Goal: Task Accomplishment & Management: Manage account settings

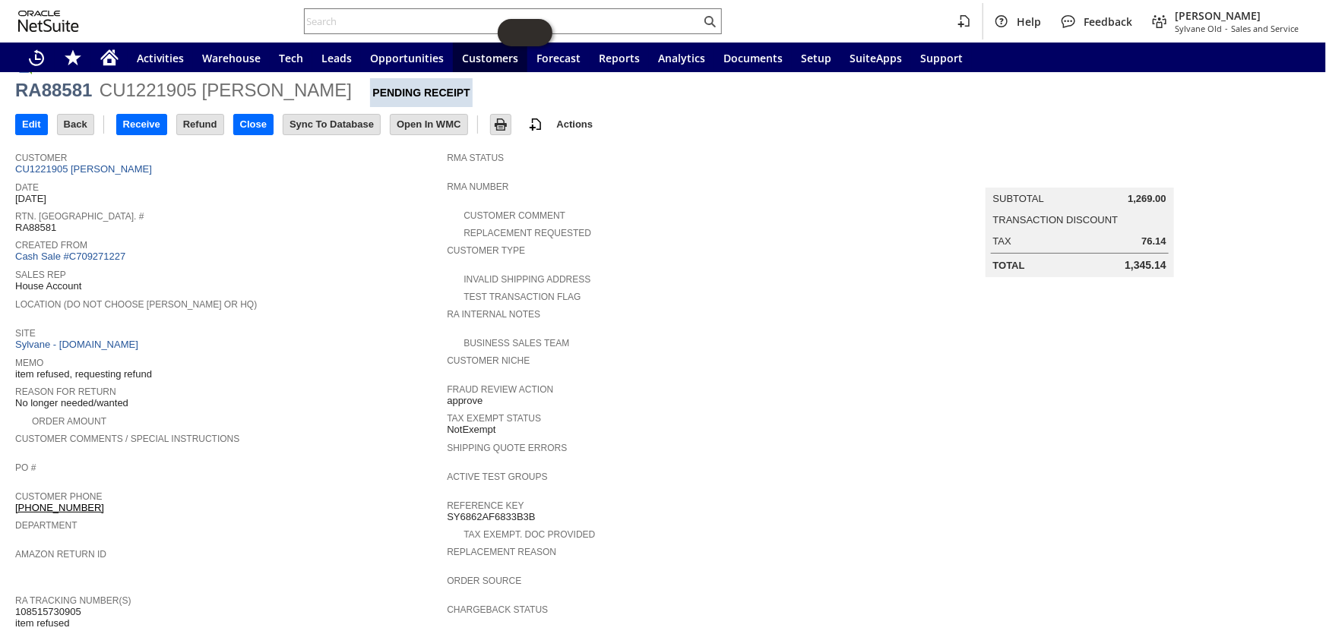
scroll to position [33, 0]
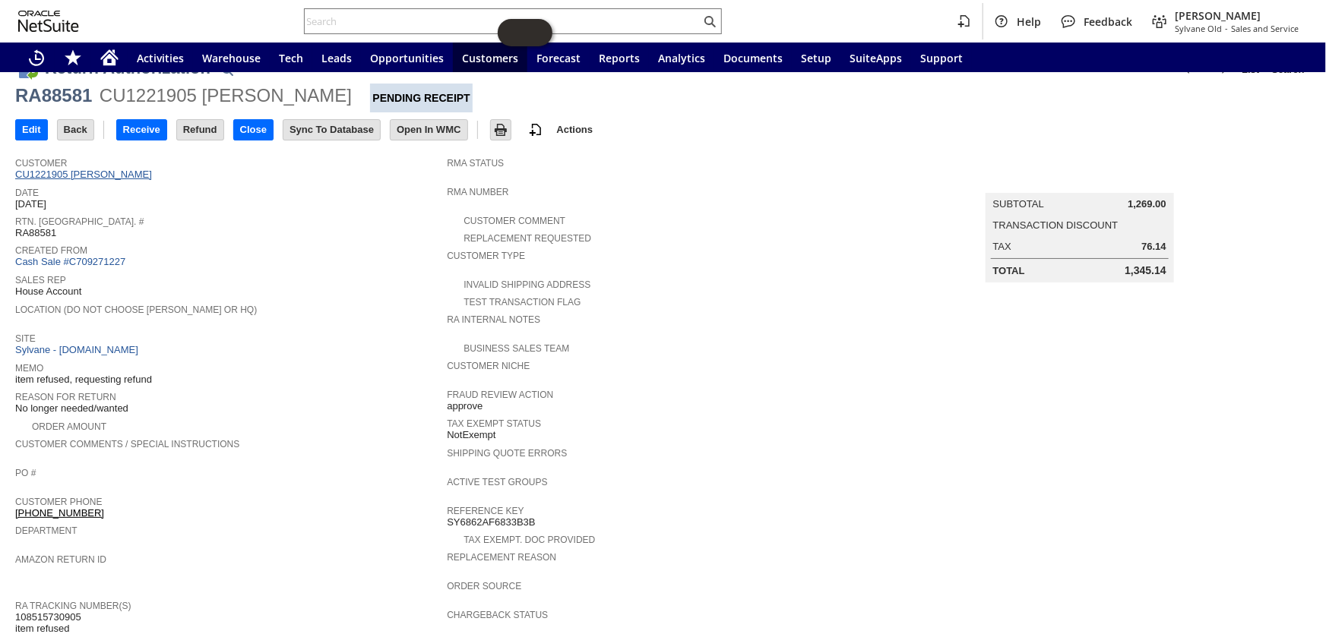
click at [73, 172] on link "CU1221905 [PERSON_NAME]" at bounding box center [85, 174] width 141 height 11
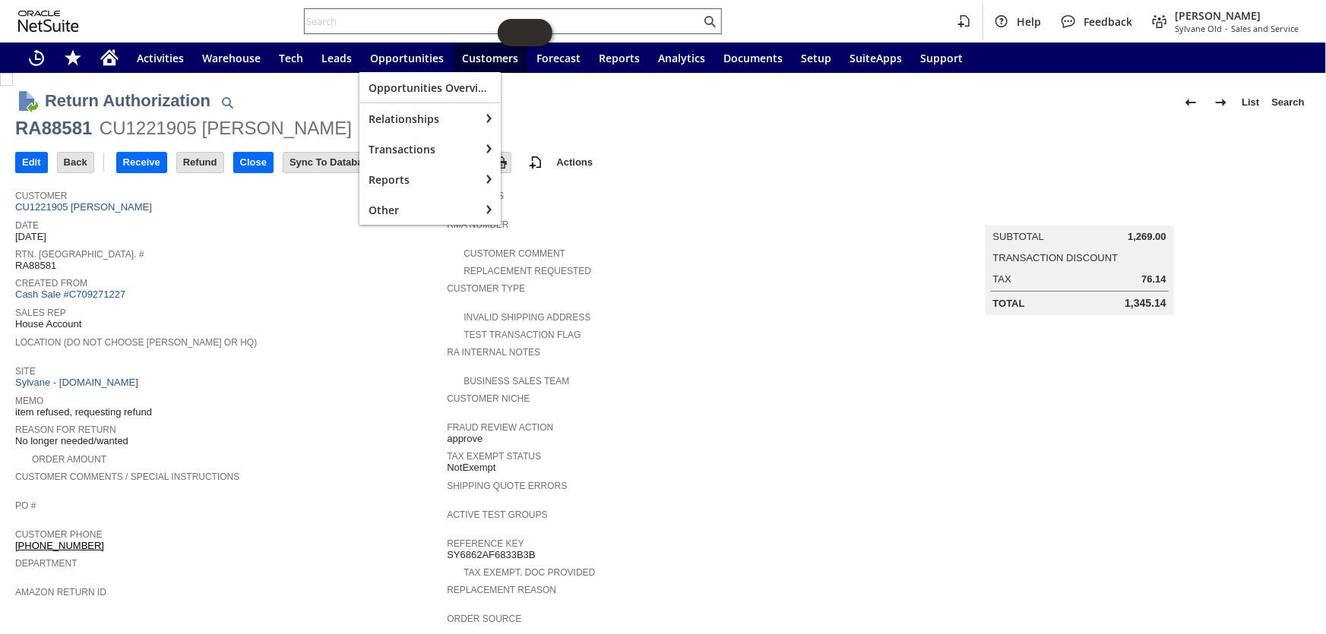
click at [393, 15] on input "text" at bounding box center [503, 21] width 396 height 18
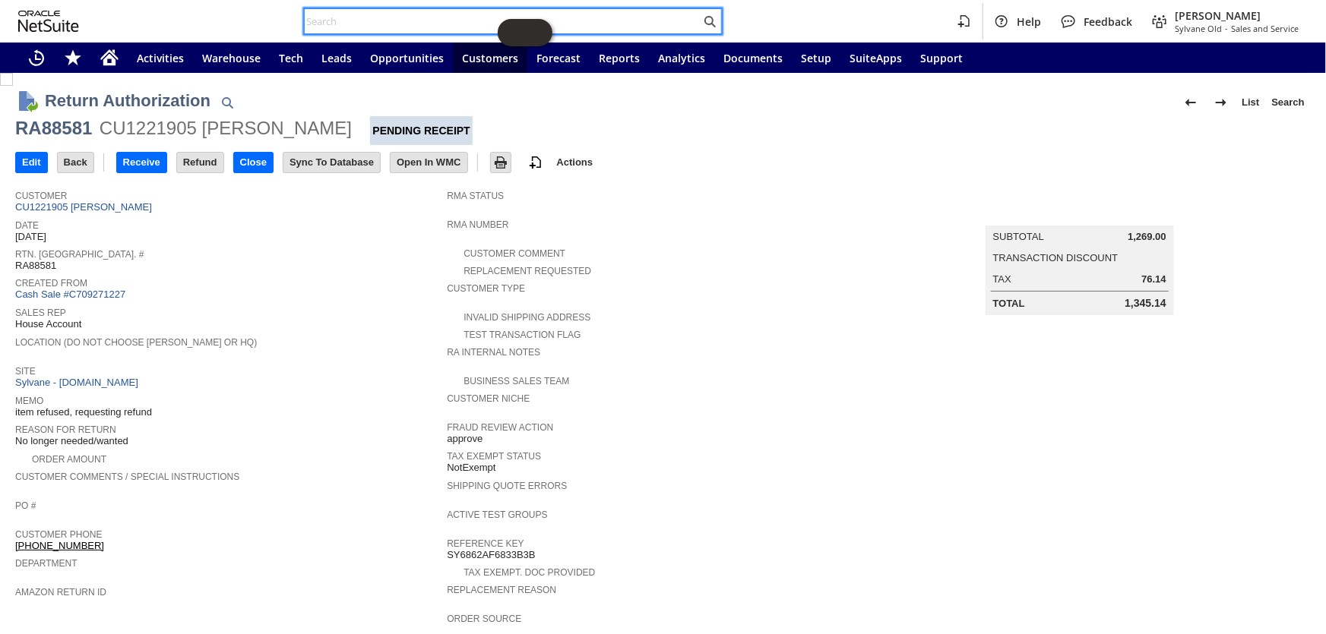
paste input "PO217712"
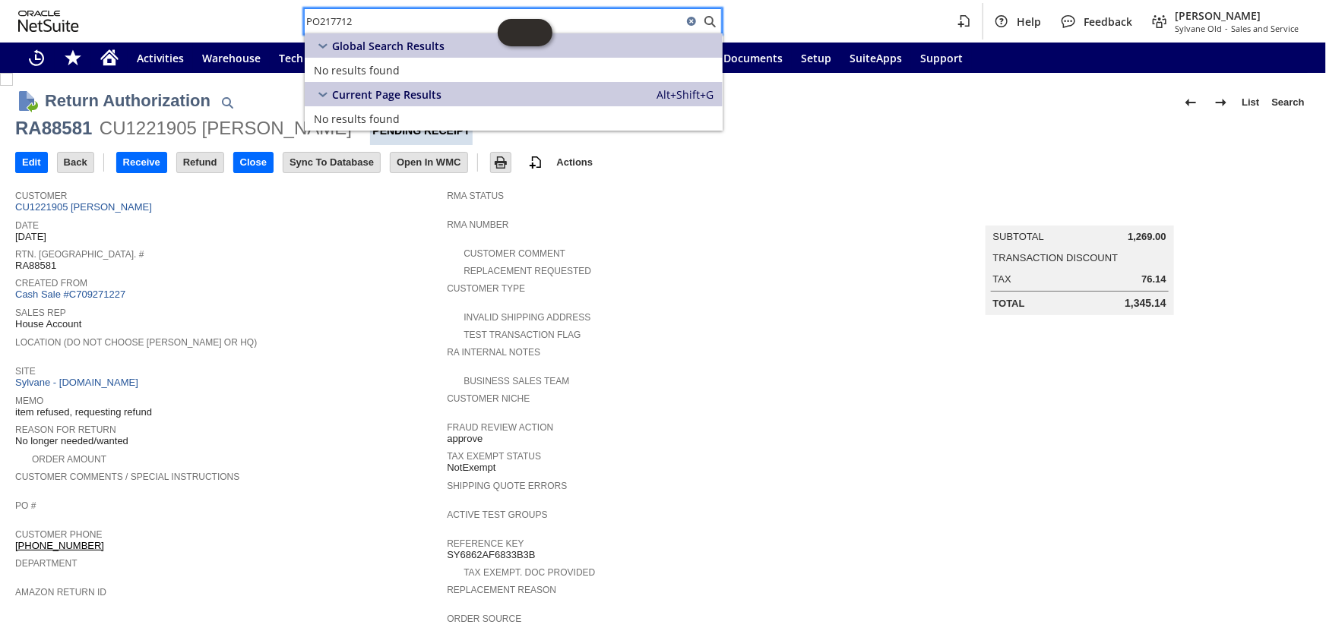
type input "PO217712"
drag, startPoint x: 375, startPoint y: 22, endPoint x: 264, endPoint y: 15, distance: 111.1
click at [264, 15] on div "PO217712 Help Feedback Coby Miller Sylvane Old - Sales and Service" at bounding box center [663, 21] width 1326 height 43
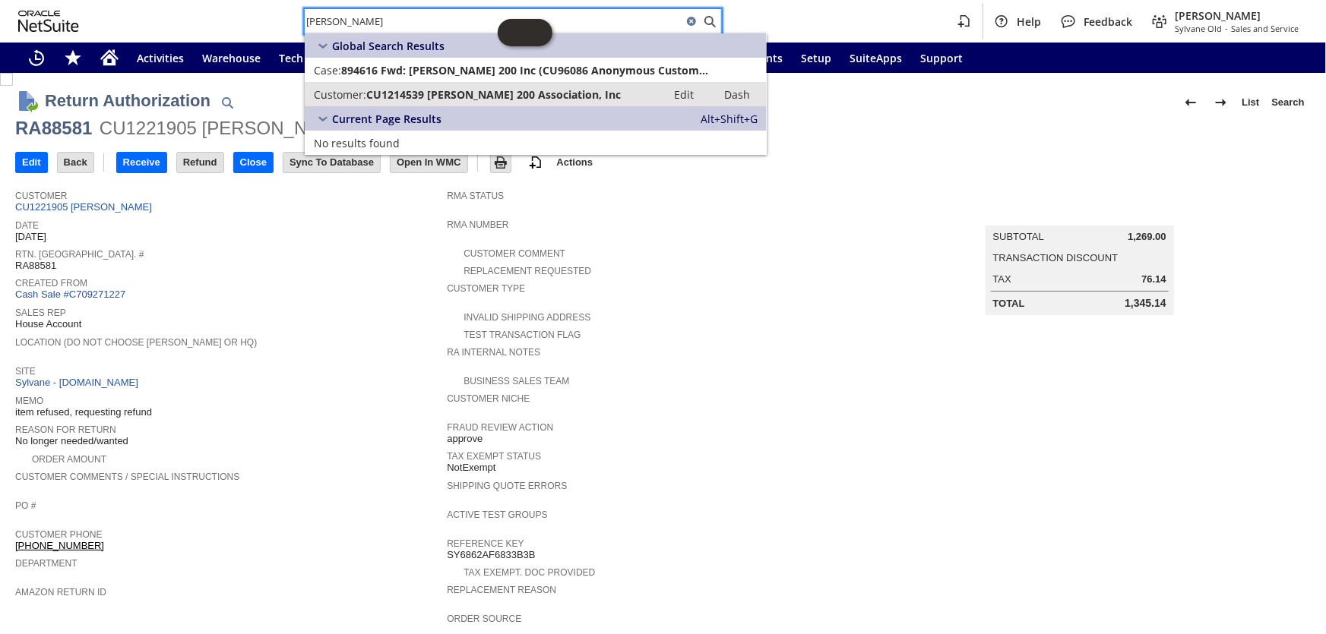
type input "Winston towers"
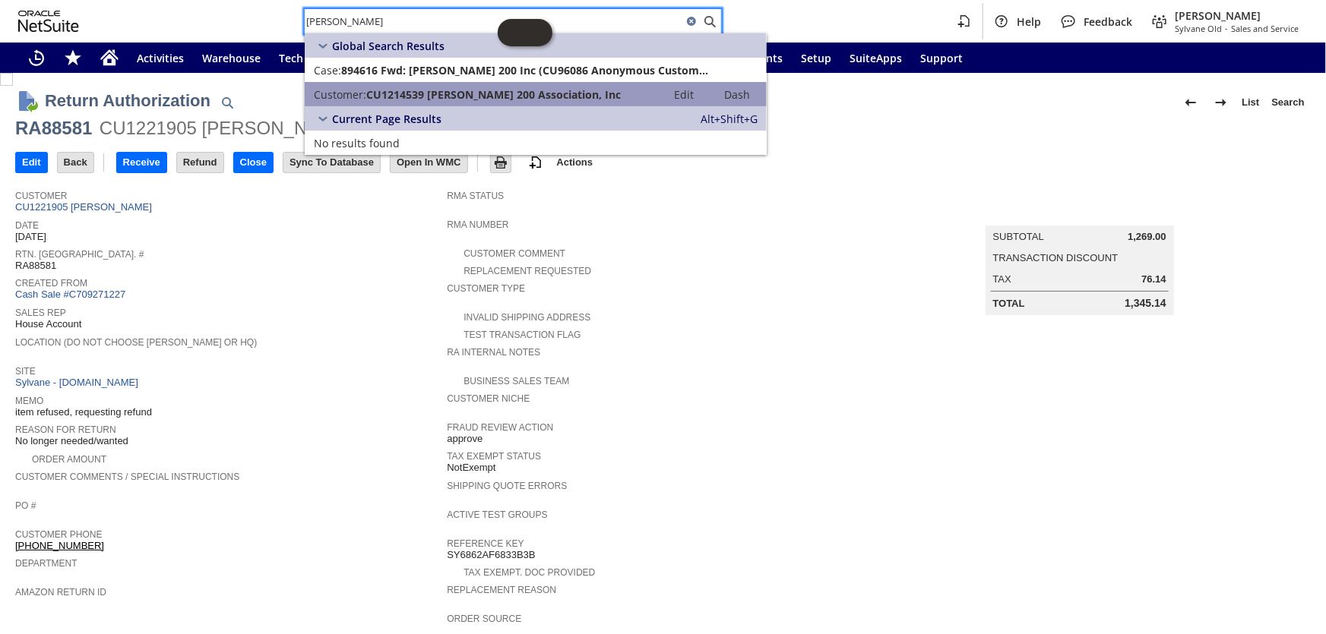
click at [398, 93] on span "CU1214539 Winston Towers 200 Association, Inc" at bounding box center [493, 94] width 254 height 14
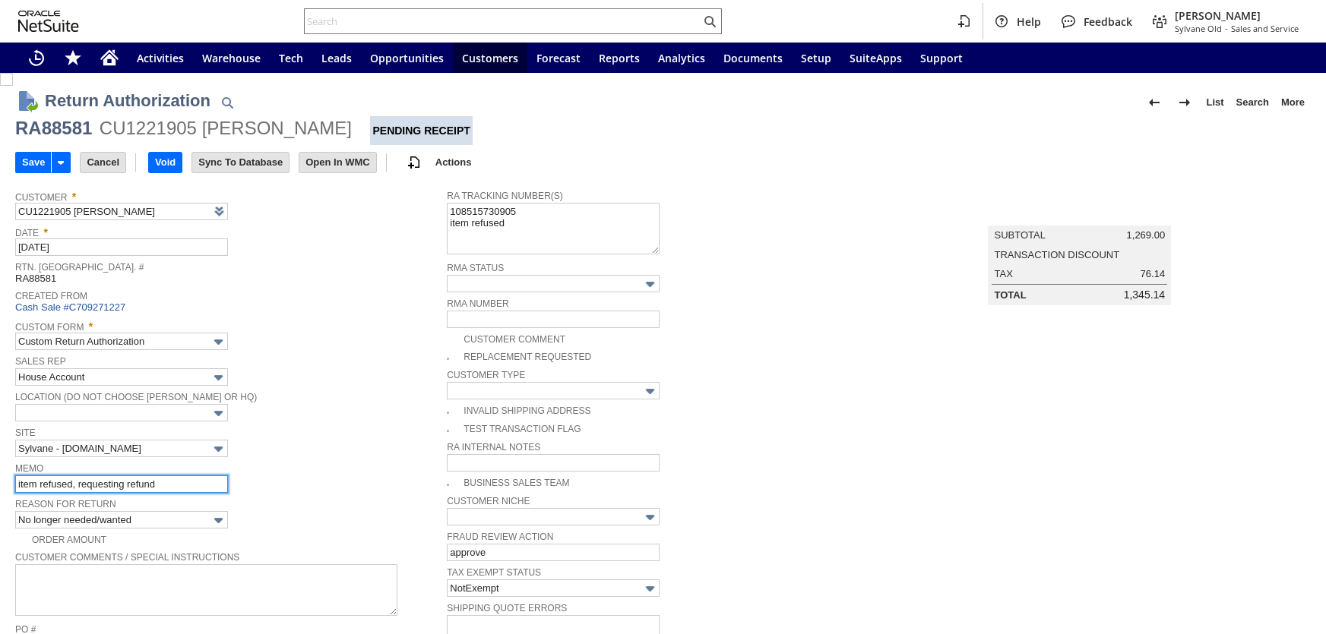
click at [167, 478] on input "item refused, requesting refund" at bounding box center [121, 484] width 213 height 17
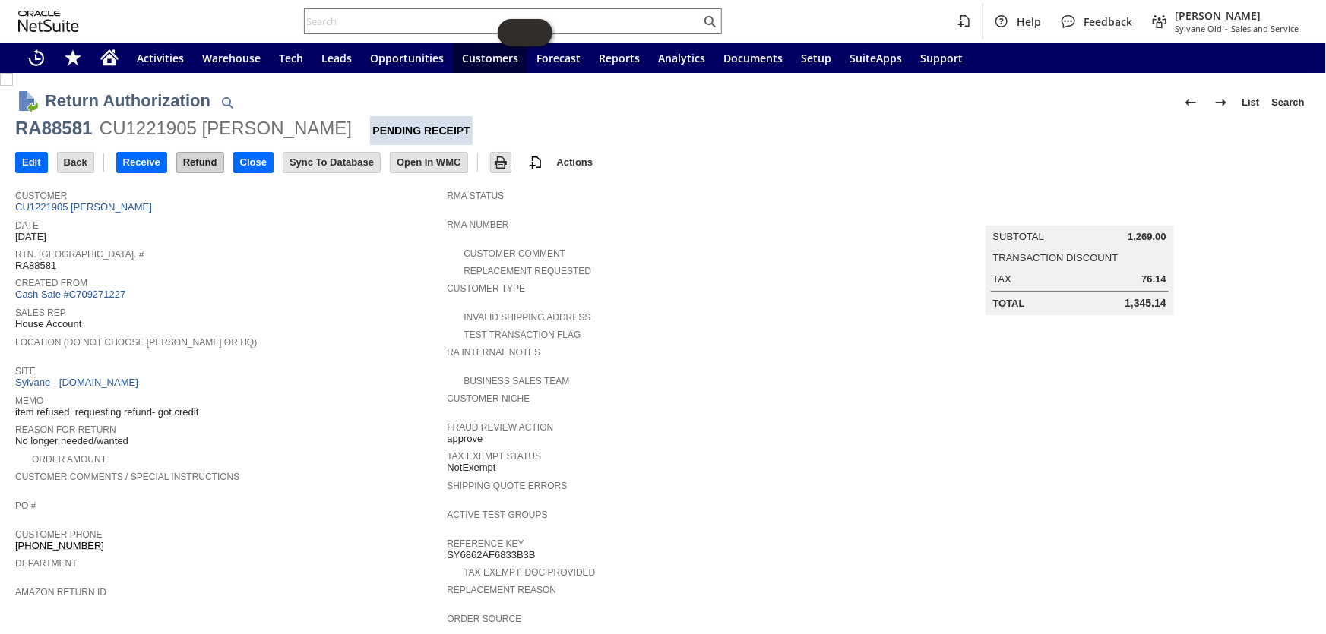
click at [201, 167] on input "Refund" at bounding box center [200, 163] width 46 height 20
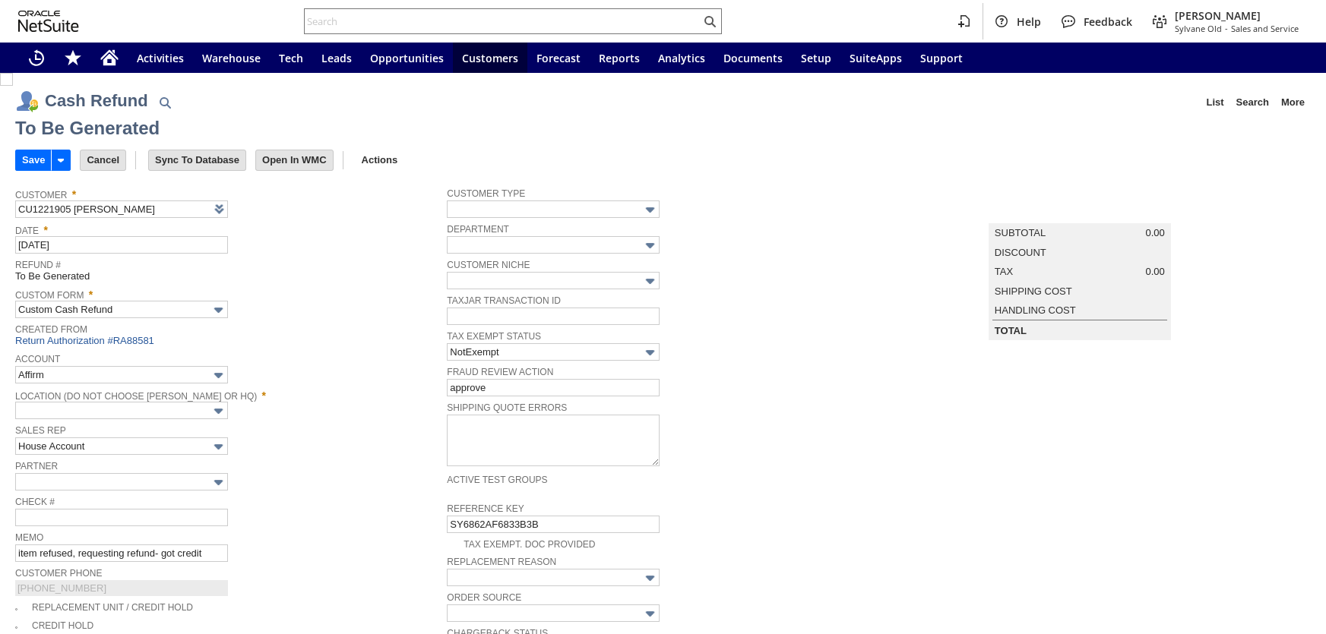
type input "Regions - Merchant 0414"
type input "Headquarters : Head...s : Pending Testing"
type input "Add"
type input "Copy Previous"
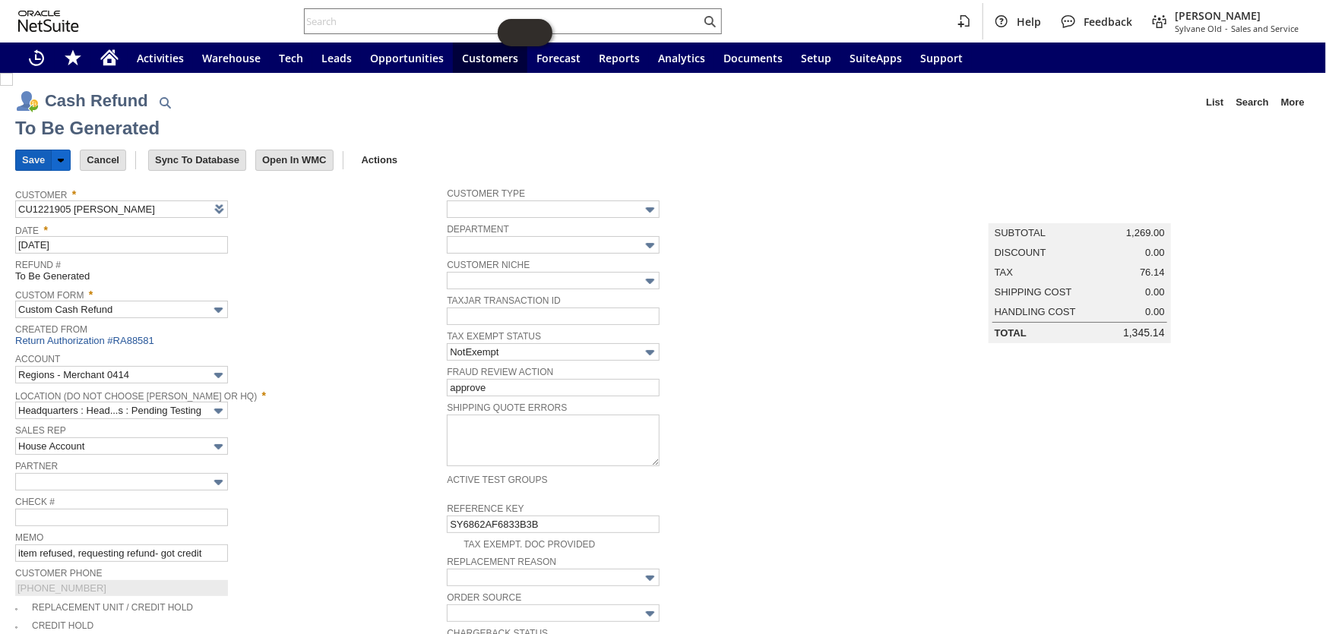
click at [30, 163] on input "Save" at bounding box center [33, 160] width 35 height 20
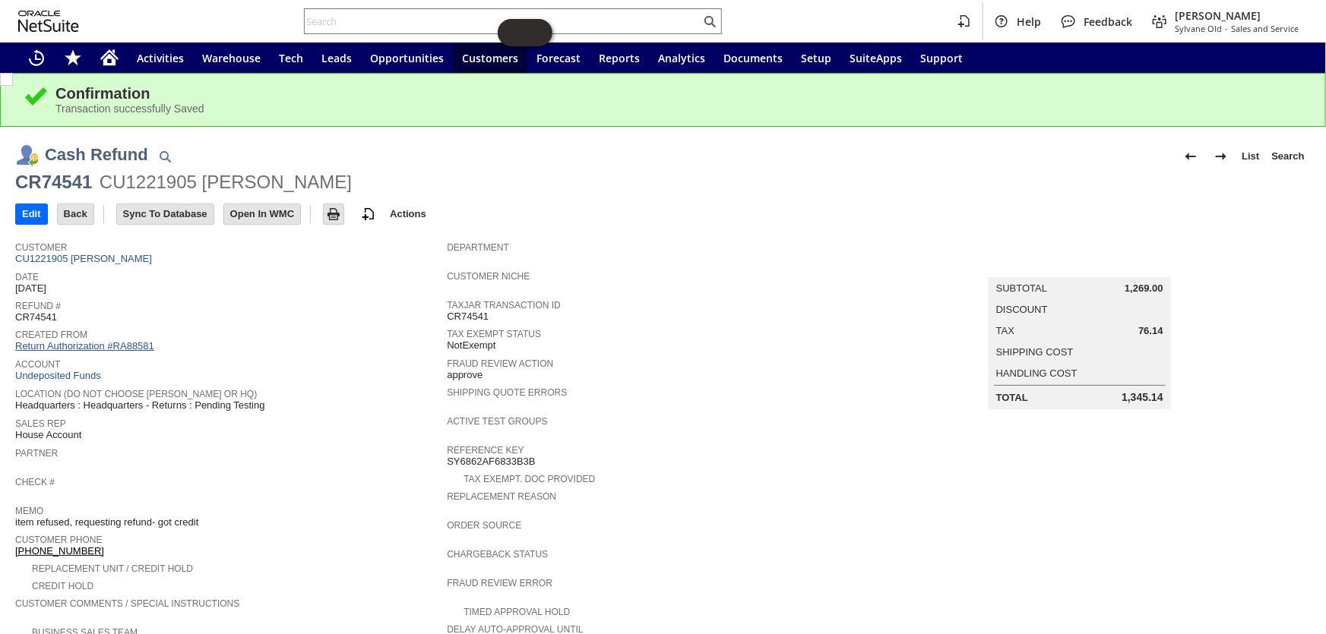
click at [118, 340] on link "Return Authorization #RA88581" at bounding box center [84, 345] width 139 height 11
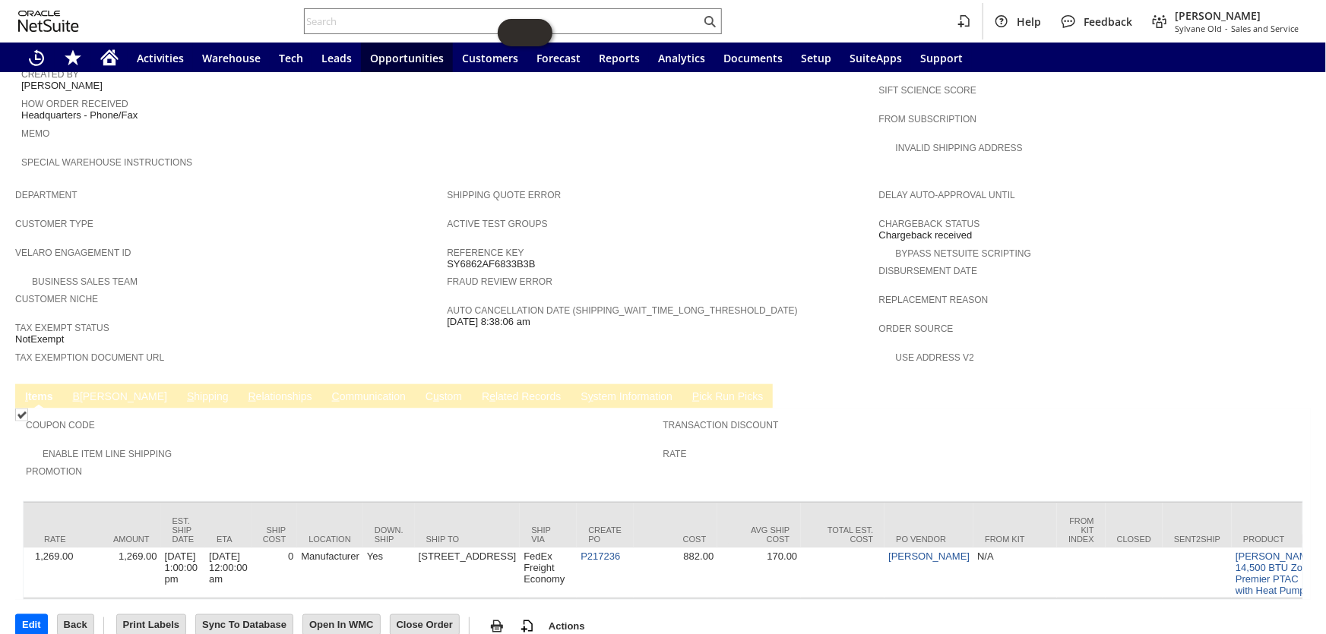
scroll to position [0, 1070]
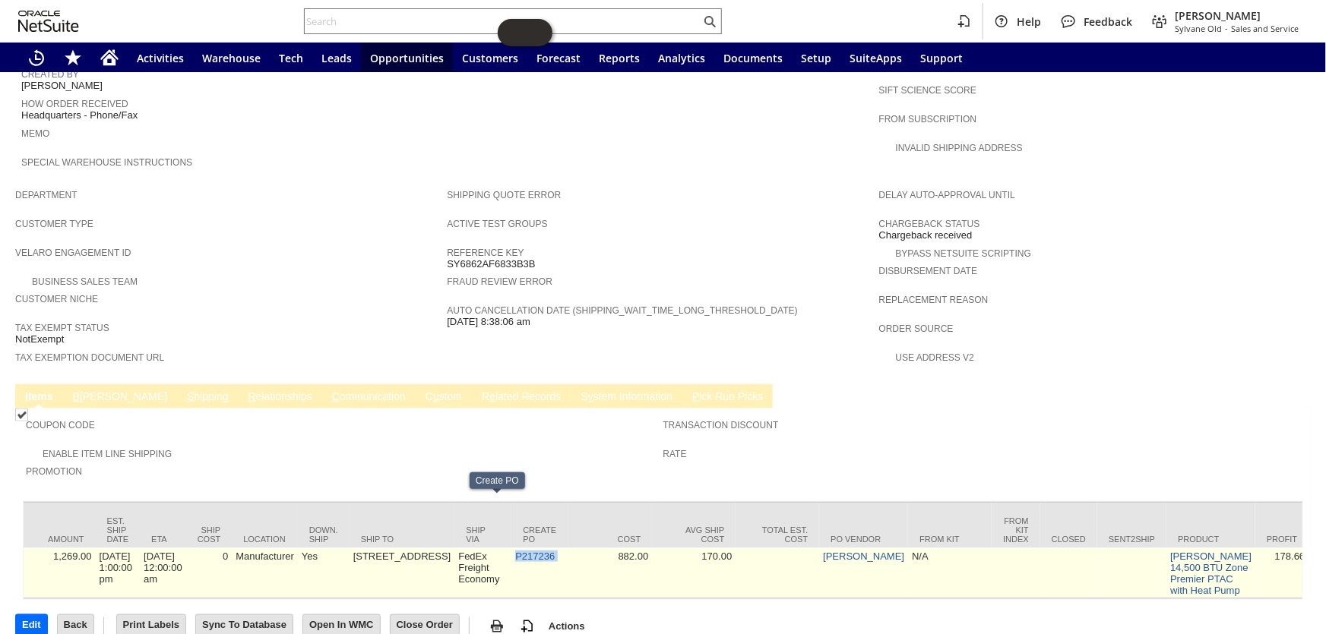
drag, startPoint x: 499, startPoint y: 501, endPoint x: 471, endPoint y: 504, distance: 28.3
click at [511, 548] on td "P217236" at bounding box center [539, 573] width 57 height 50
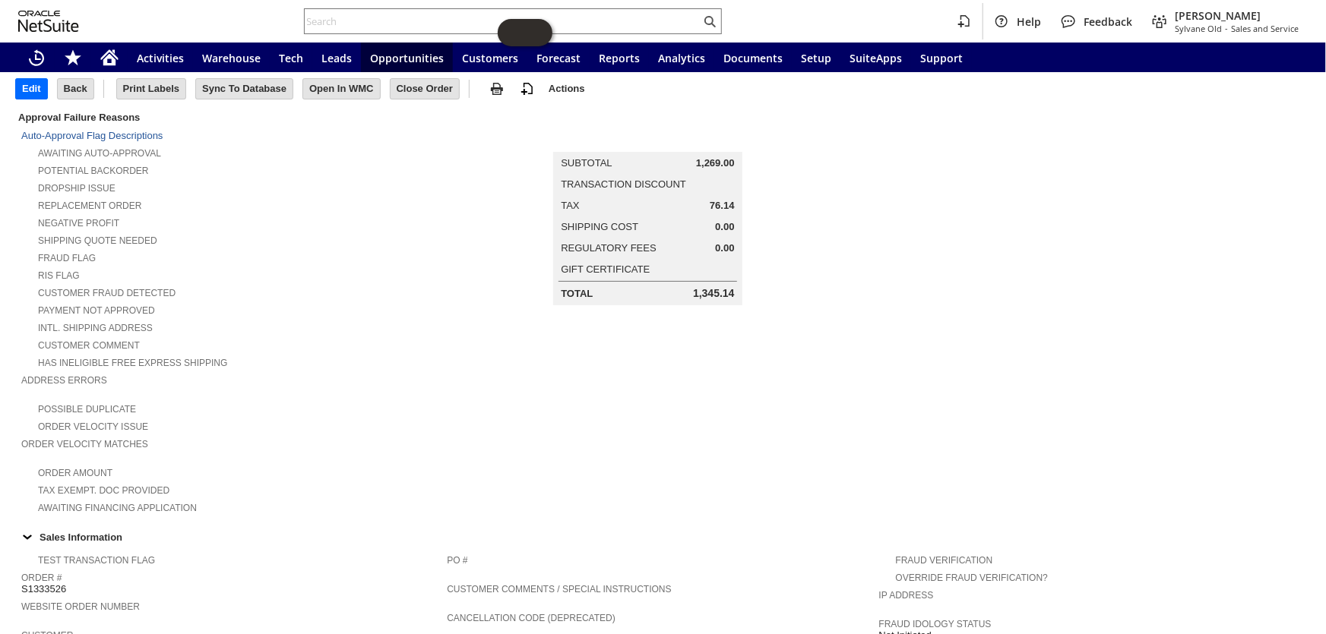
scroll to position [0, 0]
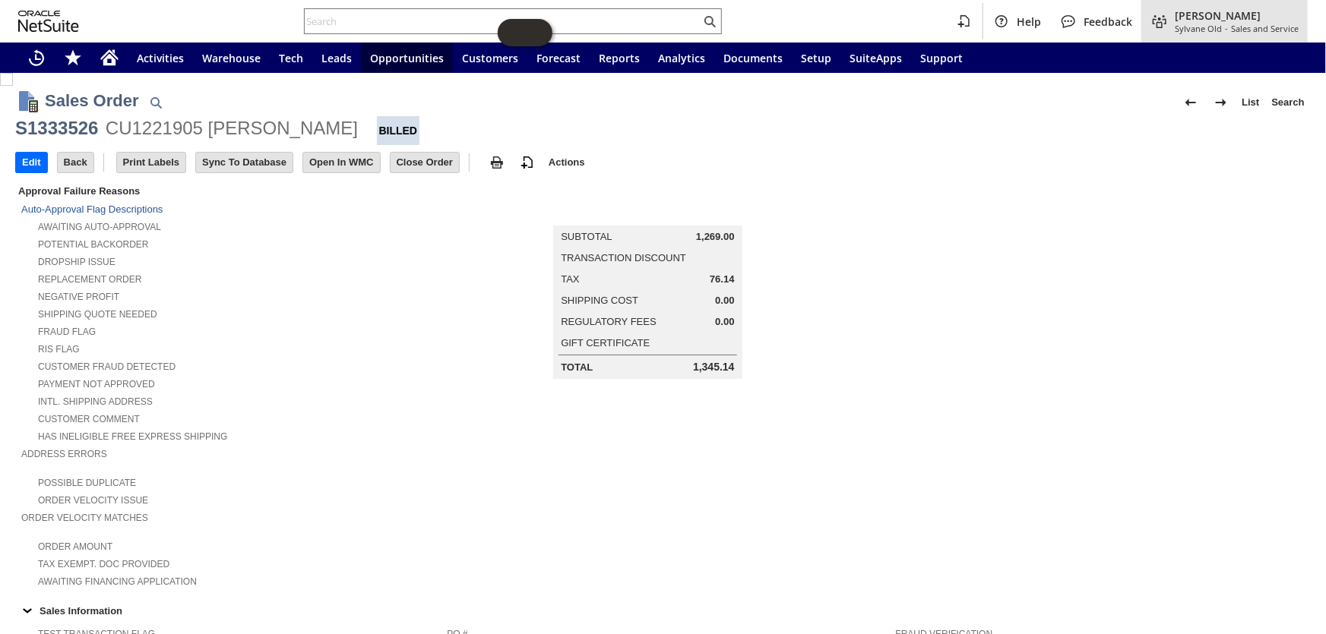
click at [1197, 18] on span "[PERSON_NAME]" at bounding box center [1236, 15] width 124 height 14
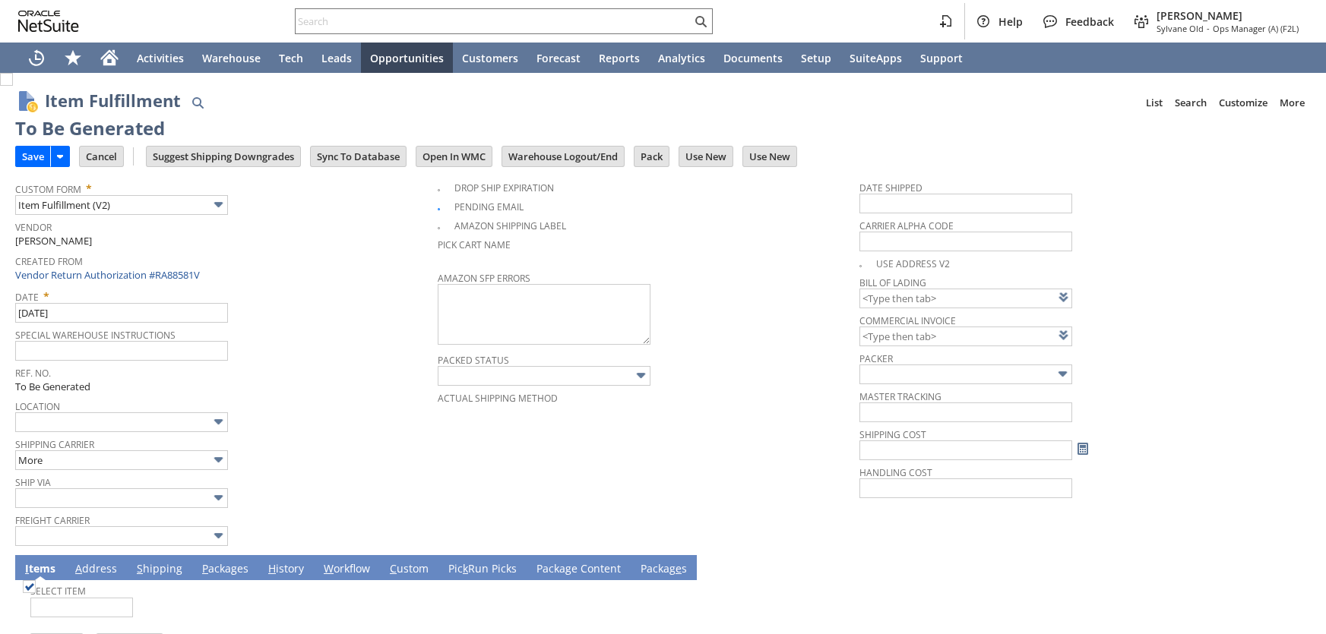
click at [26, 155] on input "Save" at bounding box center [33, 157] width 34 height 20
type input "0.00"
click at [21, 151] on input "Save" at bounding box center [33, 157] width 34 height 20
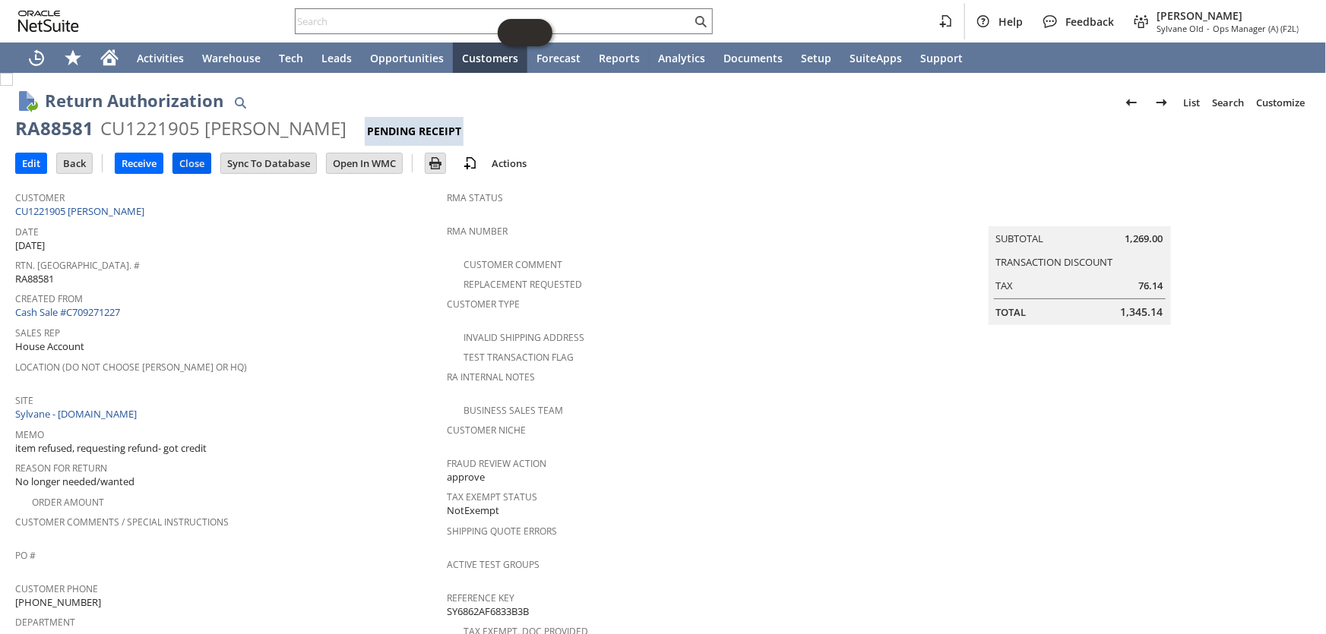
click at [188, 168] on input "Close" at bounding box center [191, 163] width 37 height 20
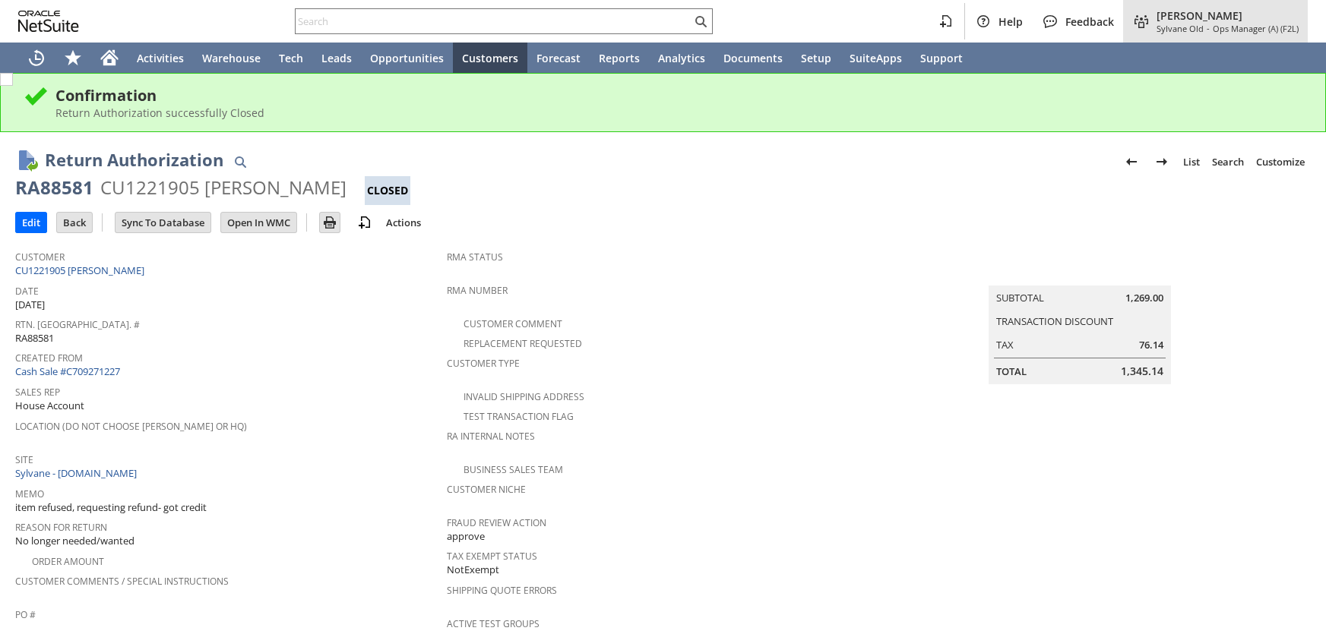
click at [1180, 15] on span "[PERSON_NAME]" at bounding box center [1227, 15] width 142 height 14
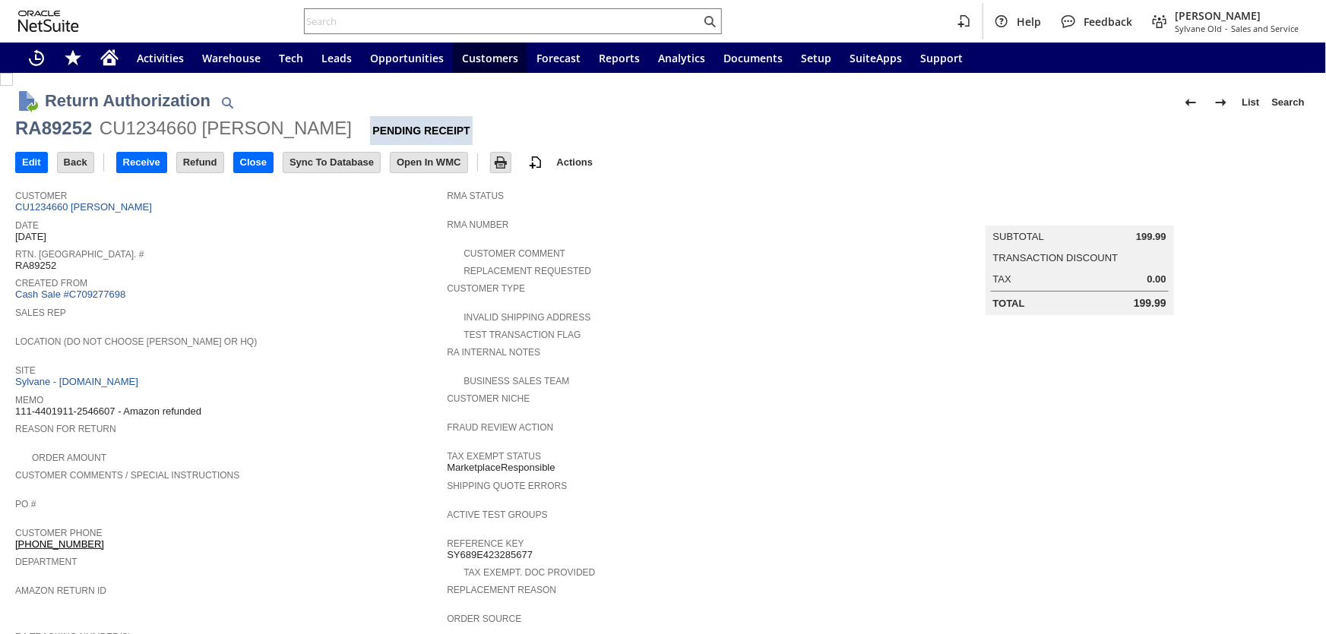
scroll to position [425, 0]
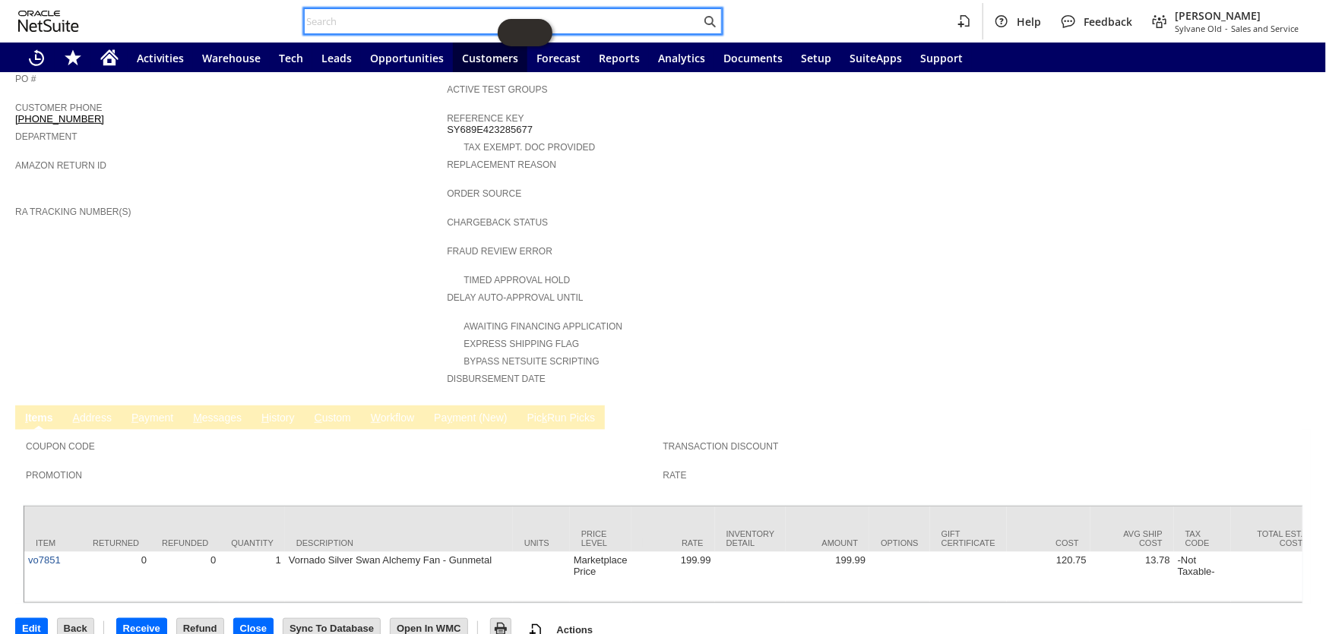
click at [425, 27] on input "text" at bounding box center [503, 21] width 396 height 18
paste input "112-7846031-1375422"
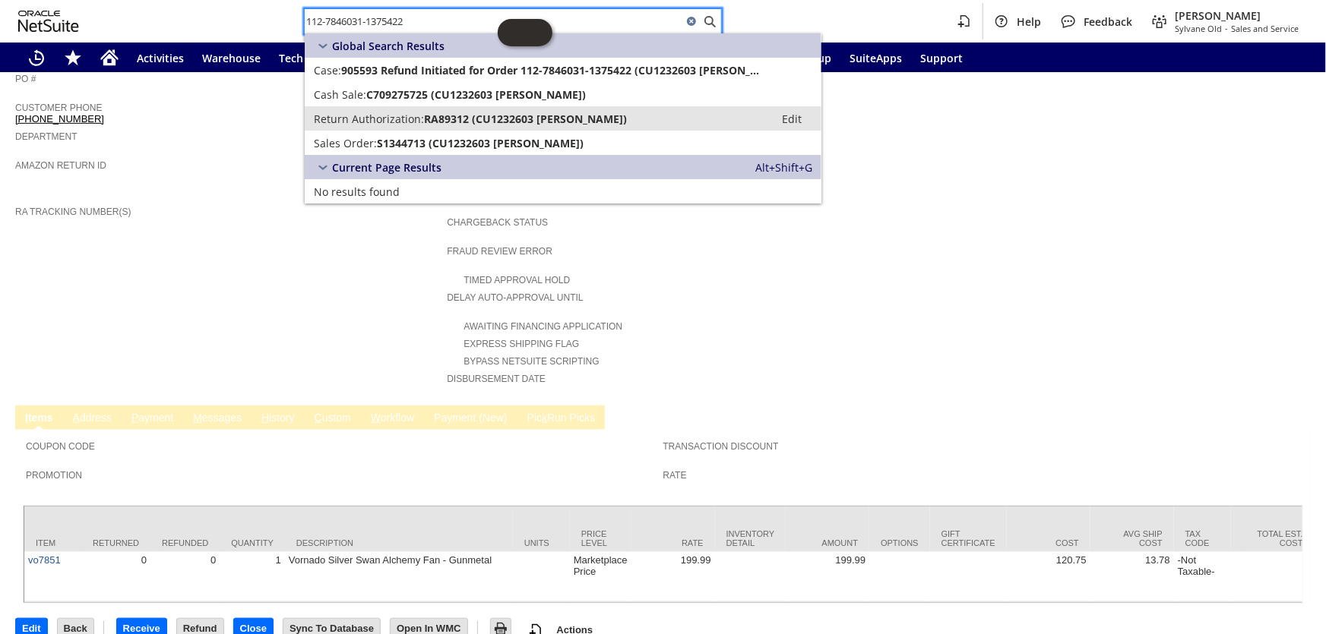
type input "112-7846031-1375422"
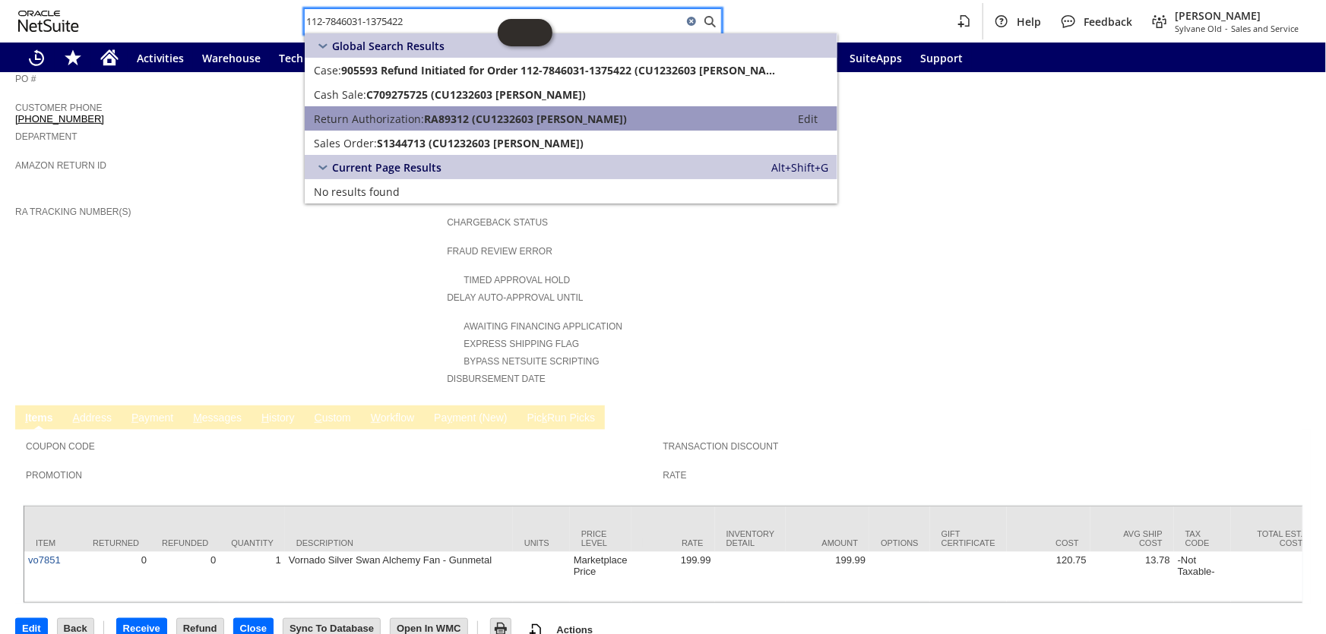
click at [494, 115] on span "RA89312 (CU1232603 Kelly Peterson)" at bounding box center [525, 119] width 203 height 14
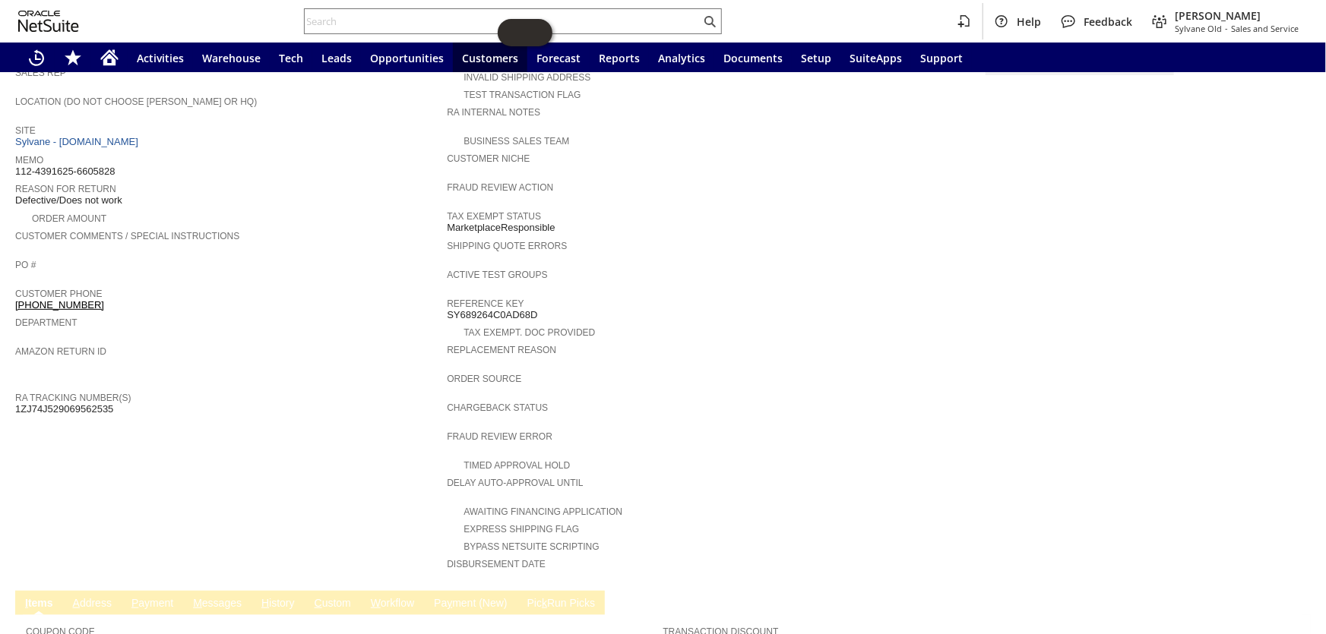
scroll to position [33, 0]
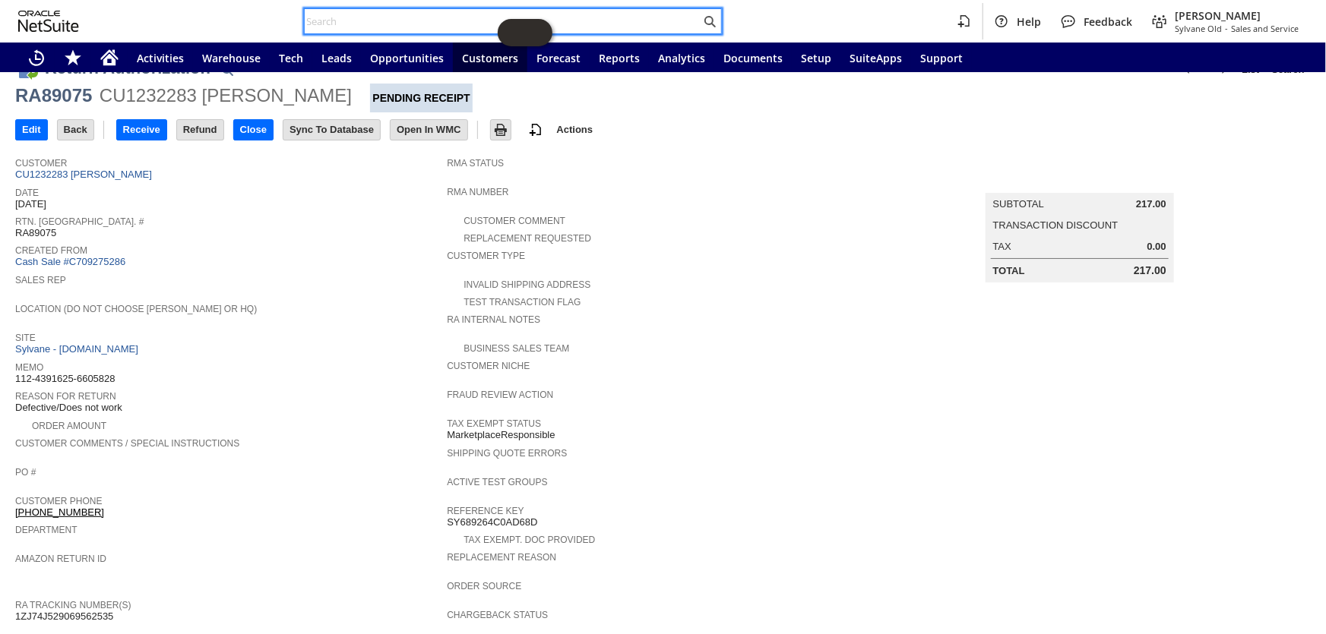
click at [376, 24] on input "text" at bounding box center [503, 21] width 396 height 18
paste input "112-6727163-9008229"
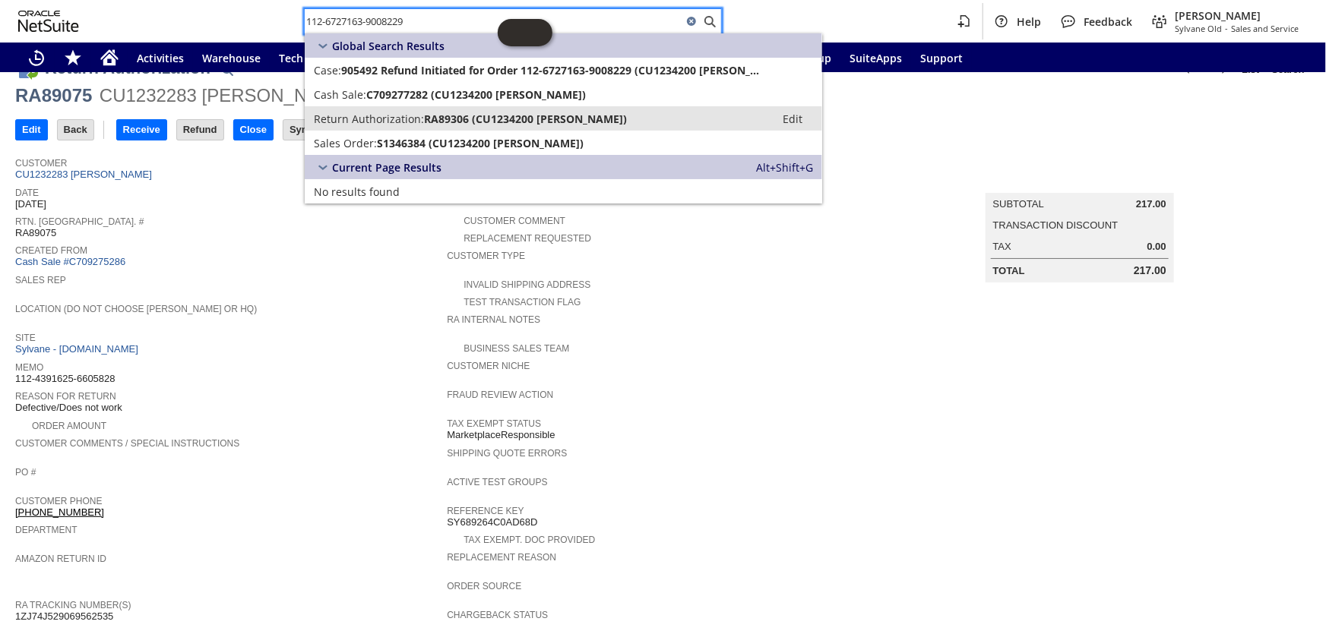
type input "112-6727163-9008229"
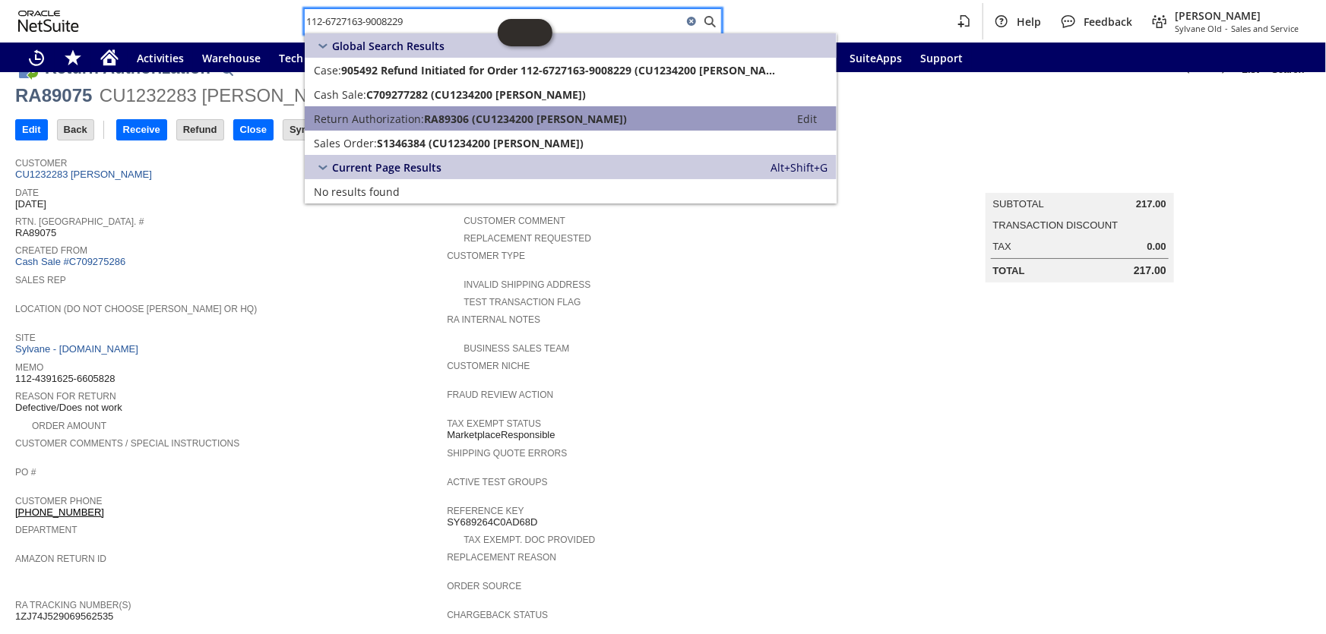
click at [410, 114] on span "Return Authorization:" at bounding box center [369, 119] width 110 height 14
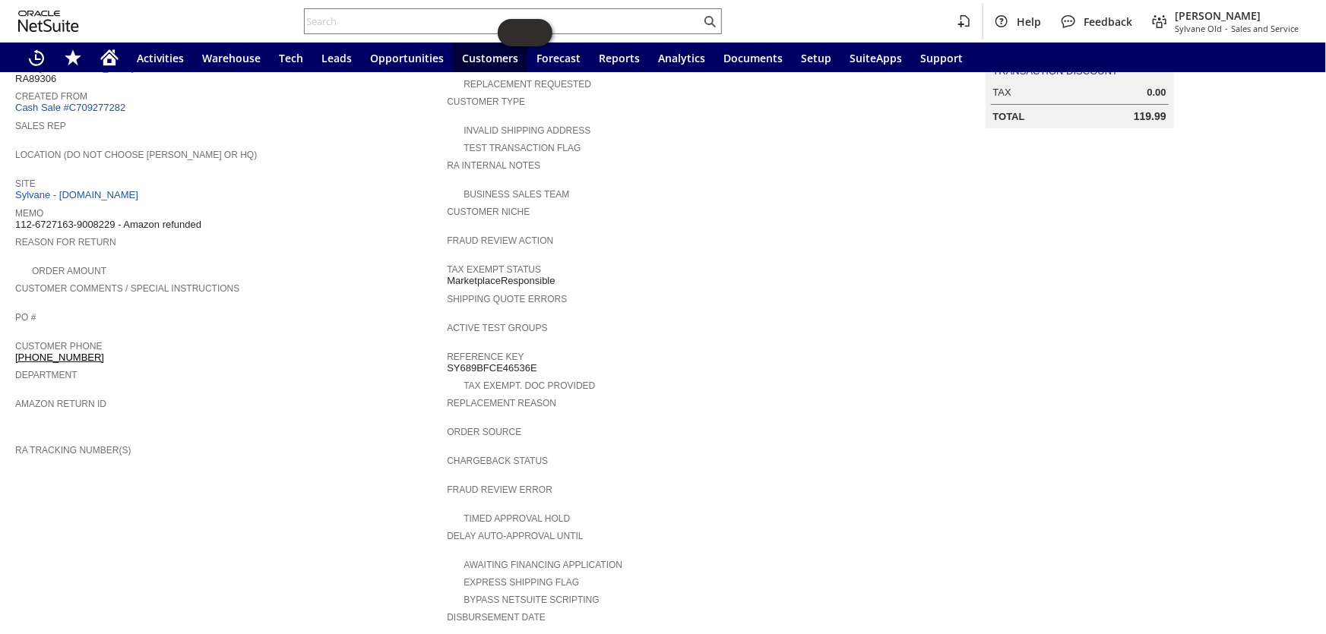
scroll to position [160, 0]
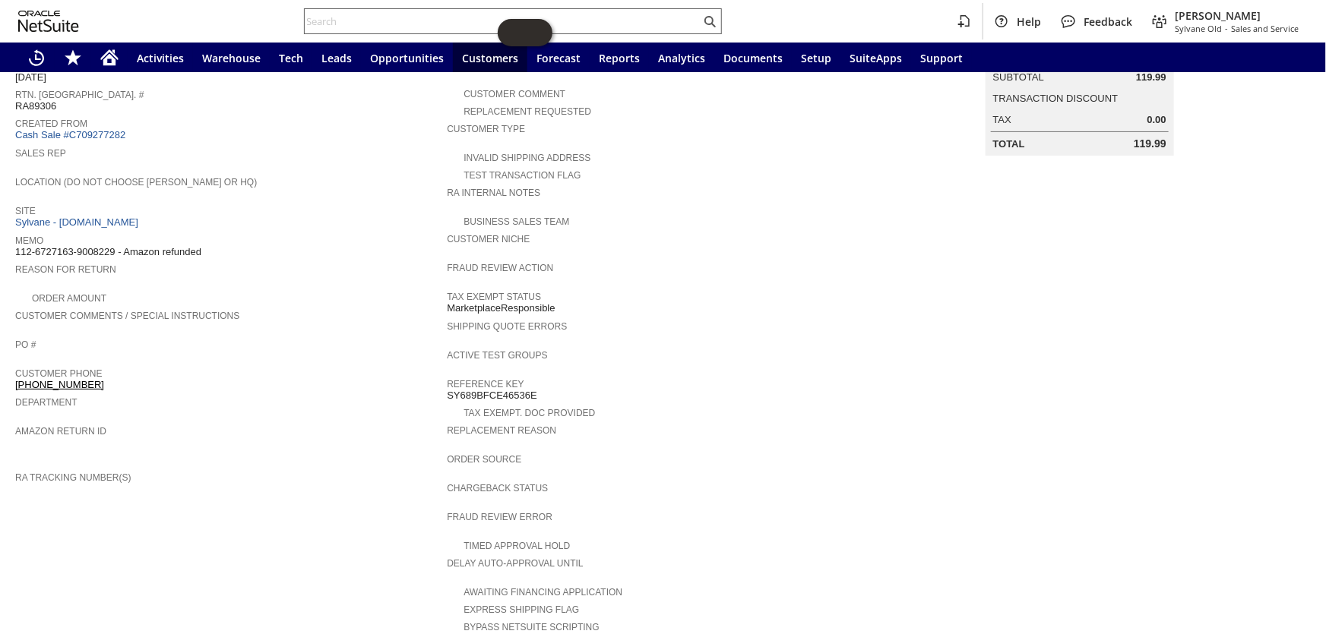
click at [409, 25] on input "text" at bounding box center [503, 21] width 396 height 18
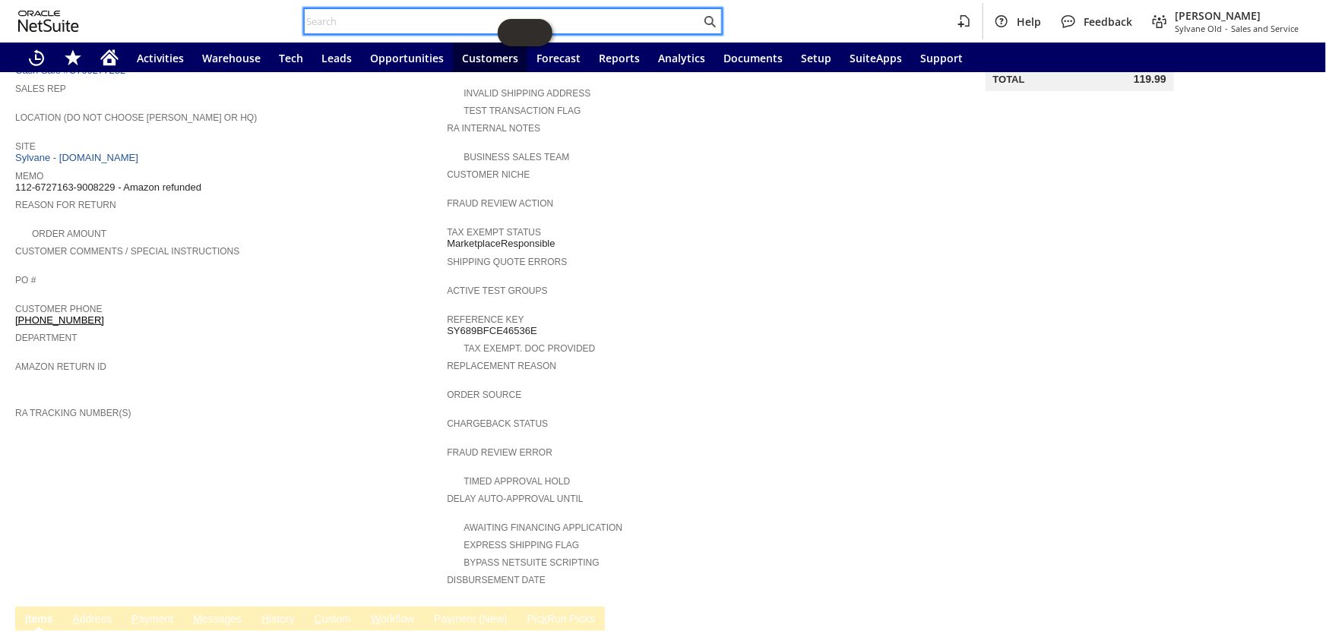
scroll to position [229, 0]
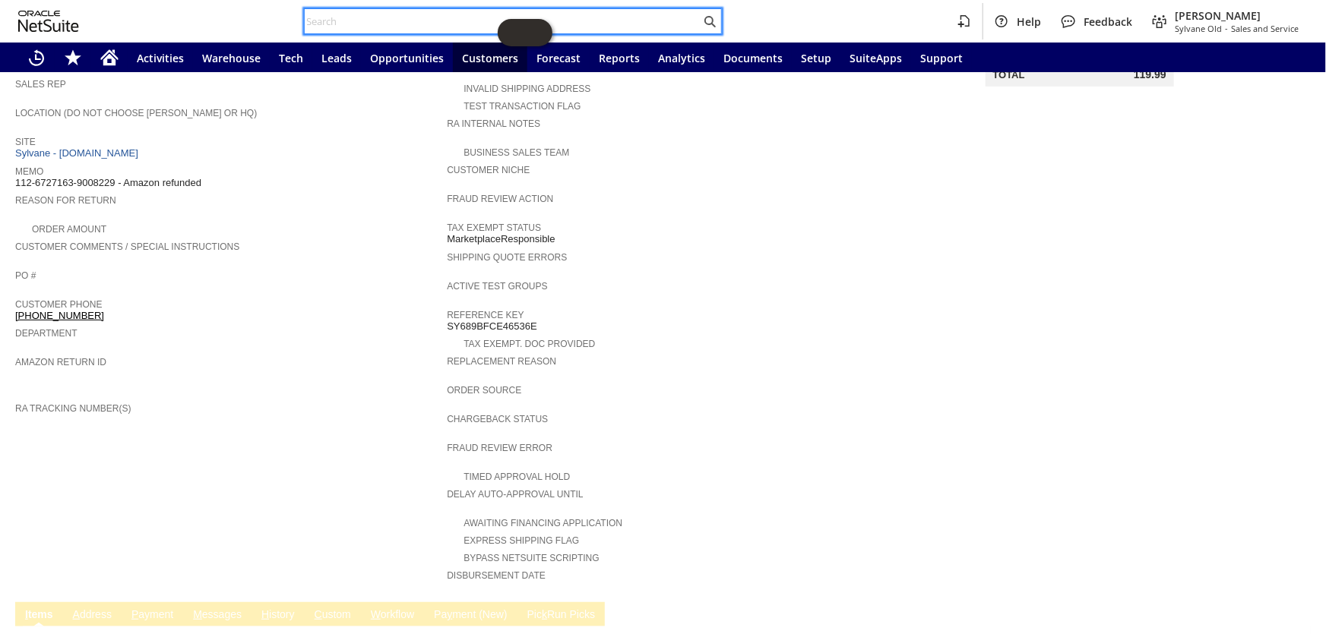
click at [358, 20] on input "text" at bounding box center [503, 21] width 396 height 18
paste input "114-6888491-3557828"
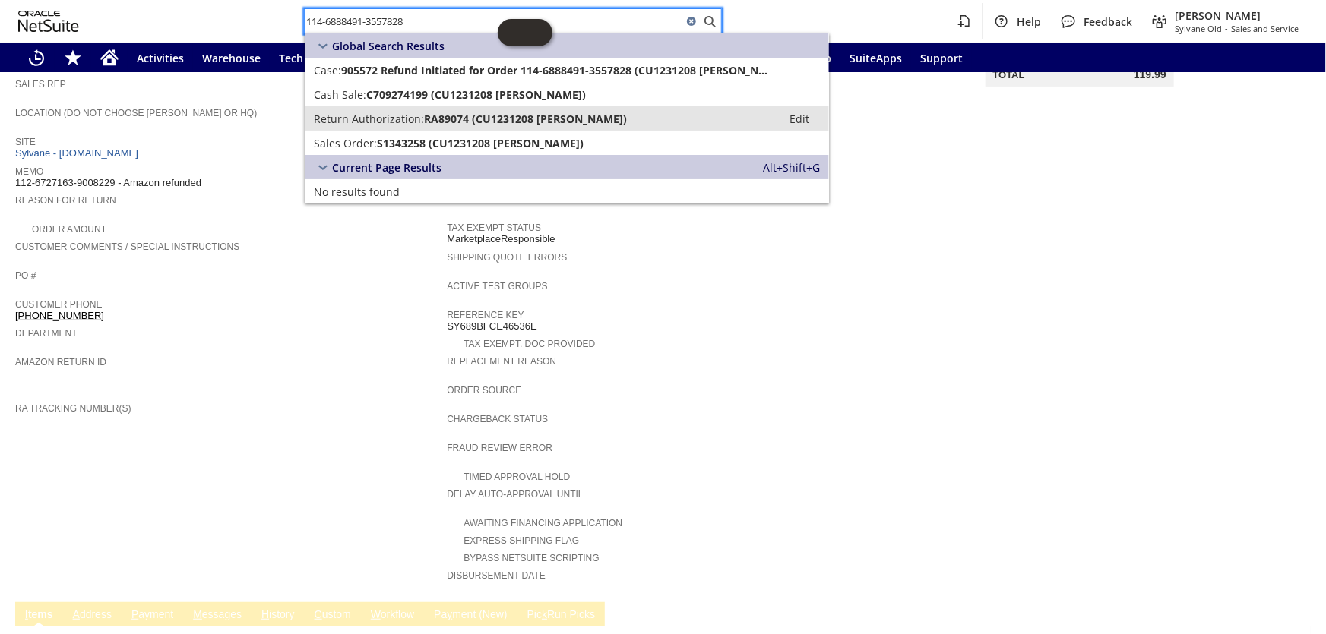
type input "114-6888491-3557828"
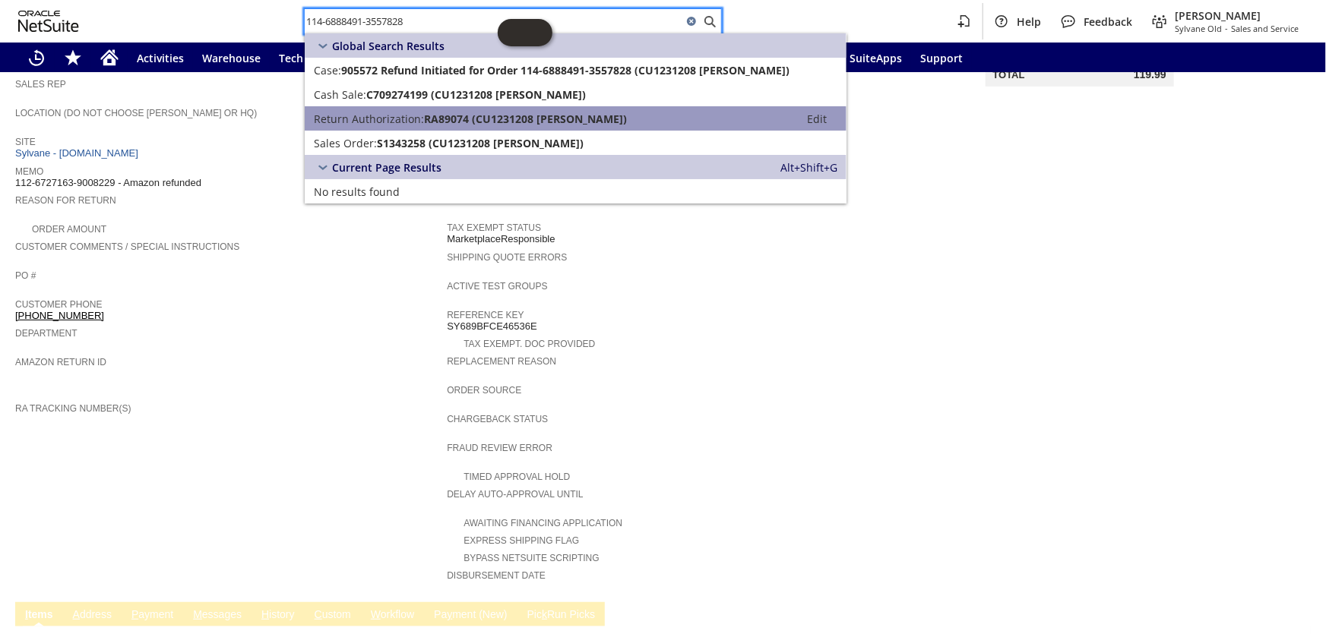
click at [395, 122] on span "Return Authorization:" at bounding box center [369, 119] width 110 height 14
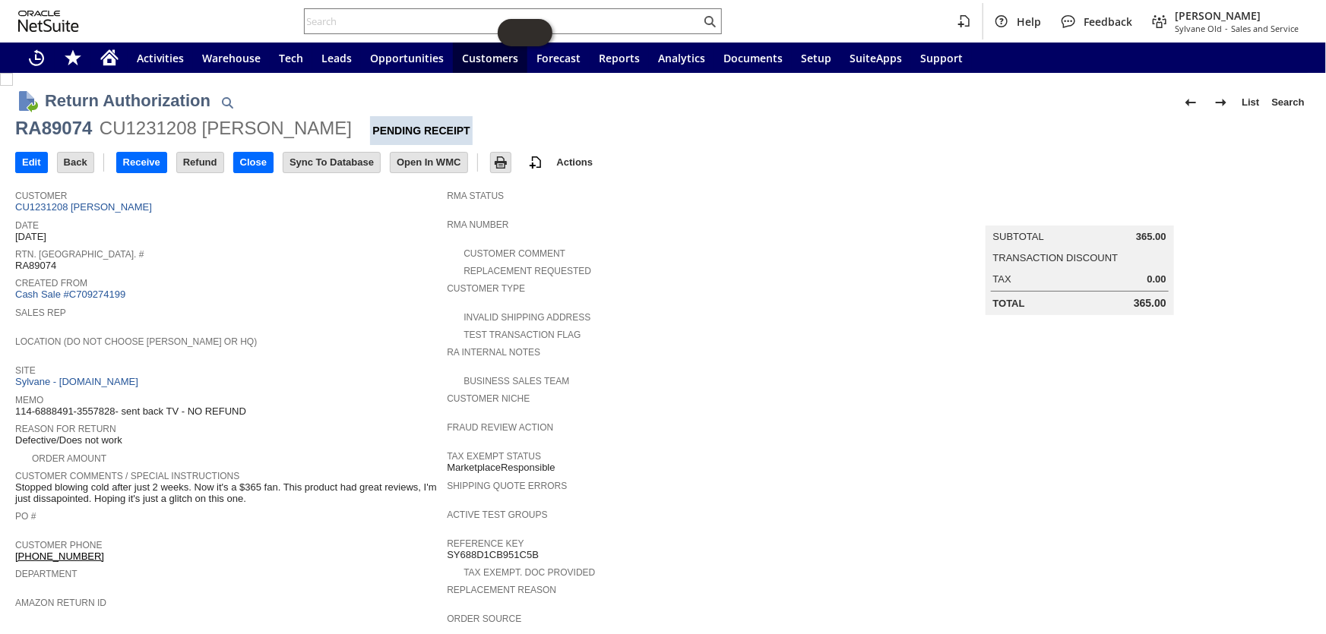
click at [67, 131] on div "RA89074" at bounding box center [53, 128] width 77 height 24
copy div "RA89074"
click at [425, 29] on input "text" at bounding box center [503, 21] width 396 height 18
paste input "114-1359077-2620257"
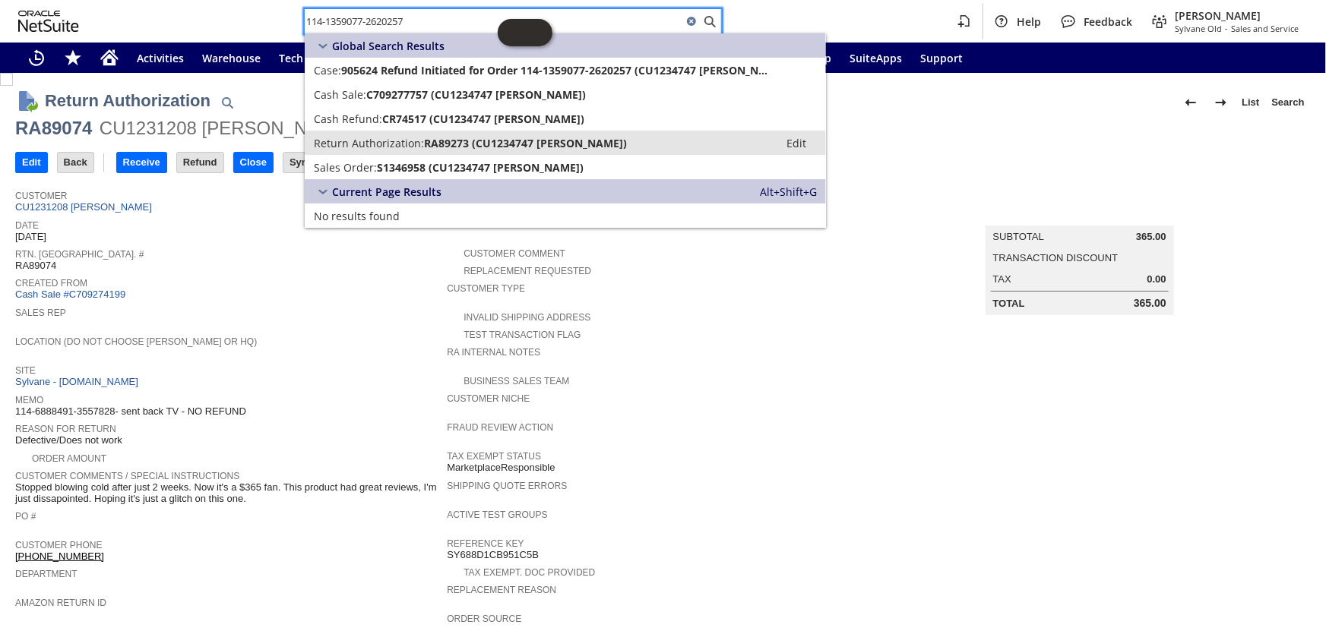
type input "114-1359077-2620257"
click at [454, 139] on span "RA89273 (CU1234747 Levi Hagemann)" at bounding box center [525, 143] width 203 height 14
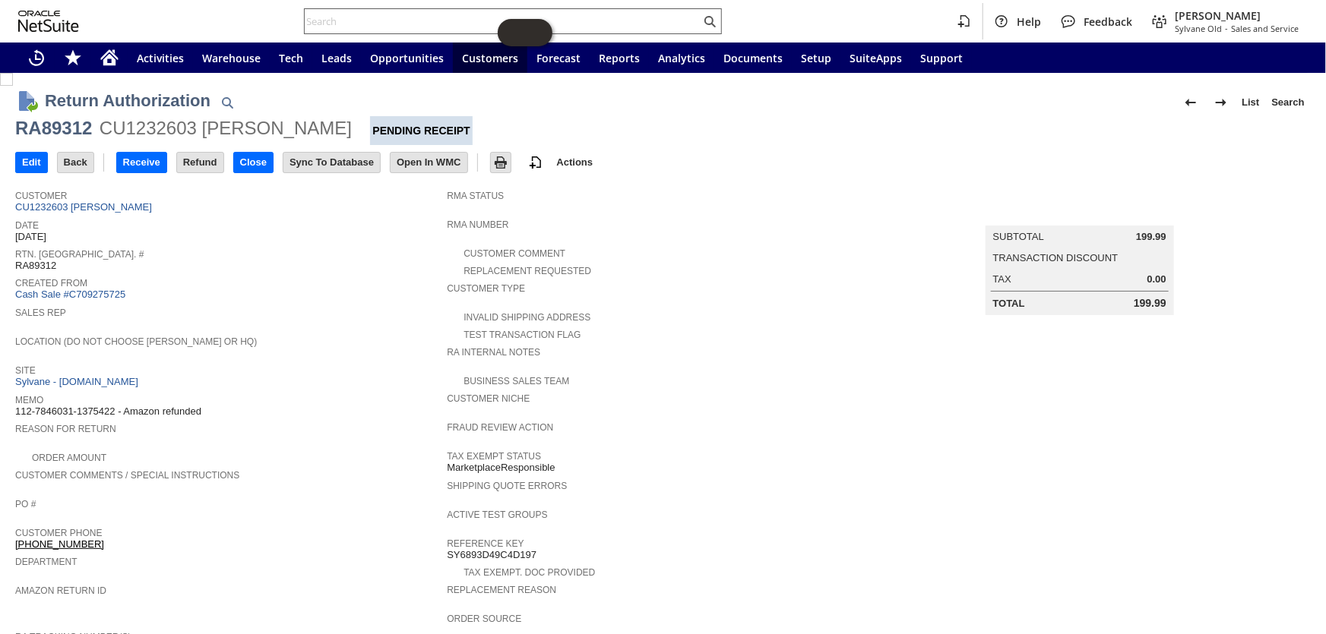
click at [457, 18] on input "text" at bounding box center [503, 21] width 396 height 18
paste input "112-2450475-6066625"
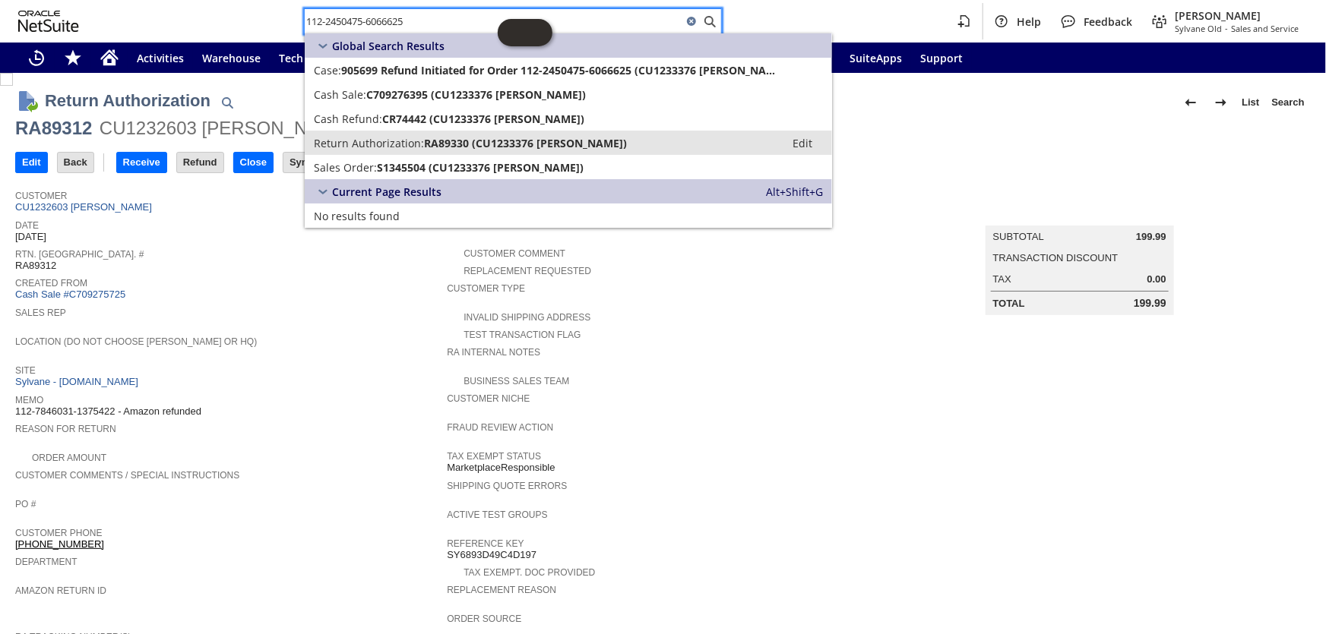
type input "112-2450475-6066625"
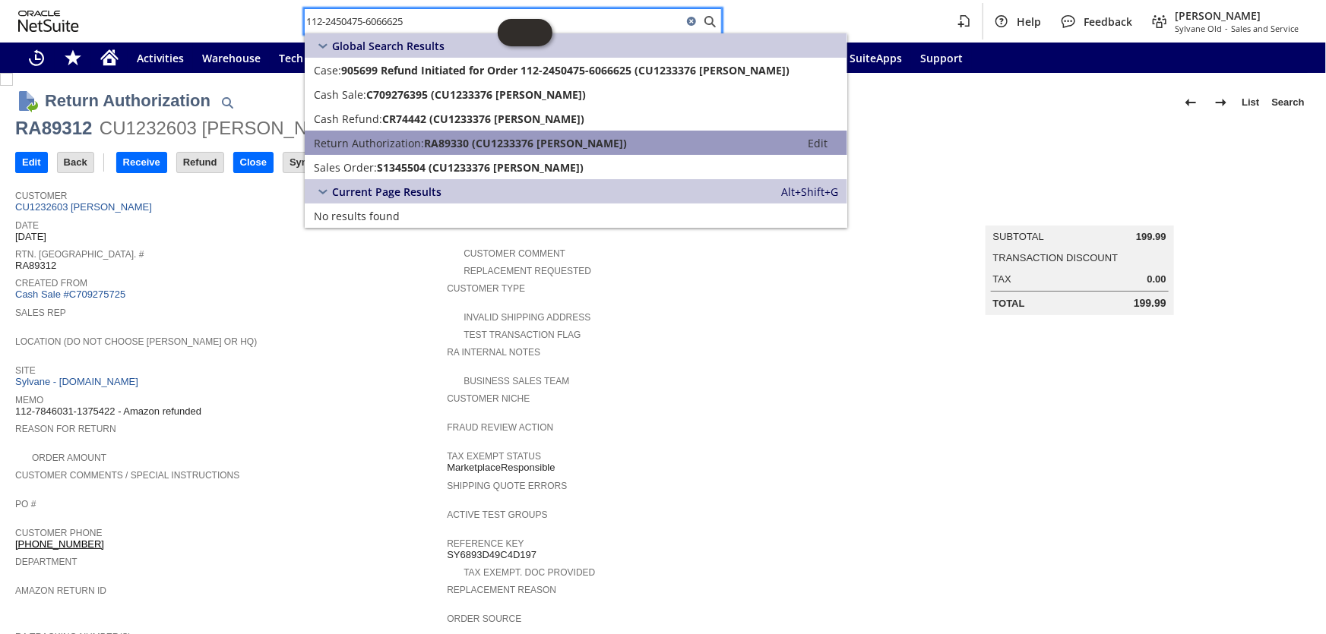
click at [502, 137] on span "RA89330 (CU1233376 Susan Customer)" at bounding box center [525, 143] width 203 height 14
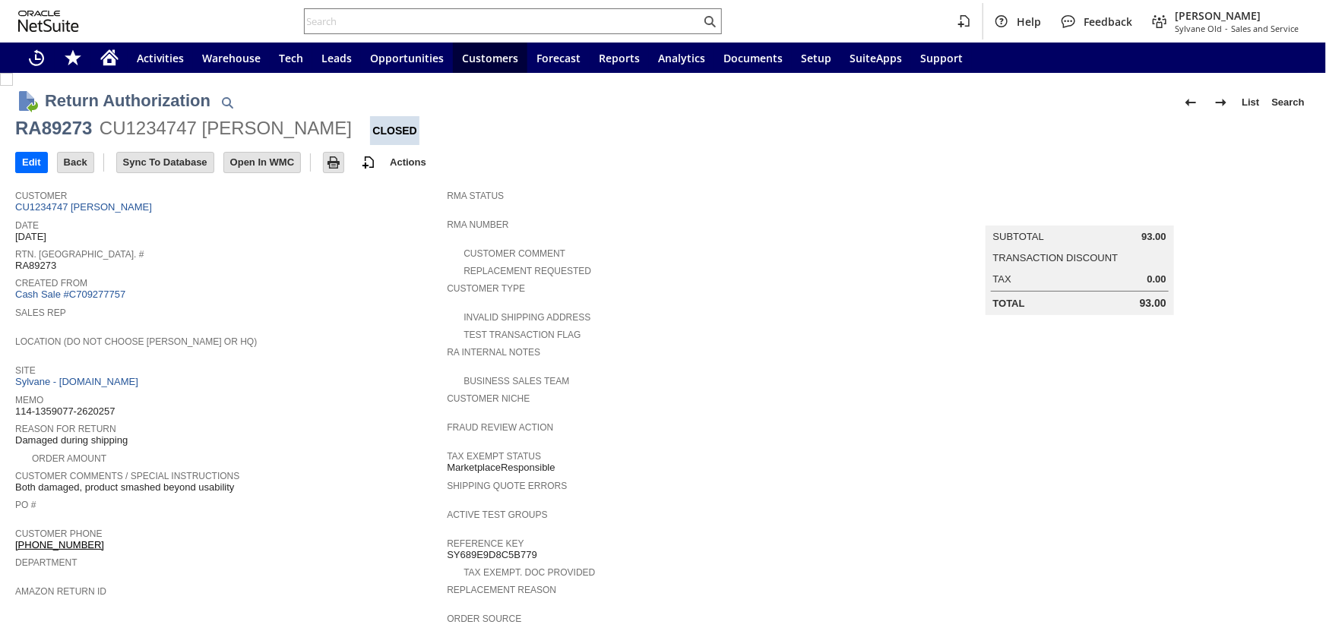
scroll to position [552, 0]
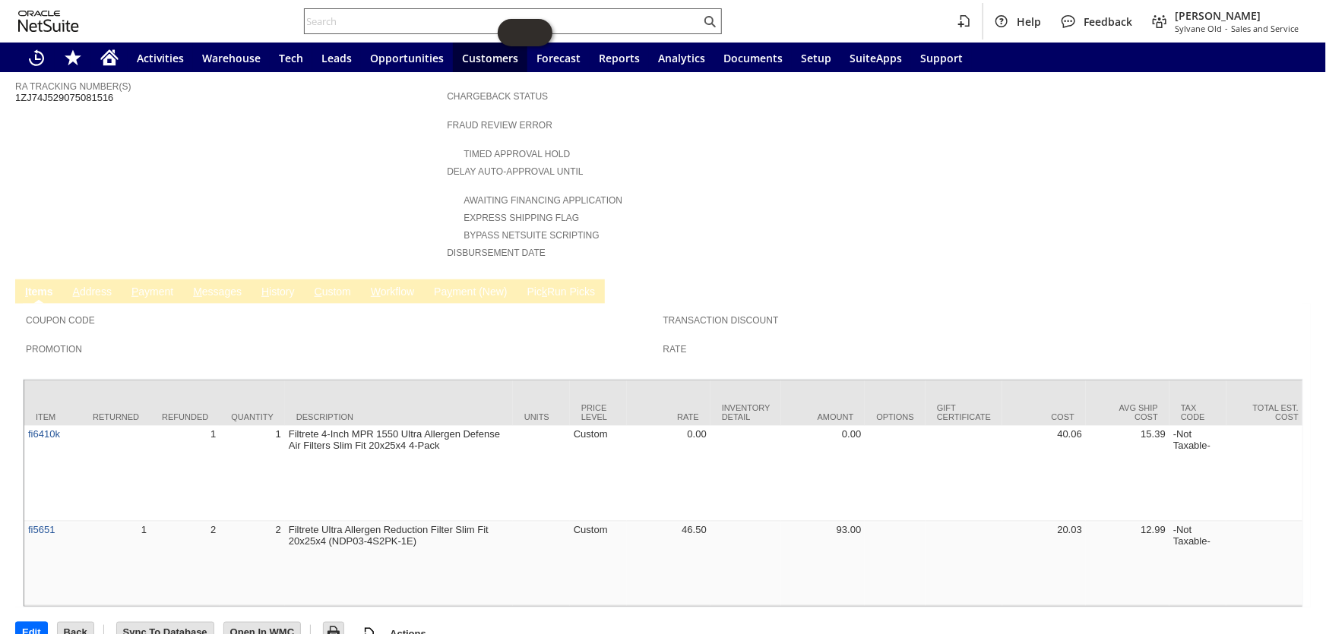
click at [339, 18] on input "text" at bounding box center [503, 21] width 396 height 18
paste input "114-5015072-8033034"
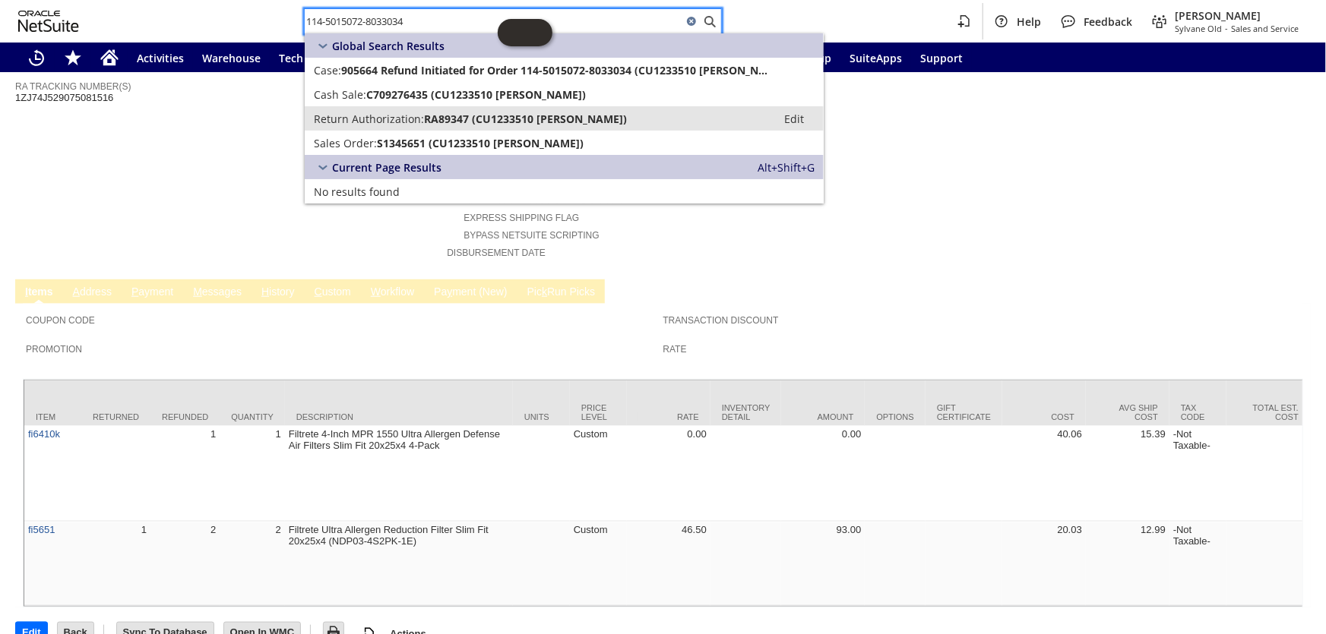
type input "114-5015072-8033034"
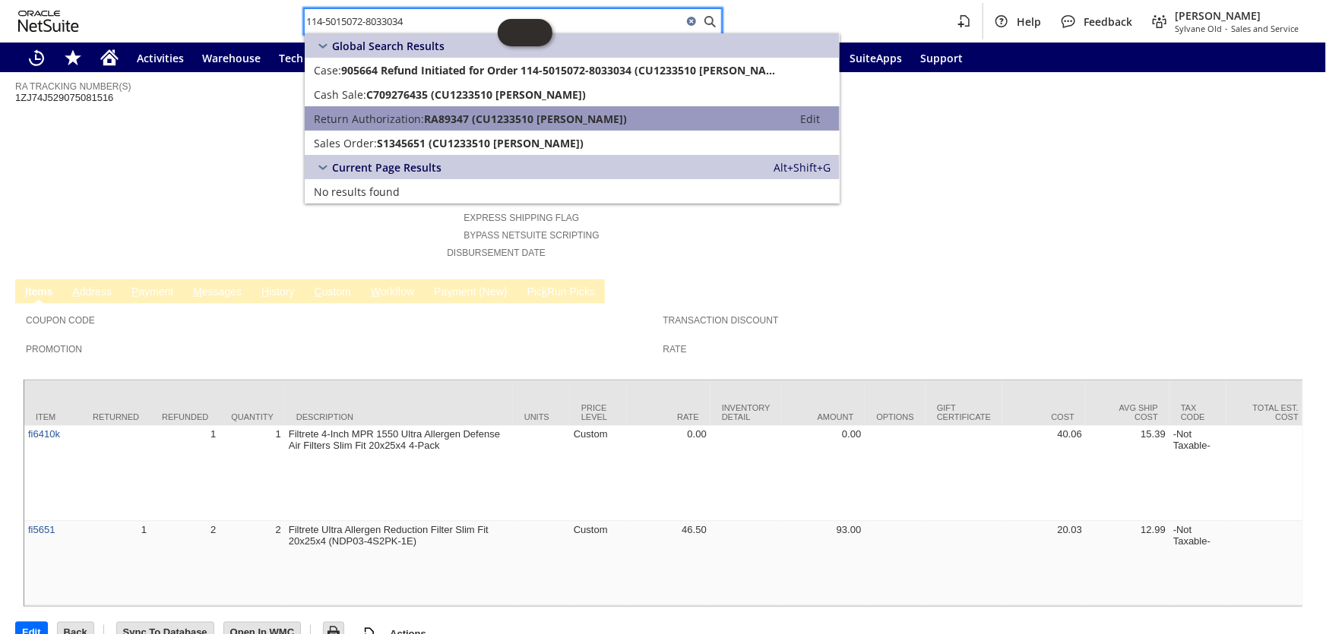
click at [412, 119] on span "Return Authorization:" at bounding box center [369, 119] width 110 height 14
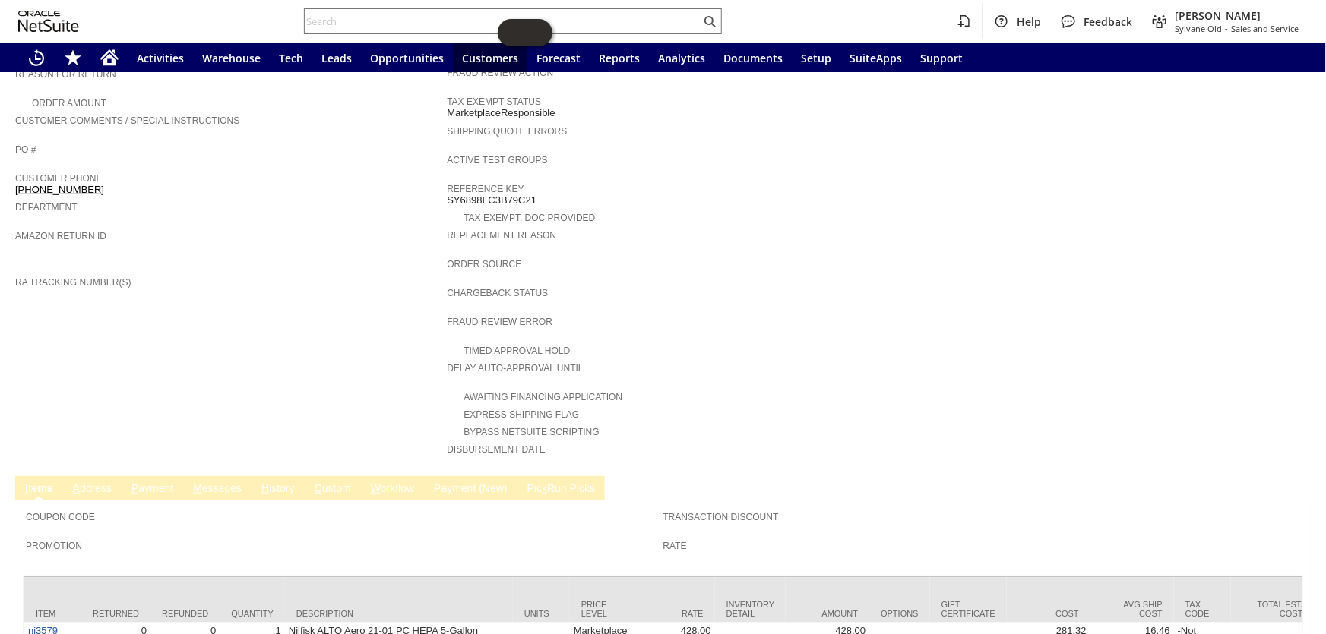
scroll to position [251, 0]
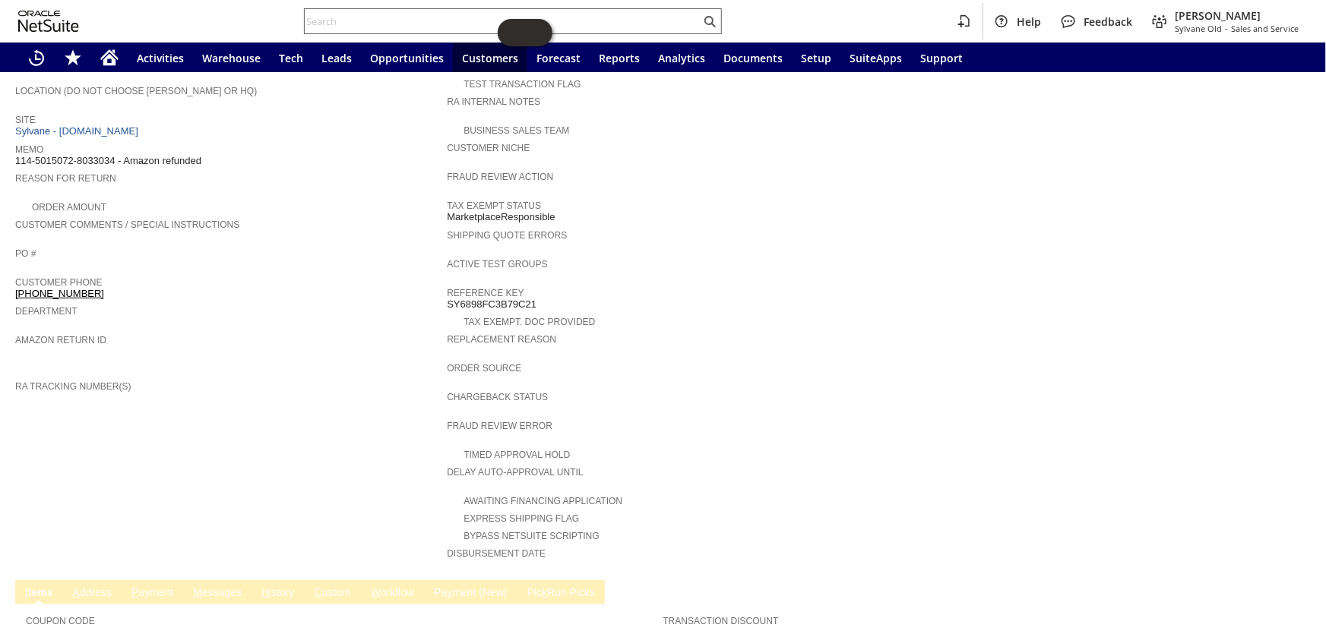
click at [465, 21] on input "text" at bounding box center [503, 21] width 396 height 18
paste input "114-5015072-8033034"
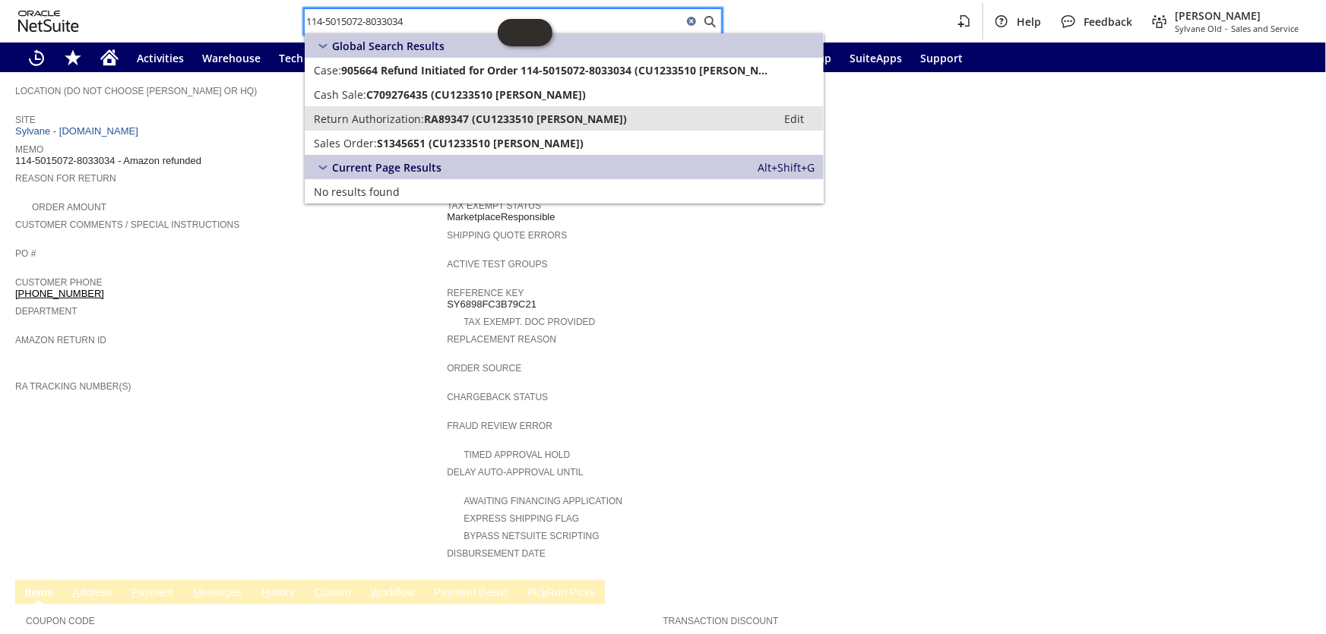
type input "114-5015072-8033034"
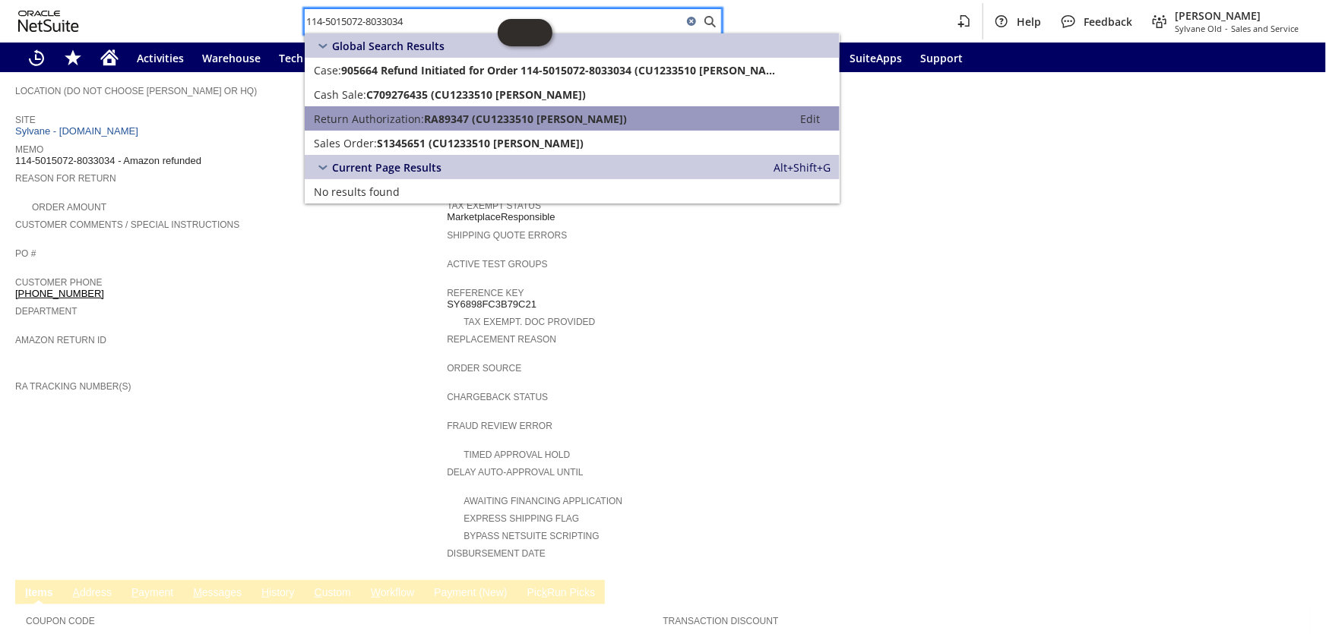
click at [476, 122] on span "RA89347 (CU1233510 Cathiana Sylne)" at bounding box center [525, 119] width 203 height 14
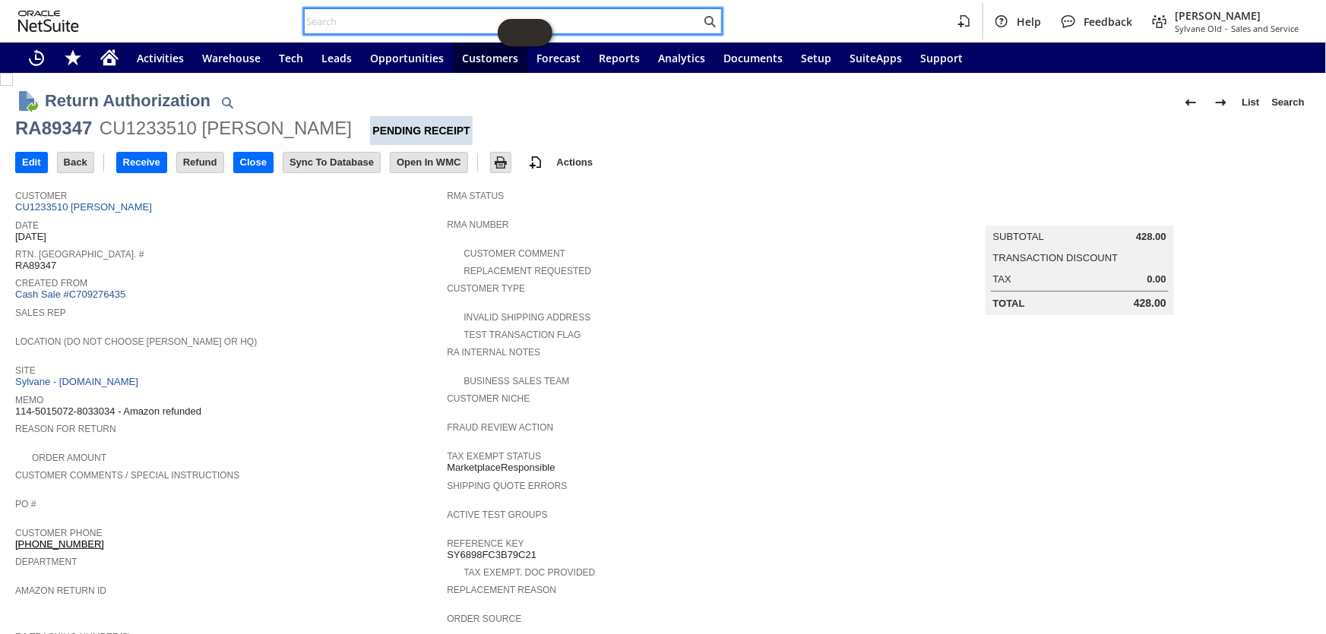
click at [404, 19] on input "text" at bounding box center [503, 21] width 396 height 18
paste input "111-2817150-5797865"
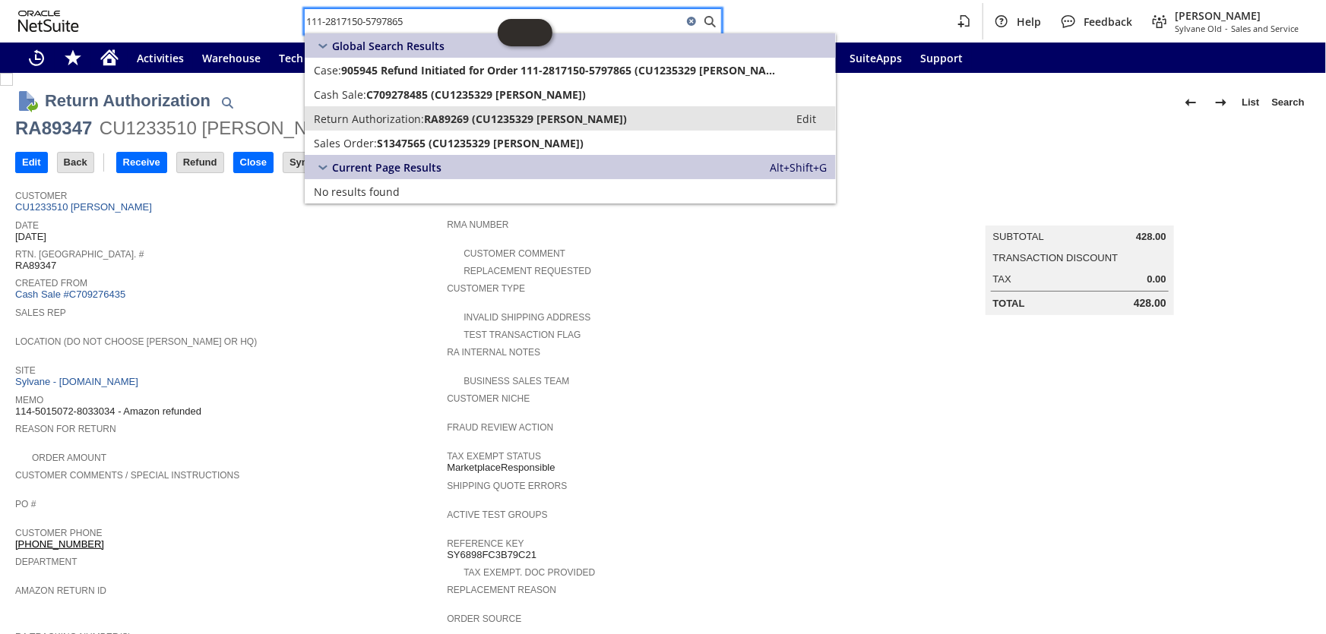
type input "111-2817150-5797865"
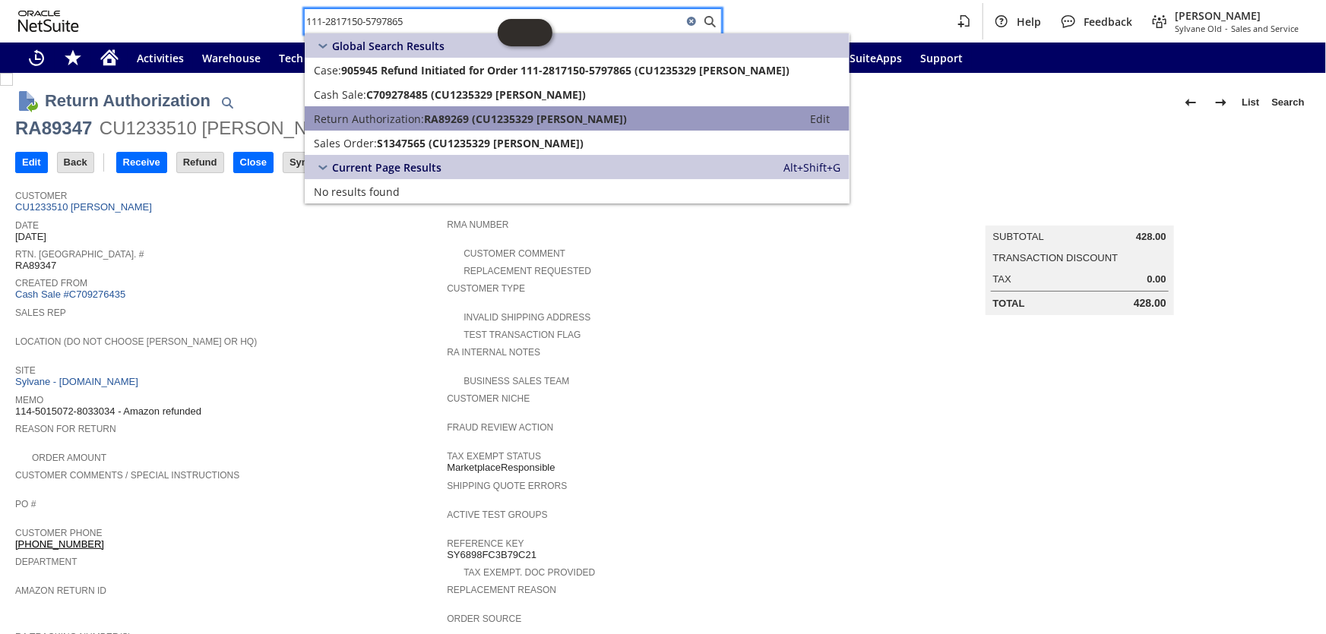
click at [439, 122] on span "RA89269 (CU1235329 JASON Customer)" at bounding box center [525, 119] width 203 height 14
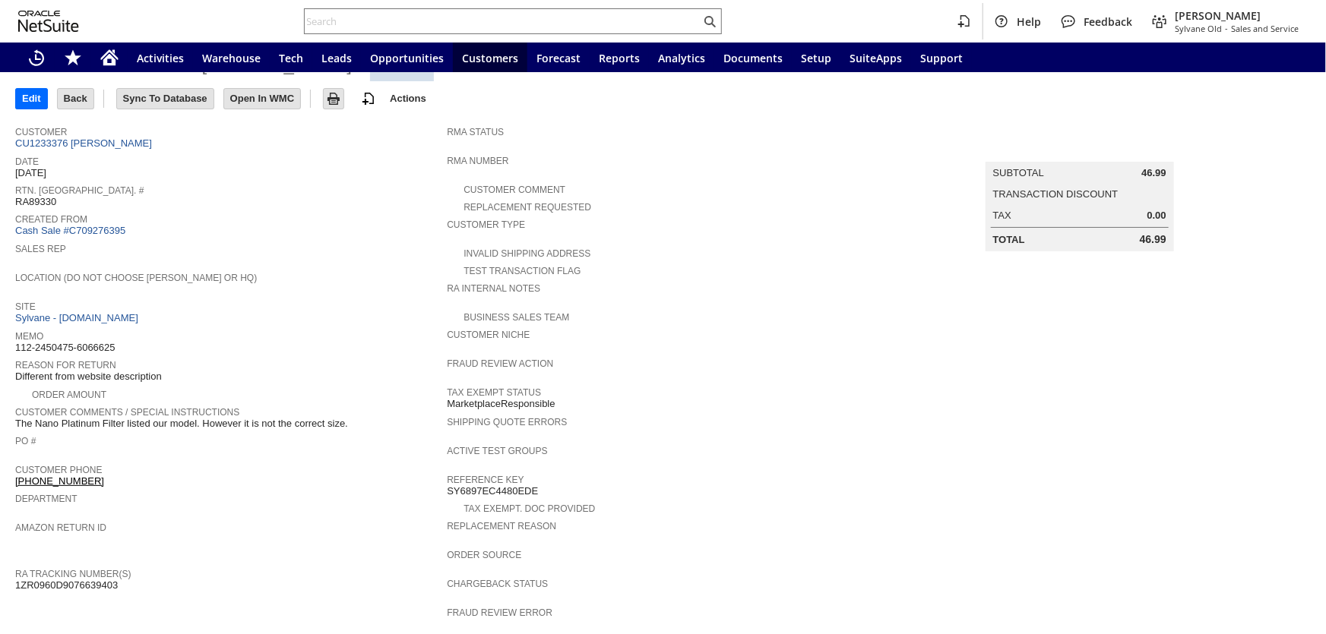
scroll to position [68, 0]
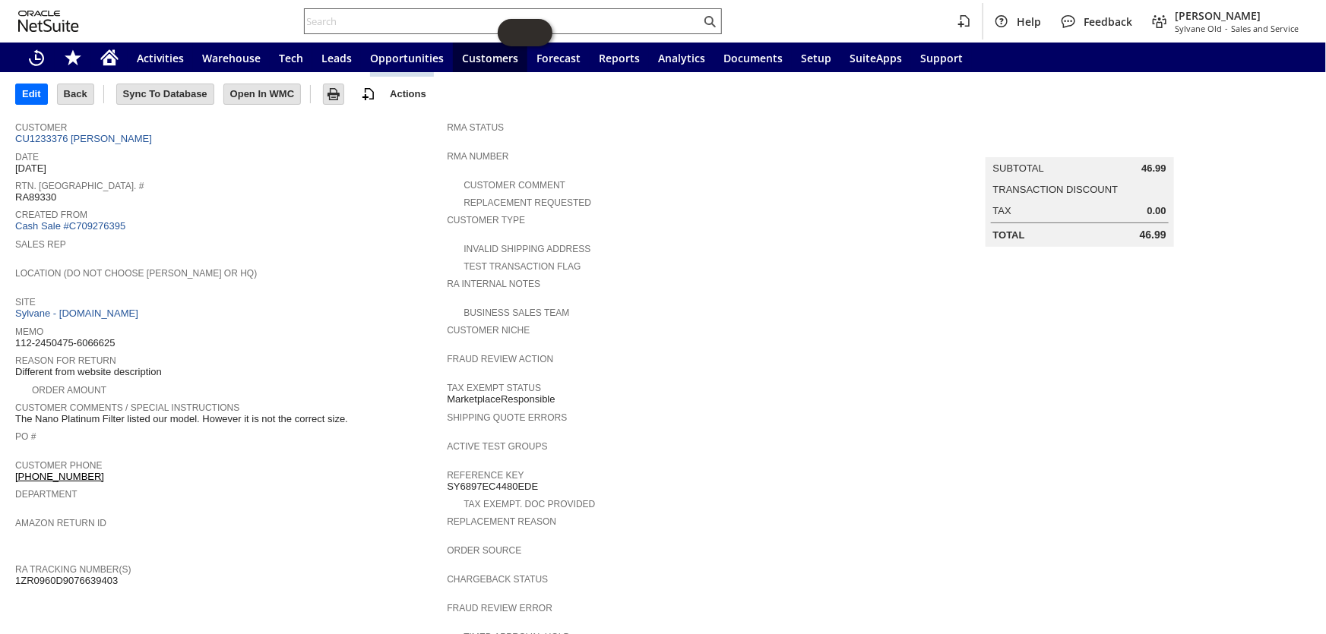
click at [371, 21] on input "text" at bounding box center [503, 21] width 396 height 18
paste input "111-4786327-6329048"
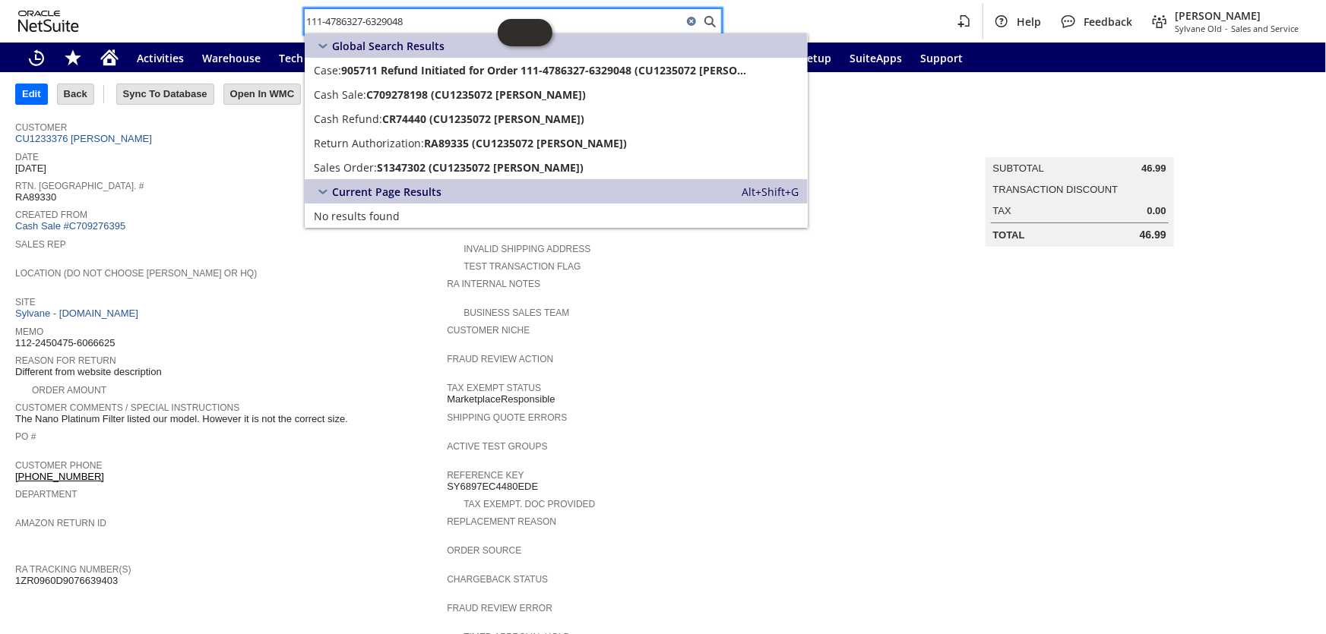
drag, startPoint x: 438, startPoint y: 14, endPoint x: 281, endPoint y: 1, distance: 157.8
click at [281, 1] on div "111-4786327-6329048 Help Feedback Coby Miller Sylvane Old - Sales and Service" at bounding box center [663, 21] width 1326 height 43
paste input "3685956-5353063"
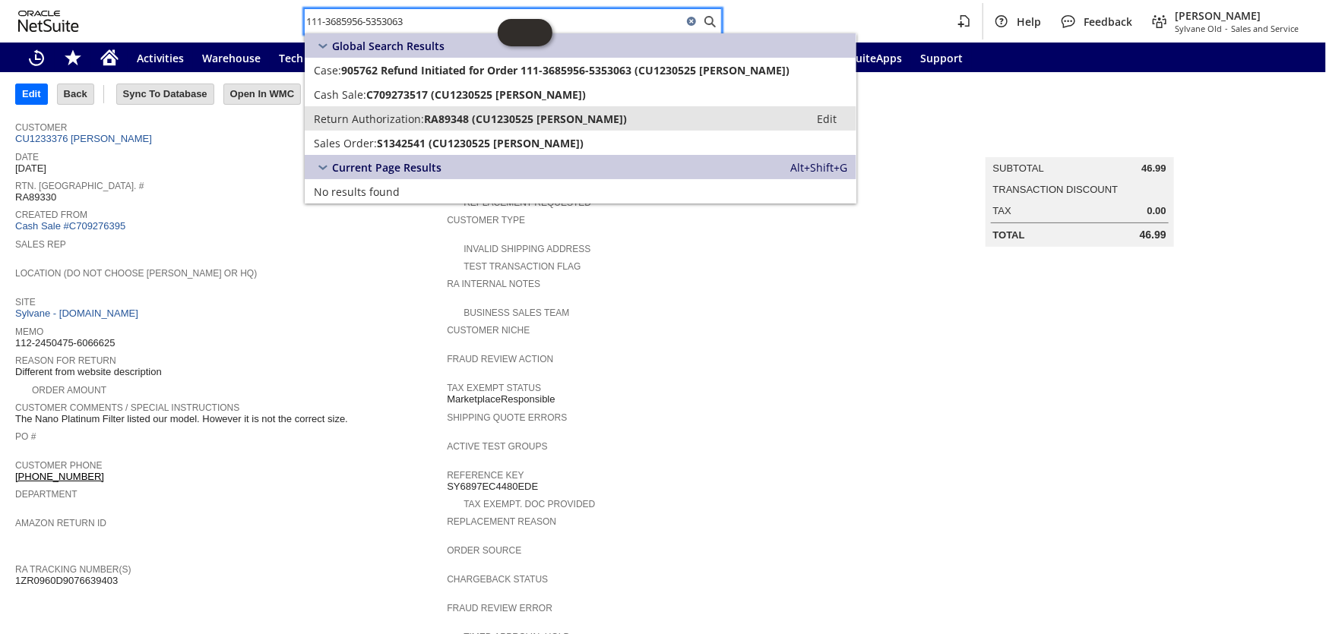
type input "111-3685956-5353063"
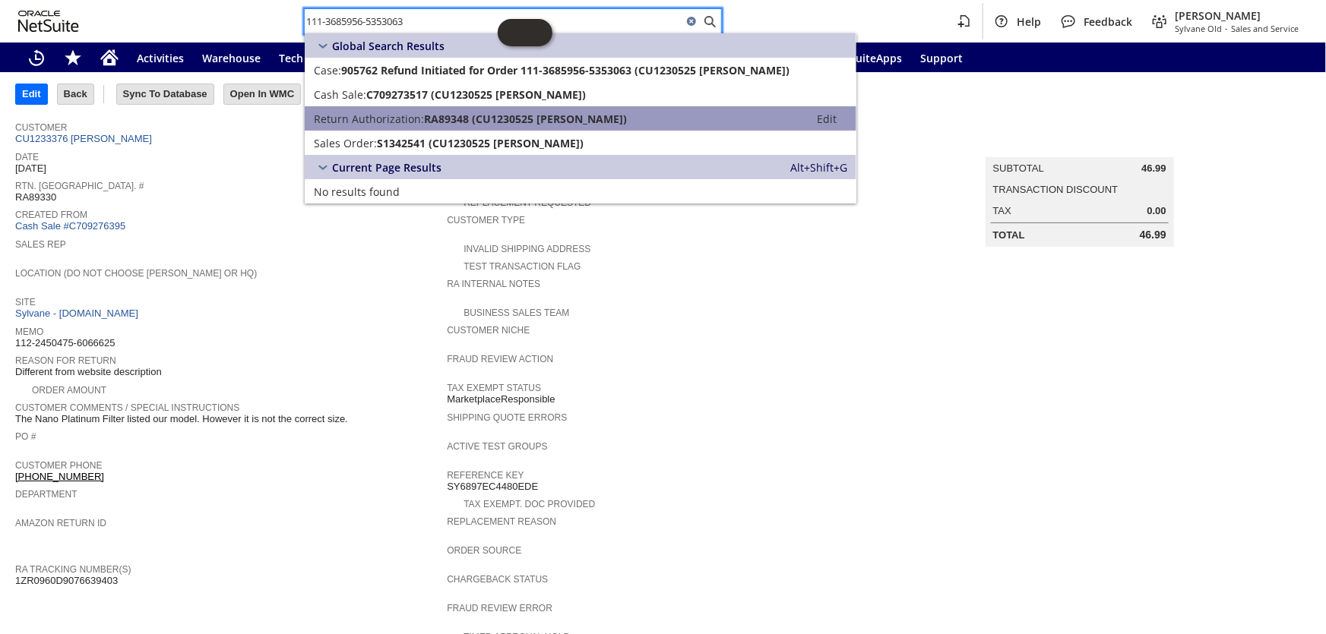
click at [403, 114] on span "Return Authorization:" at bounding box center [369, 119] width 110 height 14
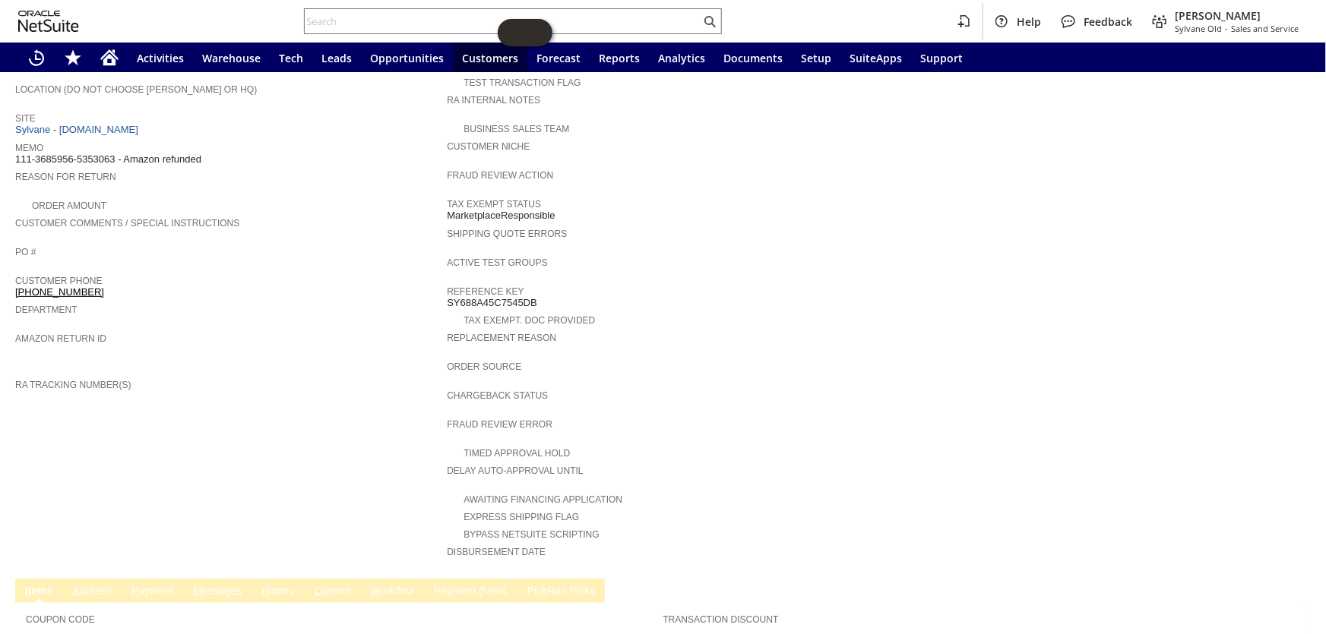
scroll to position [160, 0]
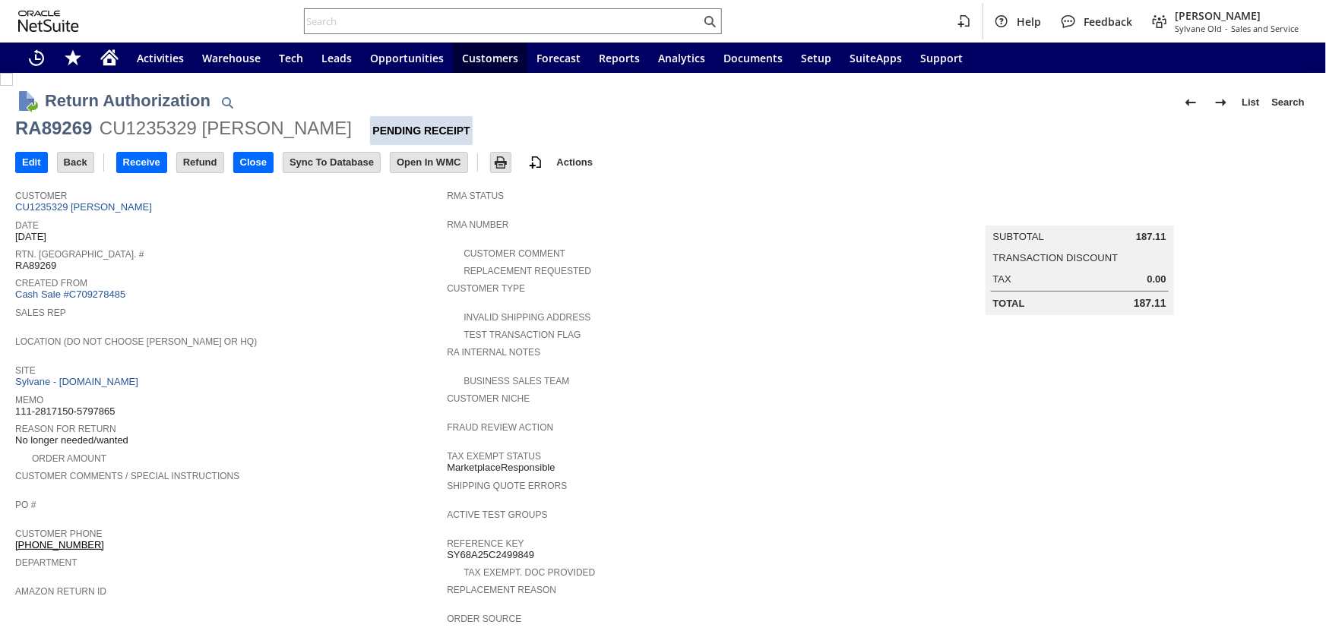
scroll to position [436, 0]
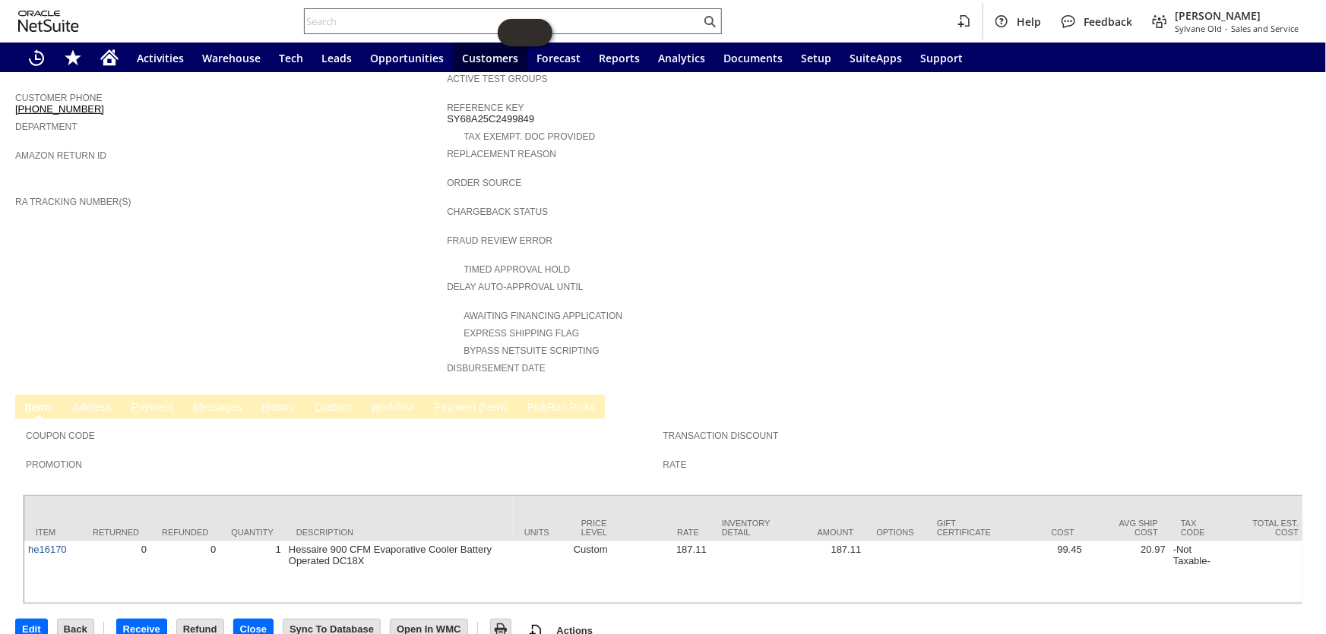
click at [405, 23] on input "text" at bounding box center [503, 21] width 396 height 18
paste input "113-2577120-0387402"
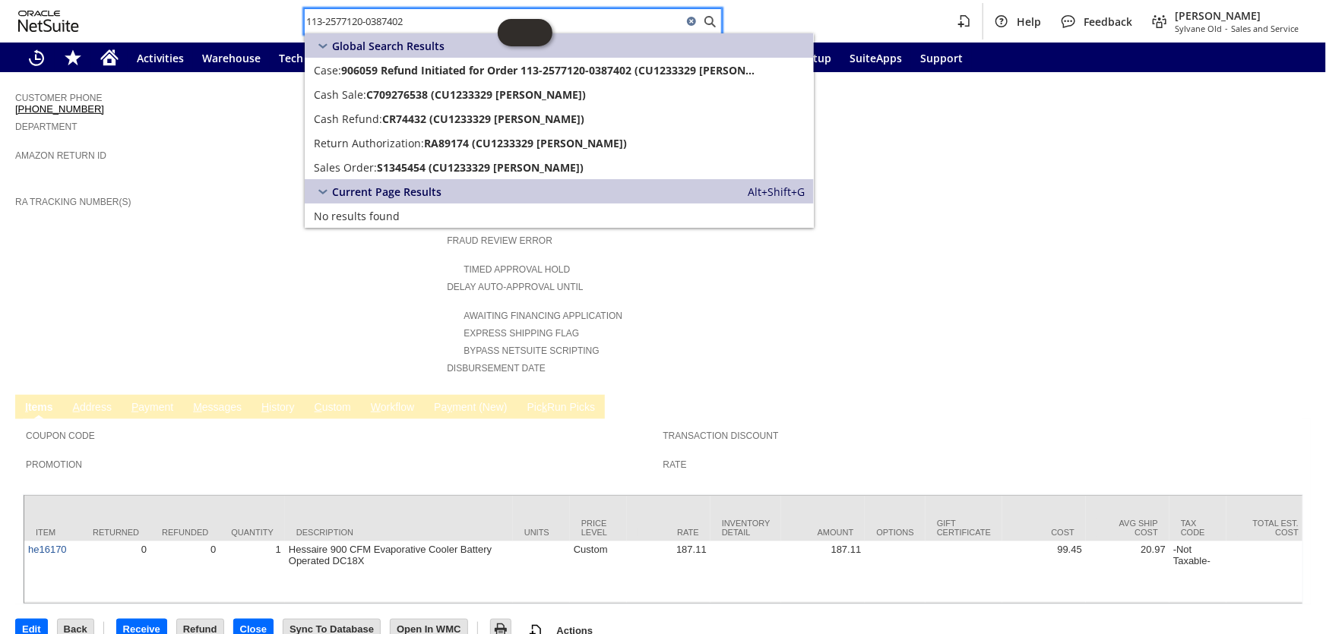
drag, startPoint x: 424, startPoint y: 15, endPoint x: 292, endPoint y: 14, distance: 131.4
click at [292, 14] on div "113-2577120-0387402 Help Feedback Coby Miller Sylvane Old - Sales and Service" at bounding box center [663, 21] width 1326 height 43
paste input "4-8023912-9940258"
paste input "2845668-3590602"
paste input "1-3047731-0131423"
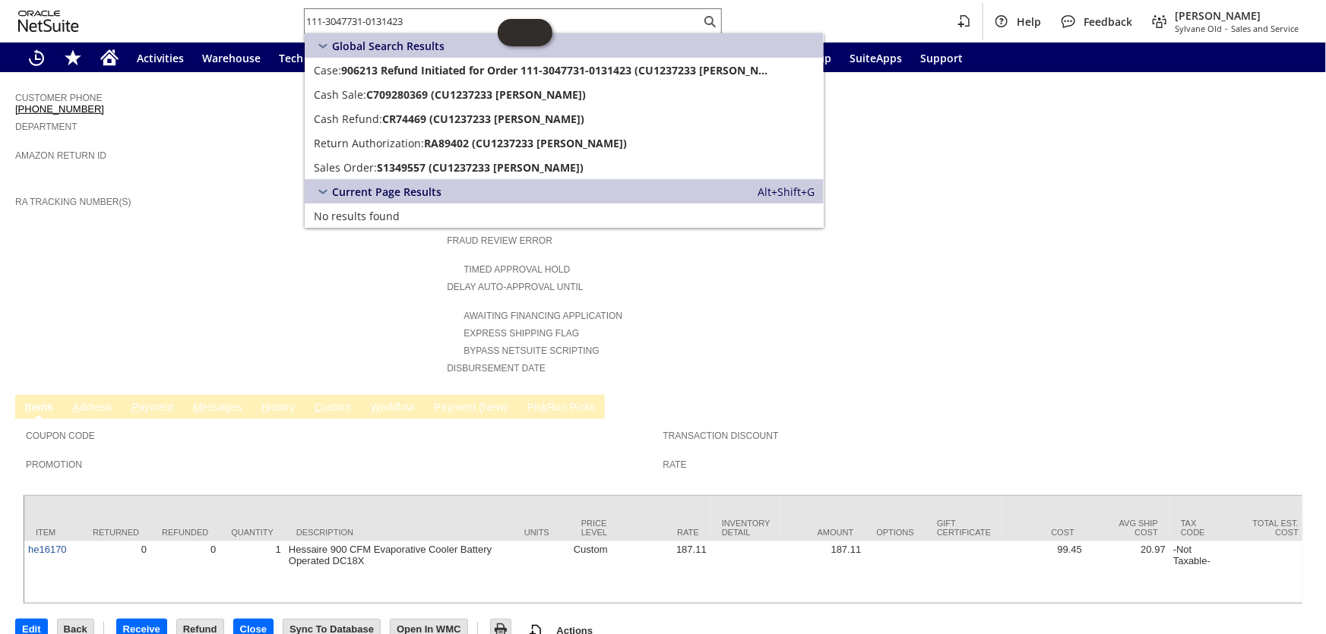
click at [959, 228] on td "Summary Subtotal 187.11 Transaction Discount Tax 0.00 Total 187.11" at bounding box center [1094, 66] width 431 height 641
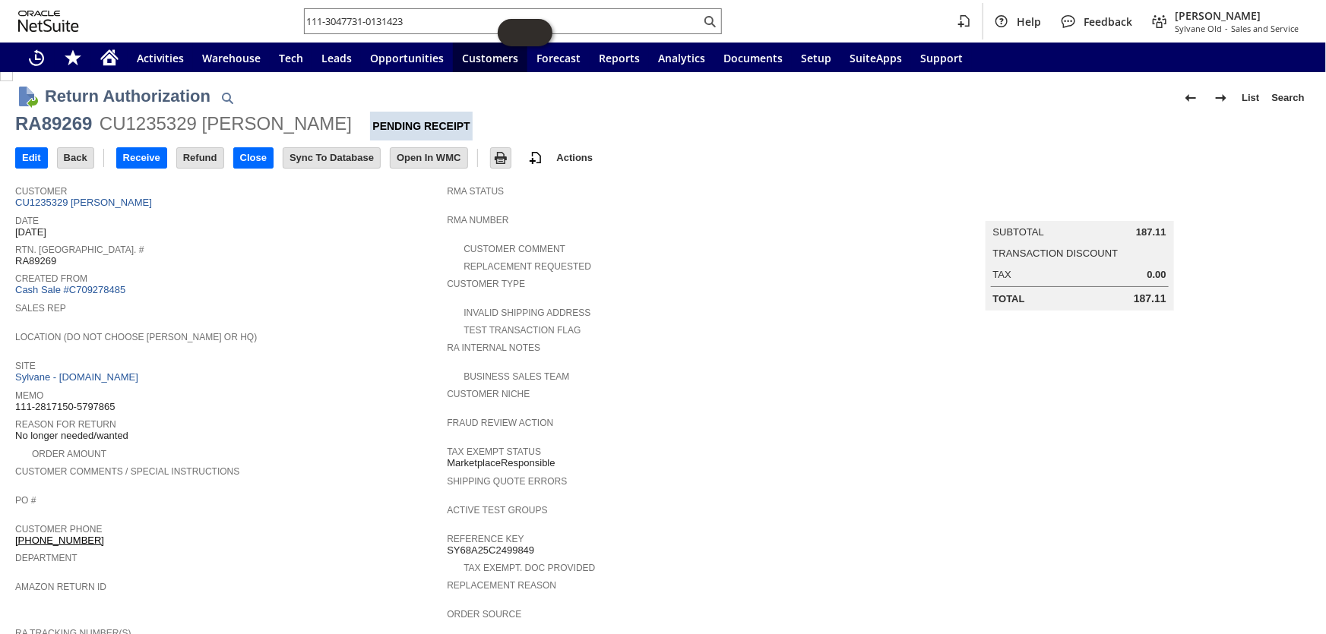
scroll to position [0, 0]
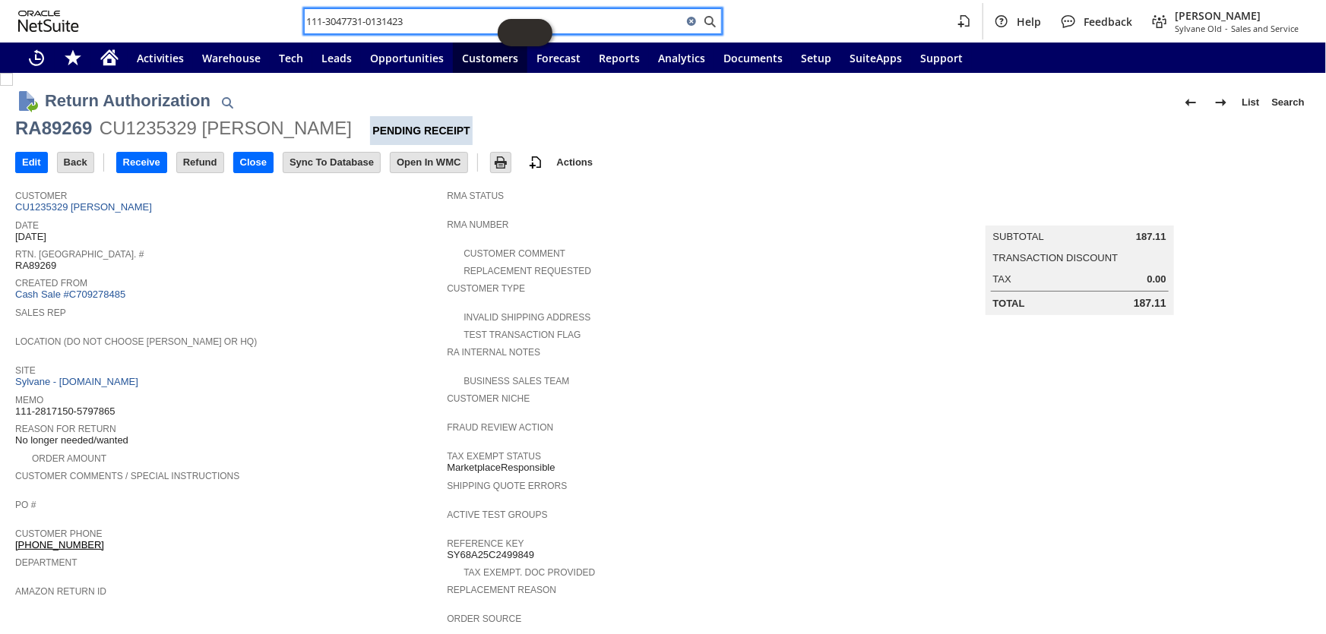
paste input "2-2115934-8267464"
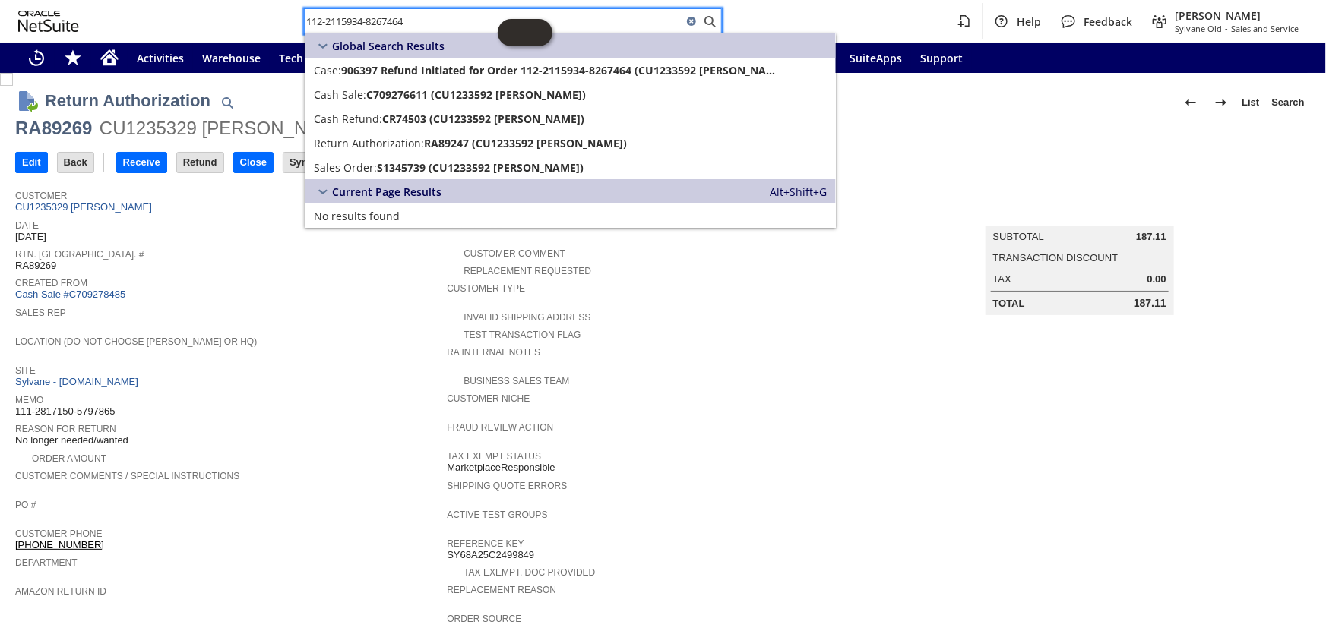
type input "112-2115934-8267464"
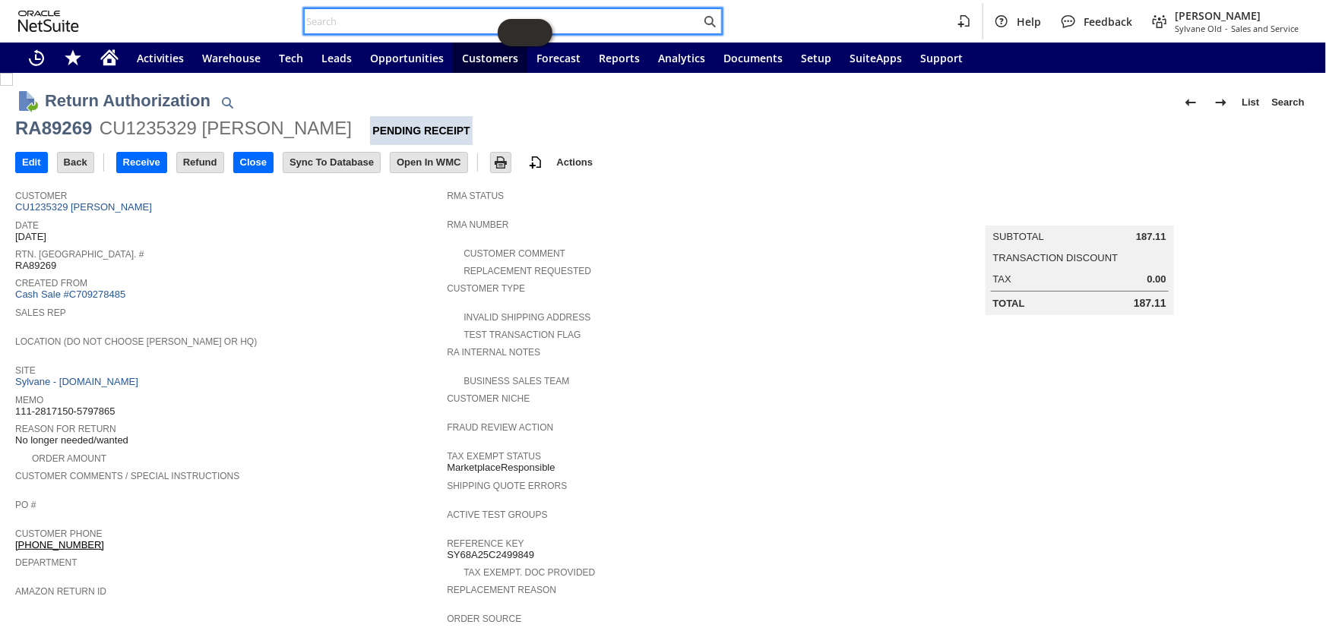
paste input "111-7056178-7263432"
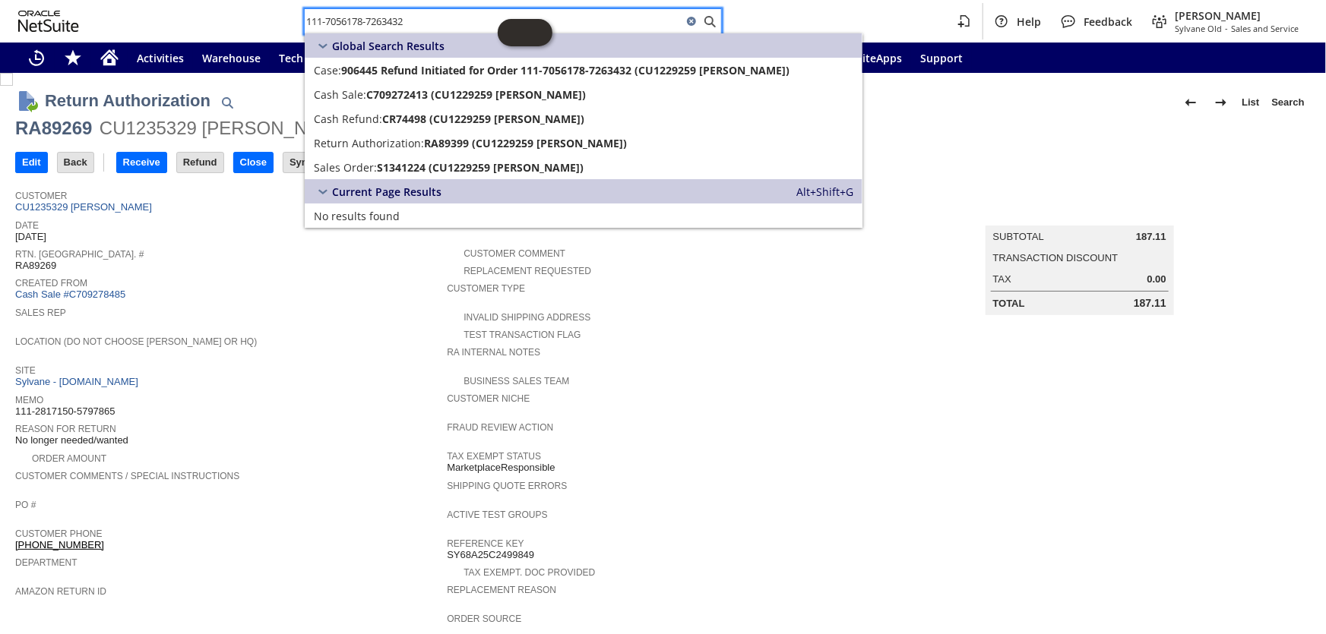
type input "111-7056178-7263432"
click at [447, 21] on input "111-7056178-7263432" at bounding box center [503, 21] width 396 height 18
drag, startPoint x: 447, startPoint y: 21, endPoint x: 220, endPoint y: 11, distance: 226.6
click at [220, 11] on div "111-7056178-7263432 Help Feedback Coby Miller Sylvane Old - Sales and Service" at bounding box center [663, 21] width 1326 height 43
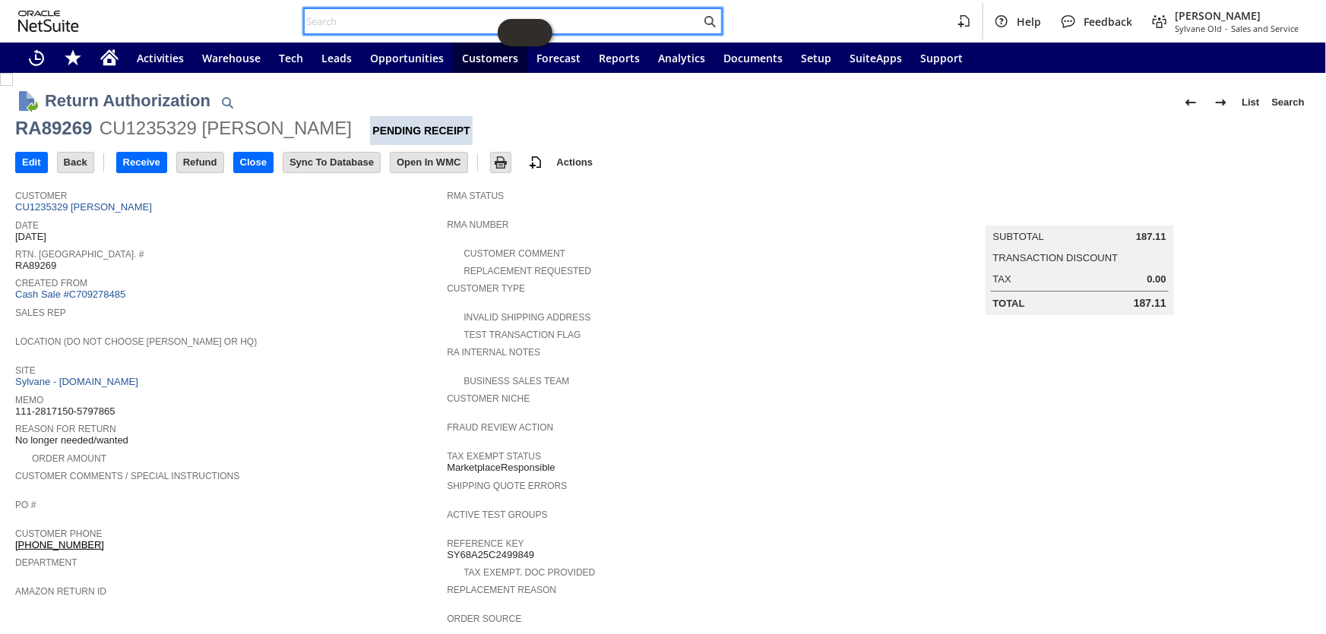
paste input "114-7613670-4148261"
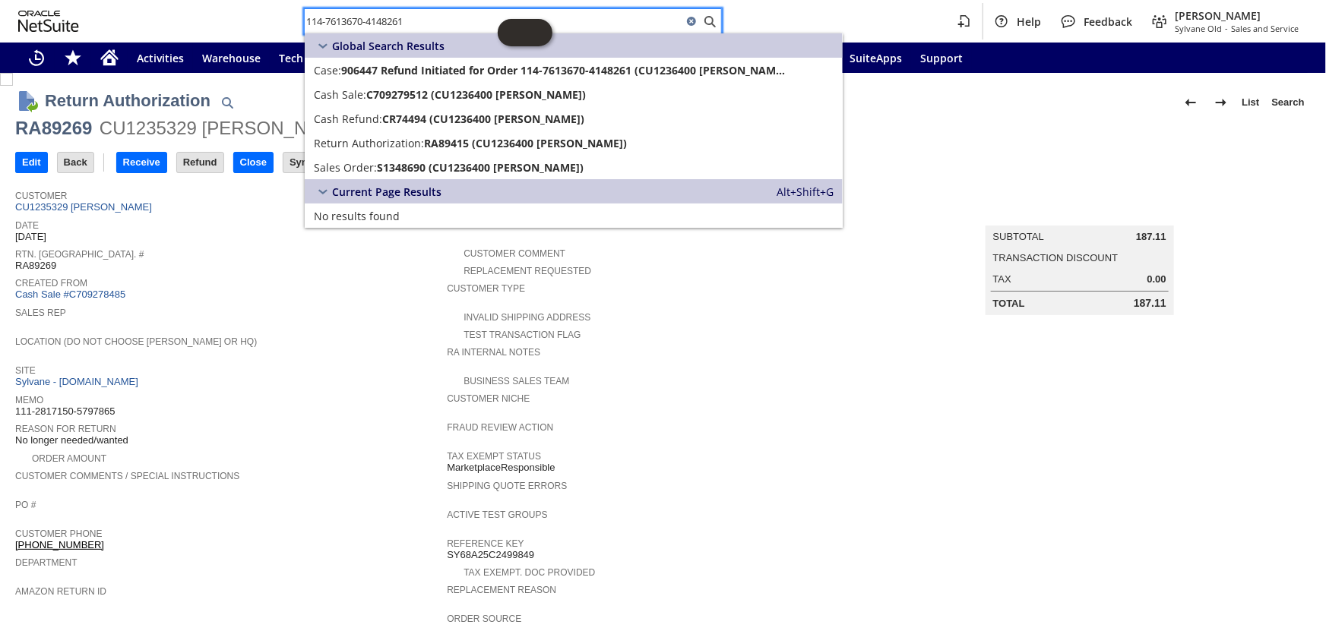
drag, startPoint x: 441, startPoint y: 22, endPoint x: 276, endPoint y: 11, distance: 165.9
click at [276, 11] on div "114-7613670-4148261 Help Feedback Coby Miller Sylvane Old - Sales and Service" at bounding box center [663, 21] width 1326 height 43
paste input "RA89491"
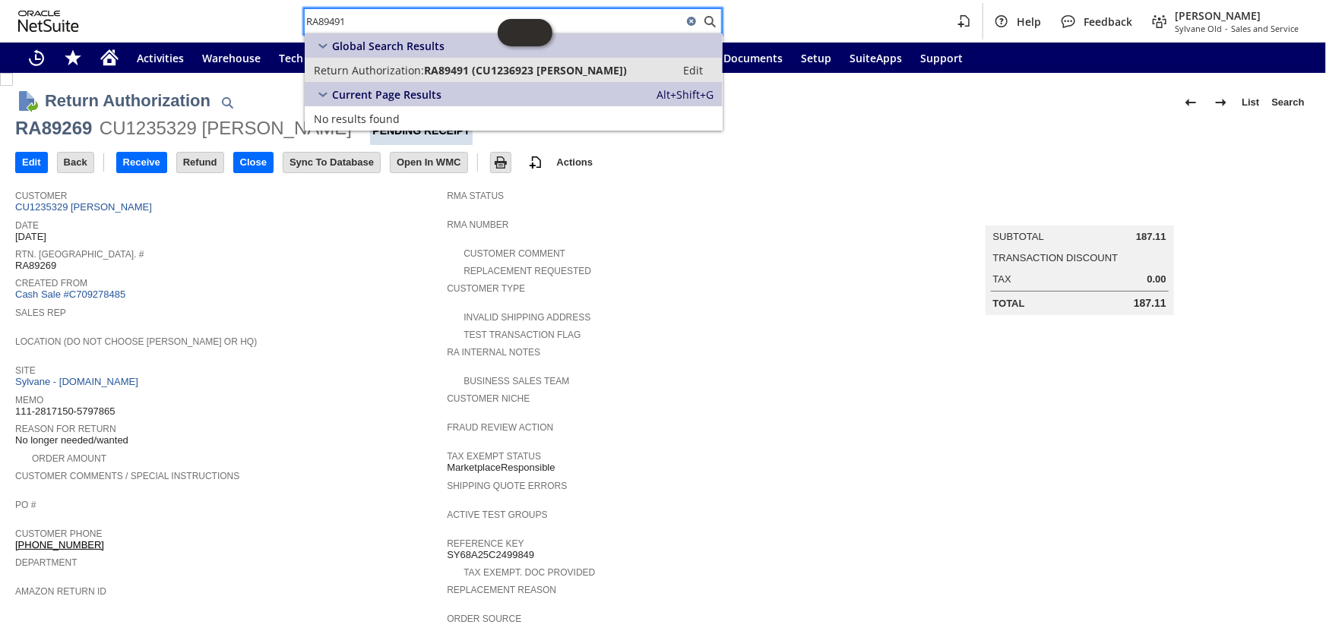
type input "RA89491"
click at [387, 69] on span "Return Authorization:" at bounding box center [369, 70] width 110 height 14
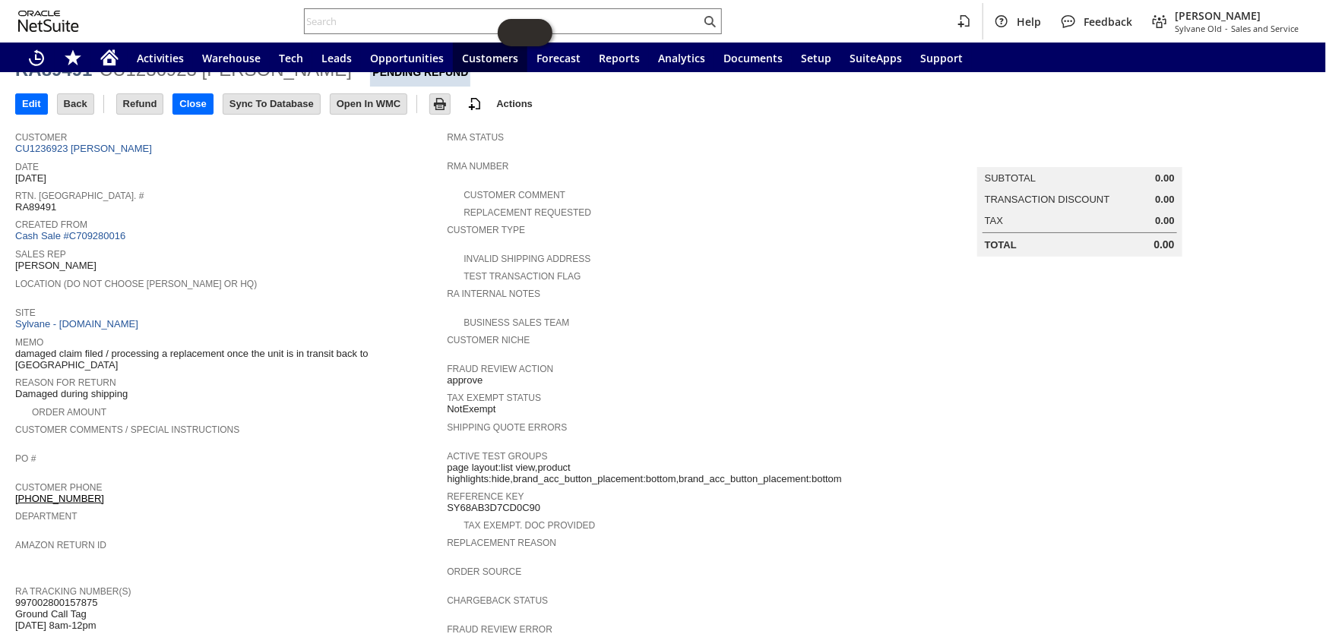
scroll to position [55, 0]
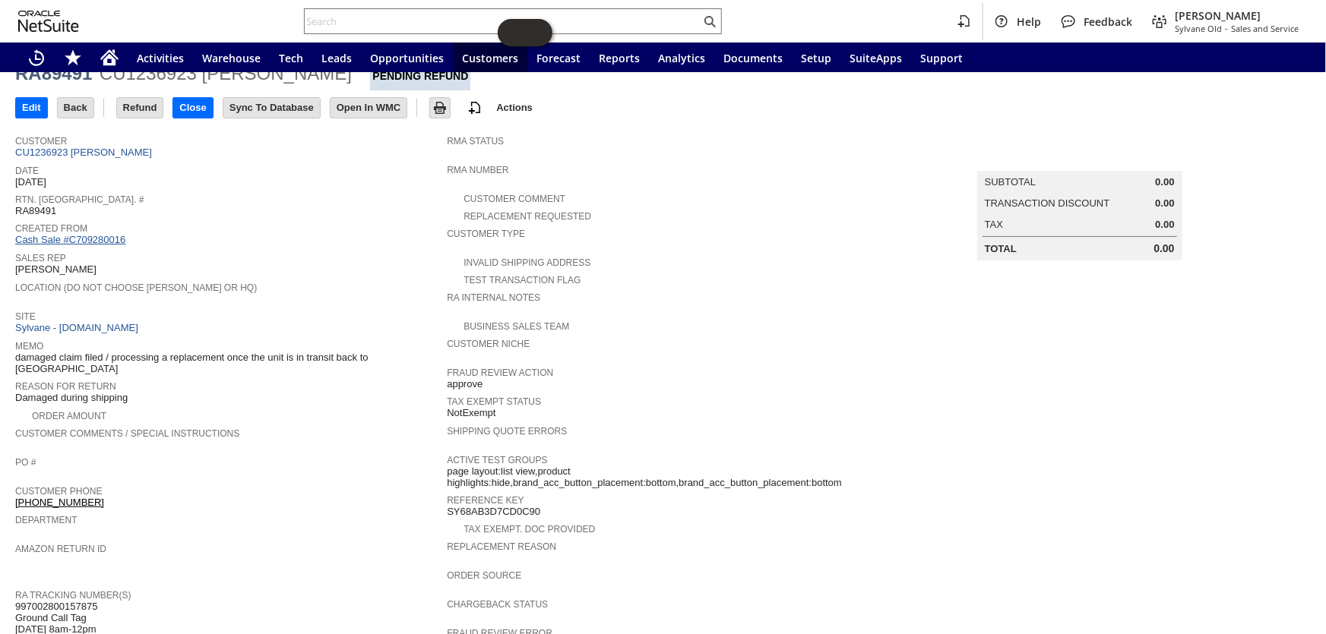
click at [101, 234] on link "Cash Sale #C709280016" at bounding box center [70, 239] width 110 height 11
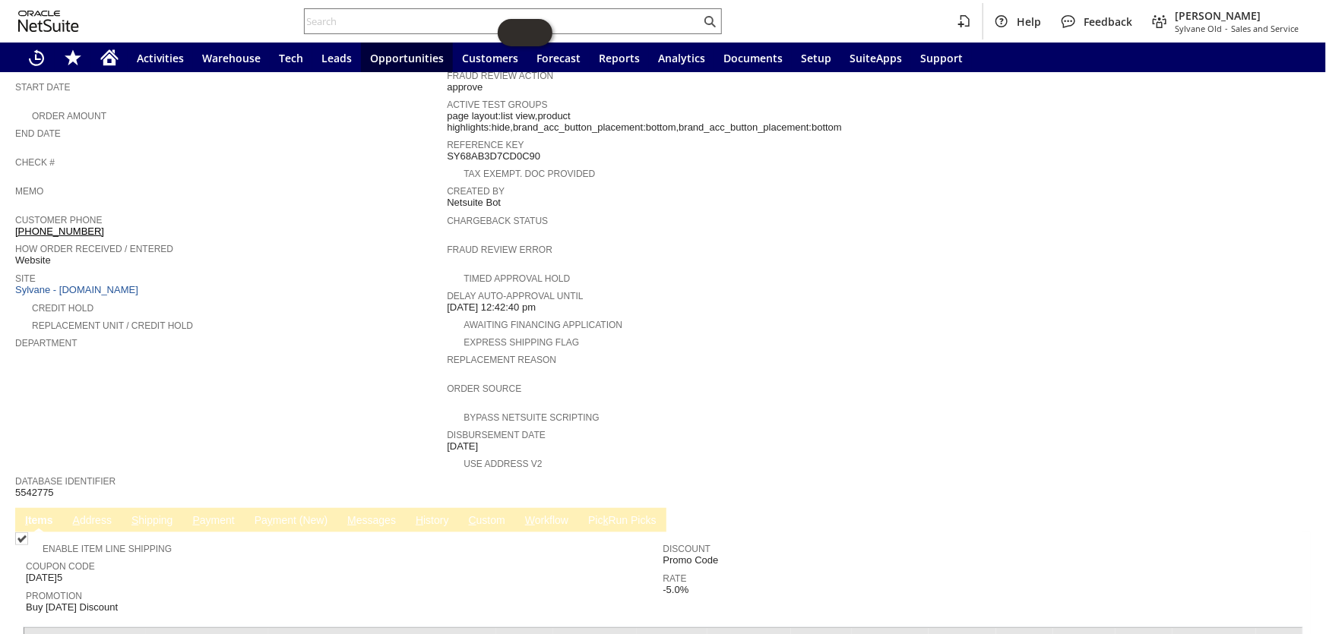
scroll to position [146, 0]
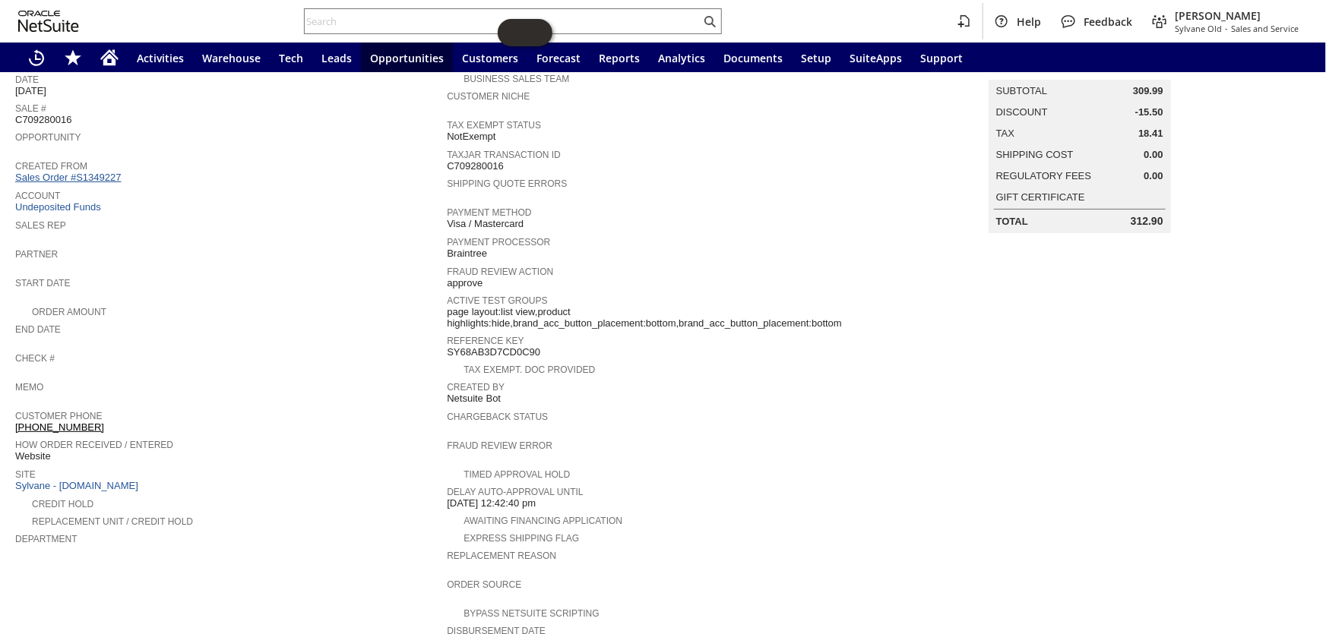
click at [95, 172] on link "Sales Order #S1349227" at bounding box center [69, 177] width 109 height 11
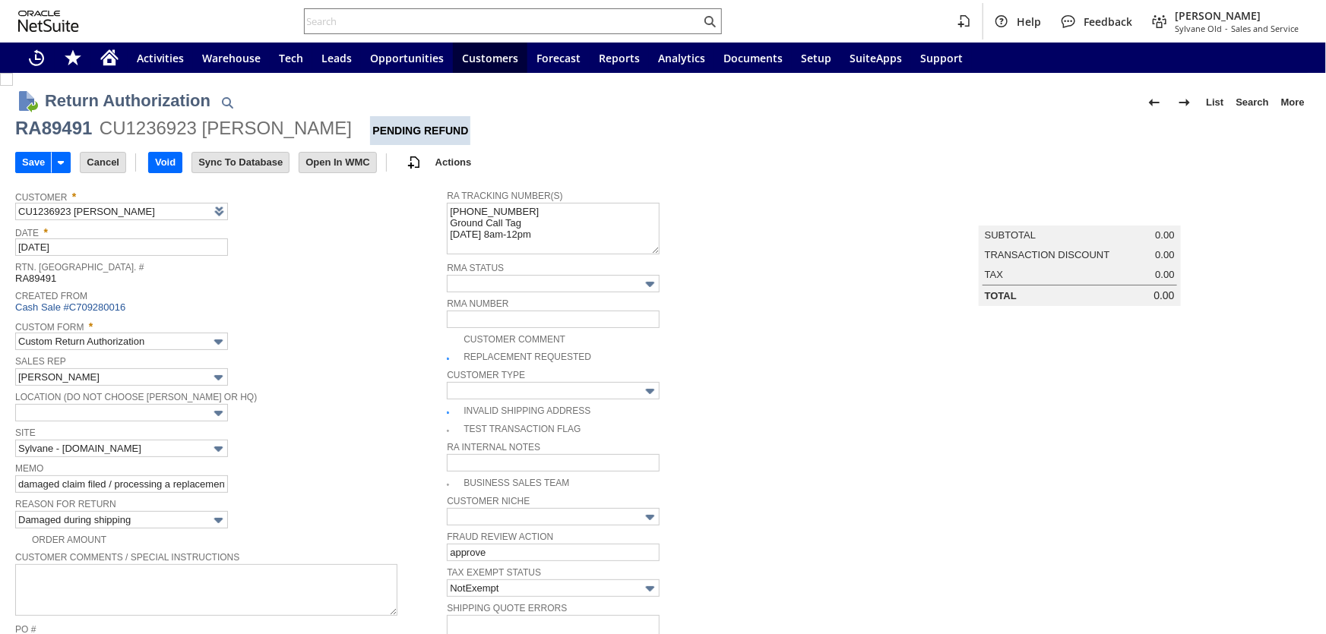
type input "Add"
type input "Copy Previous"
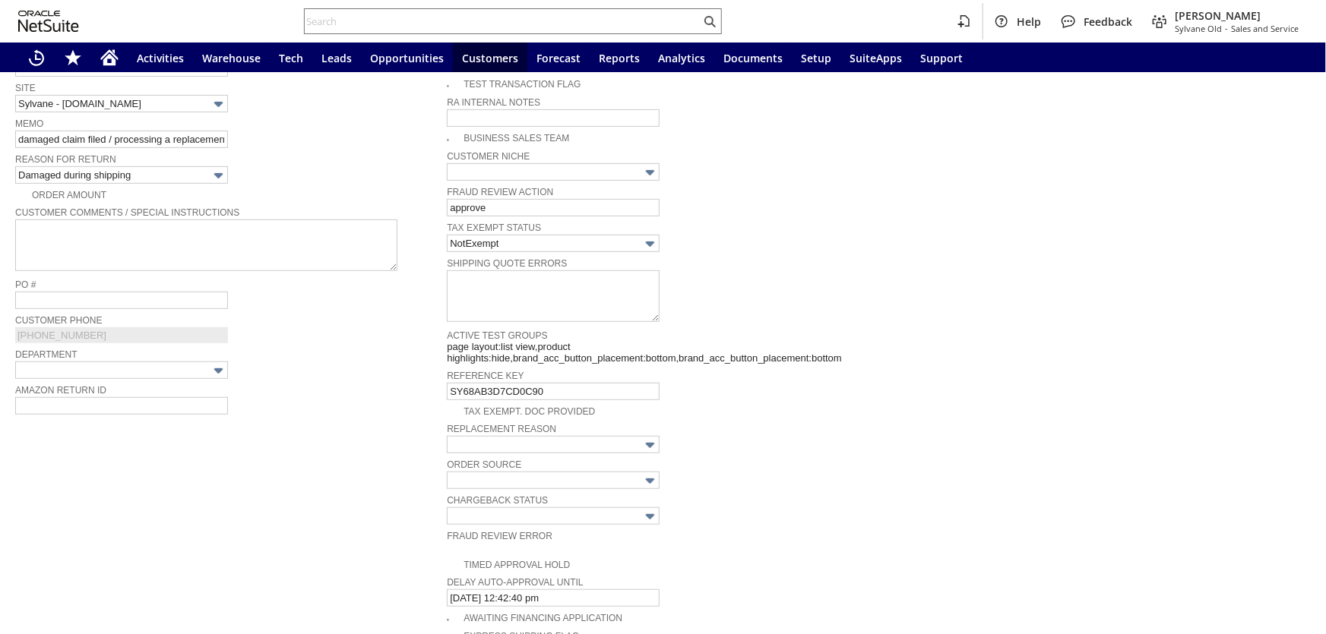
scroll to position [747, 0]
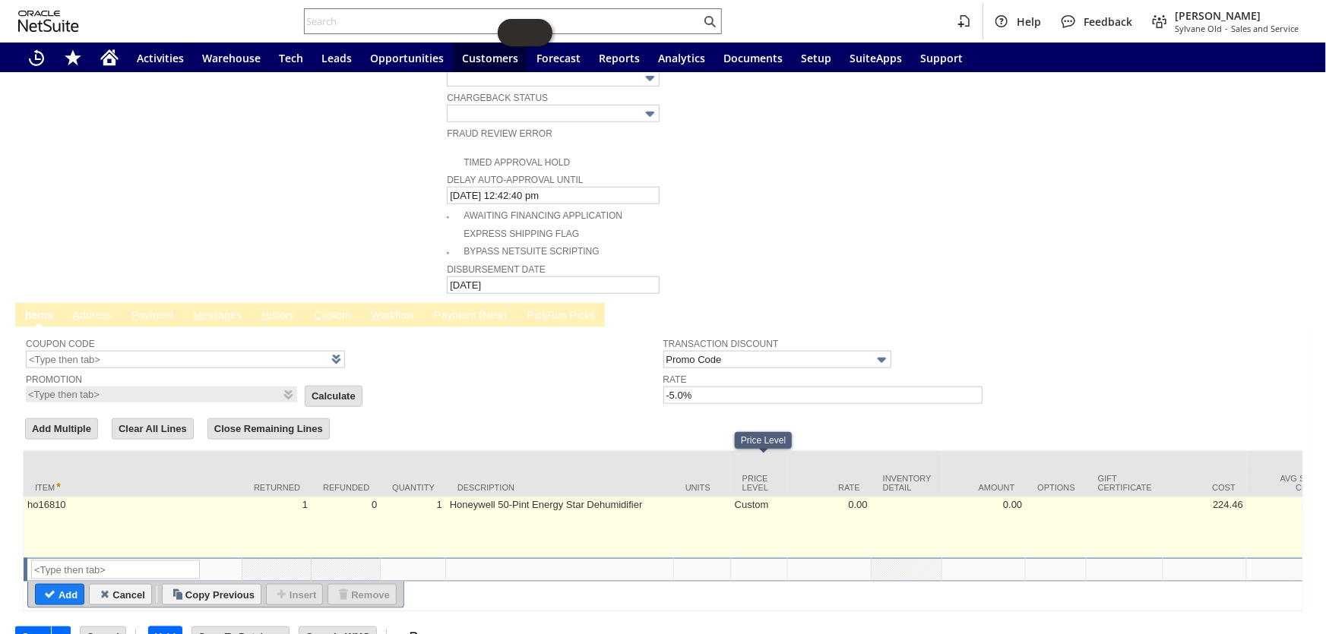
click at [753, 498] on td "Custom" at bounding box center [759, 528] width 57 height 61
type input "Custom"
type input "OK"
type input "Make Copy"
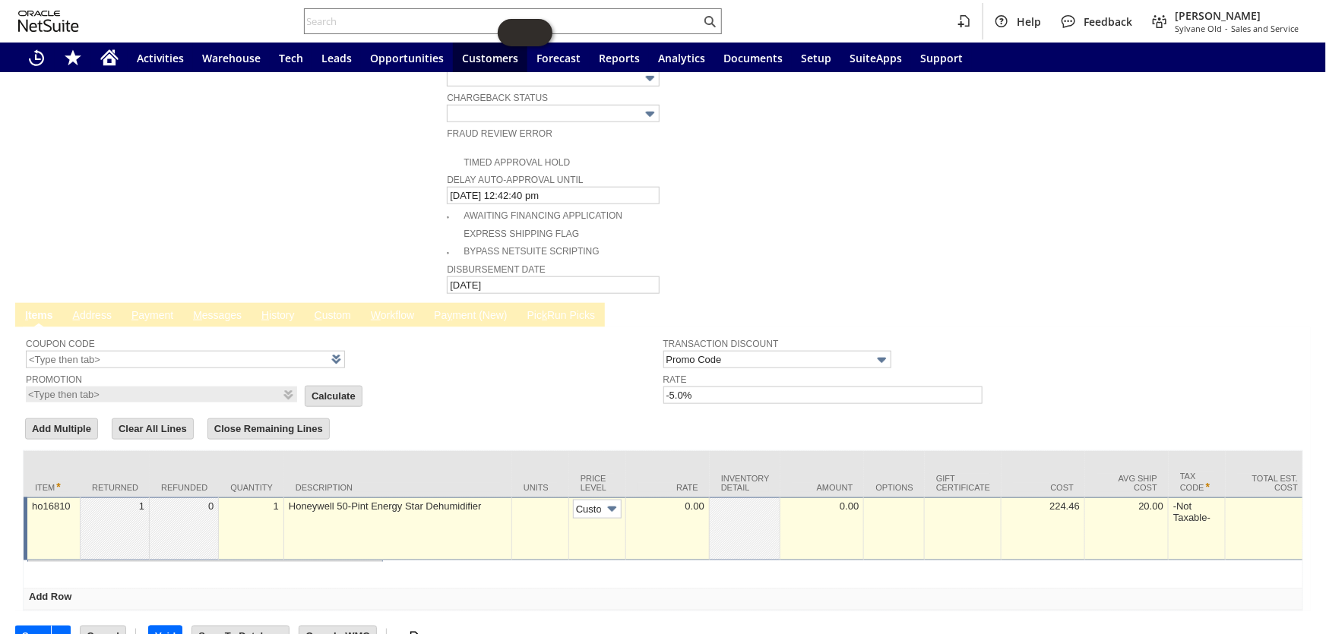
scroll to position [0, 8]
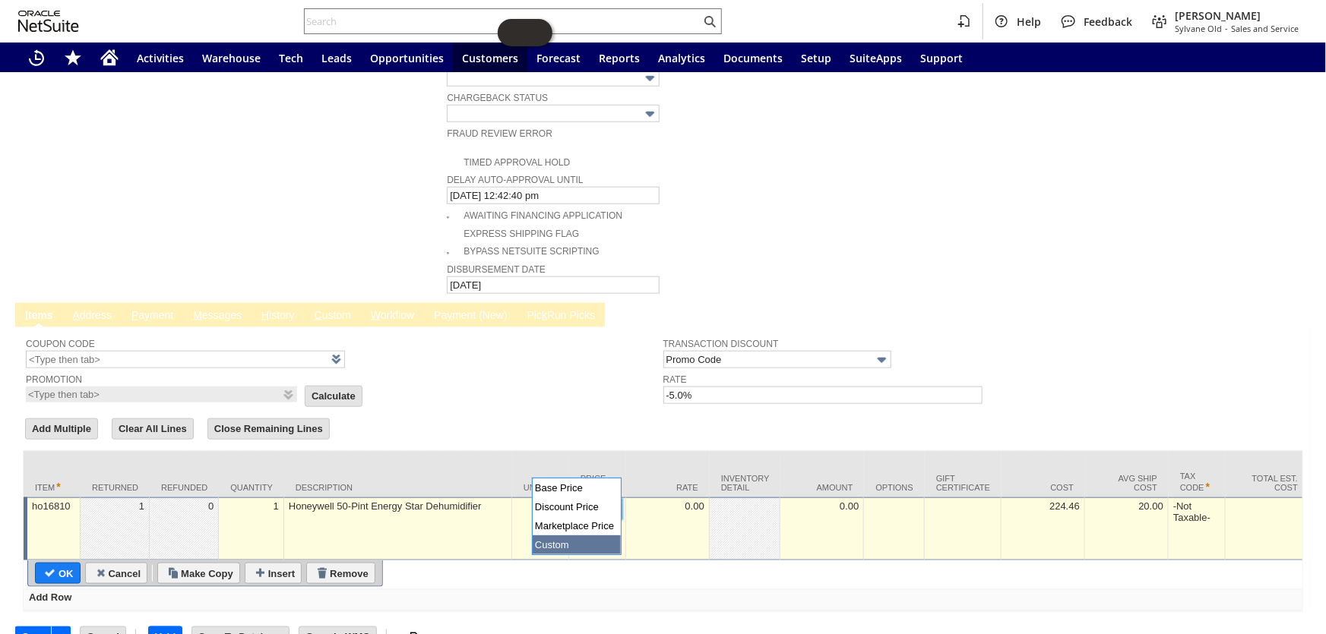
click at [609, 501] on img at bounding box center [611, 509] width 17 height 17
type input "Base Price"
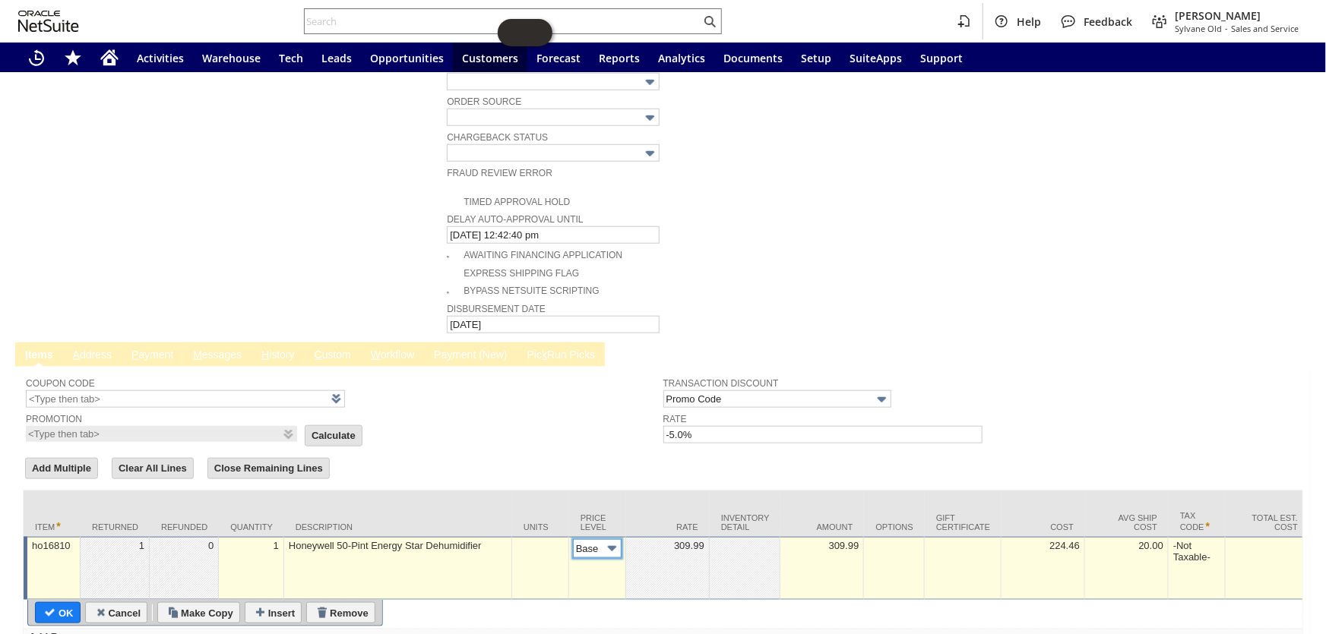
scroll to position [748, 0]
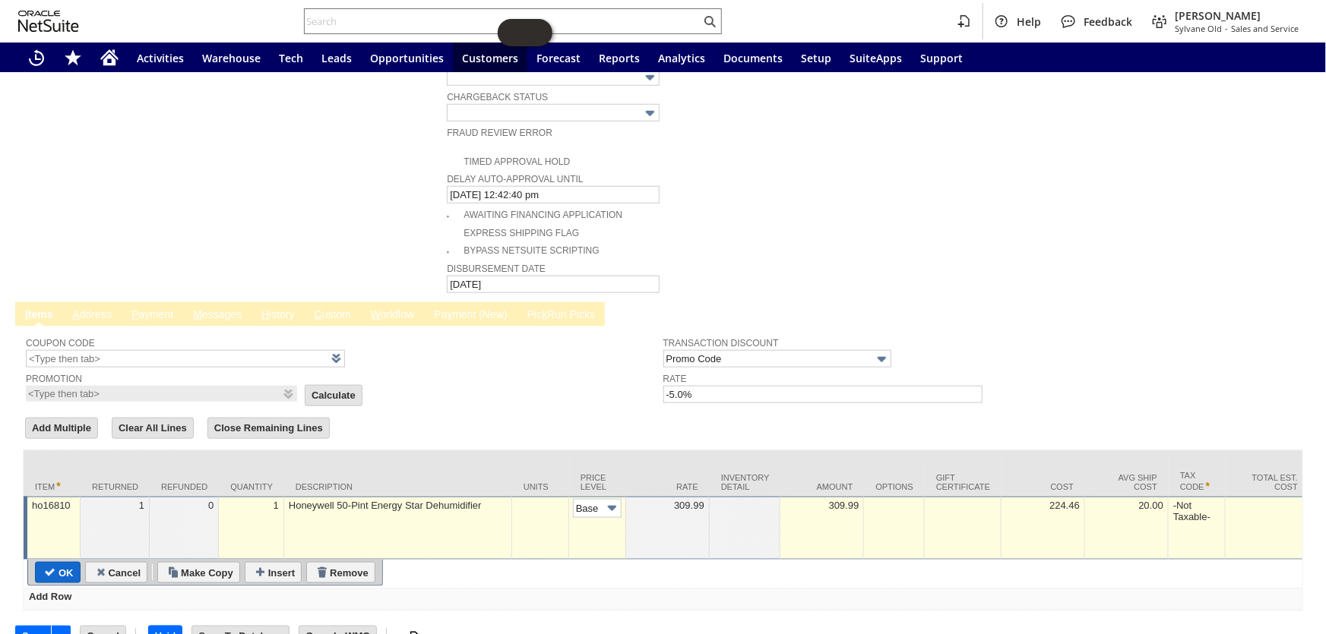
click at [68, 563] on input "OK" at bounding box center [58, 573] width 44 height 20
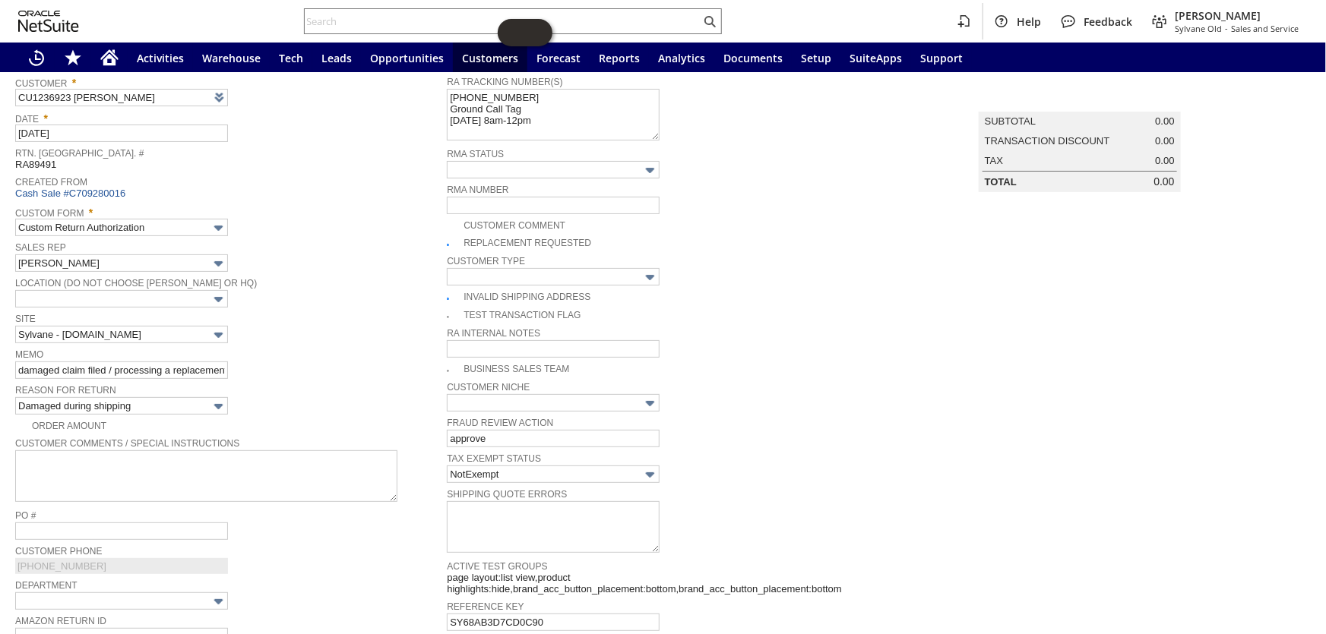
scroll to position [0, 0]
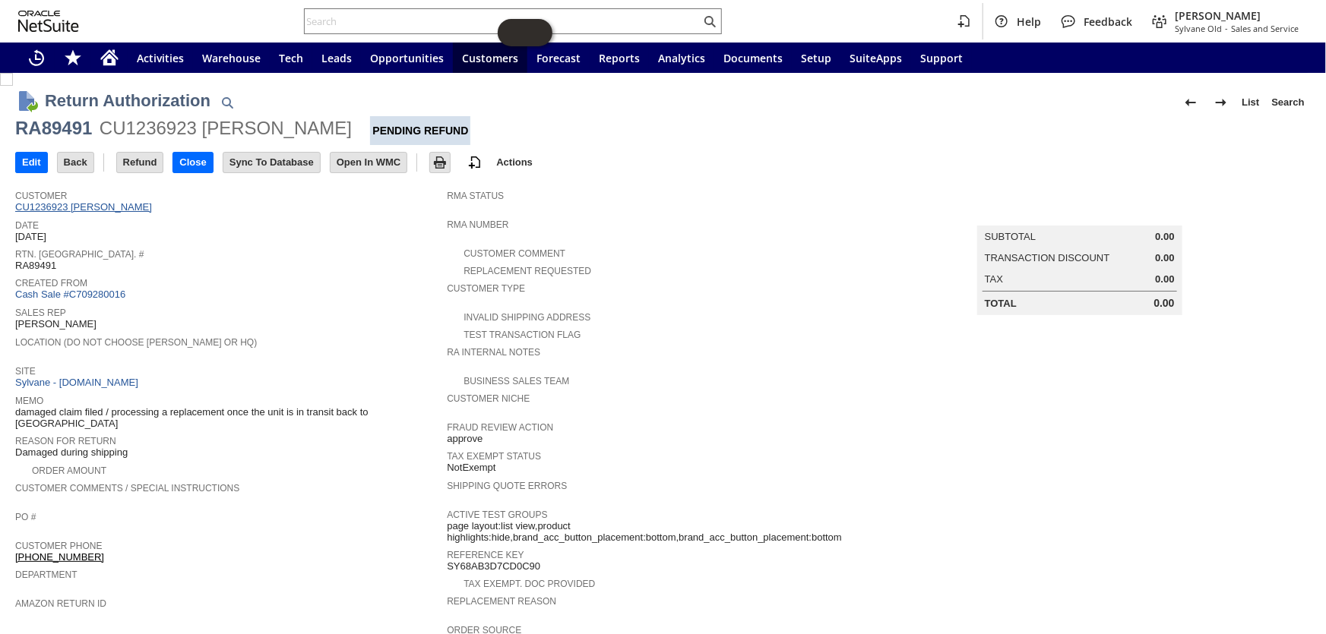
click at [101, 209] on link "CU1236923 [PERSON_NAME]" at bounding box center [85, 206] width 141 height 11
click at [30, 166] on input "Edit" at bounding box center [31, 163] width 31 height 20
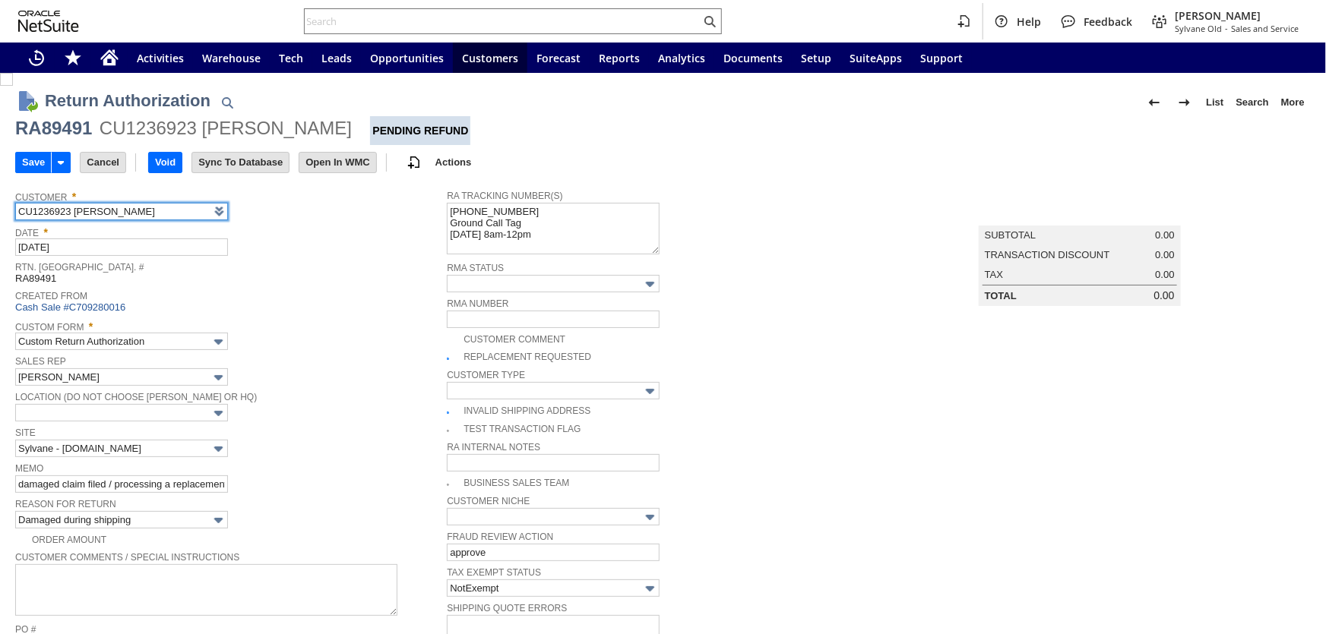
scroll to position [747, 0]
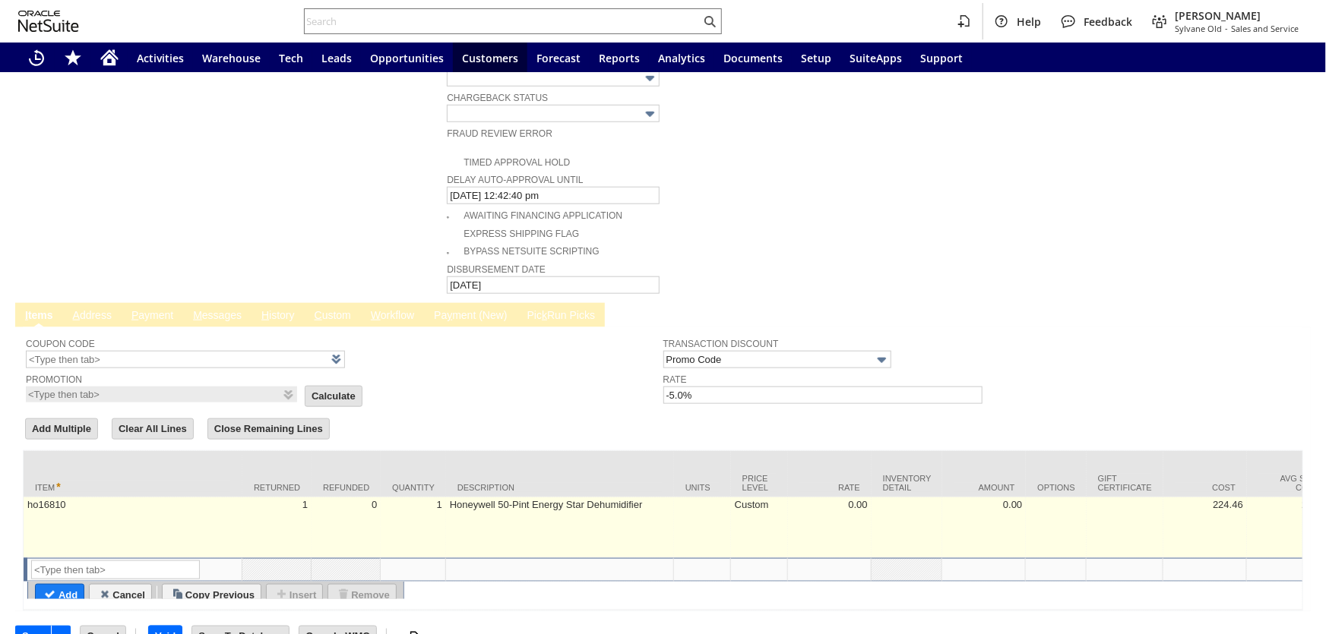
click at [756, 498] on td "Custom" at bounding box center [759, 528] width 57 height 61
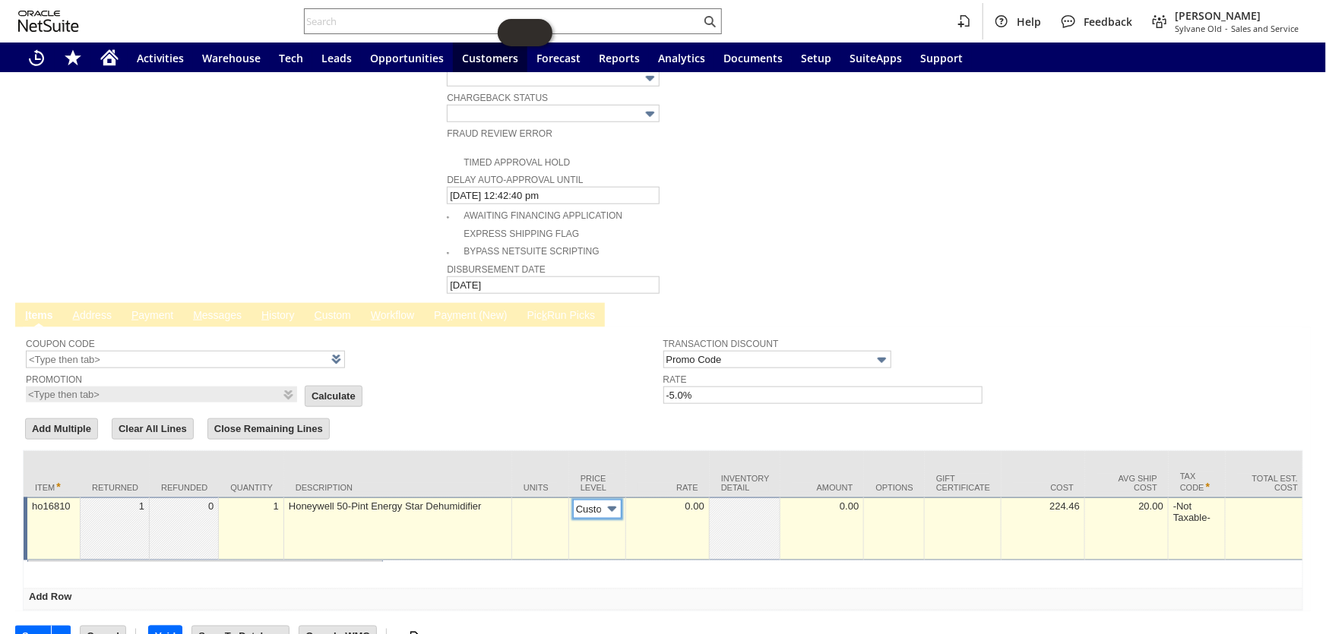
scroll to position [0, 8]
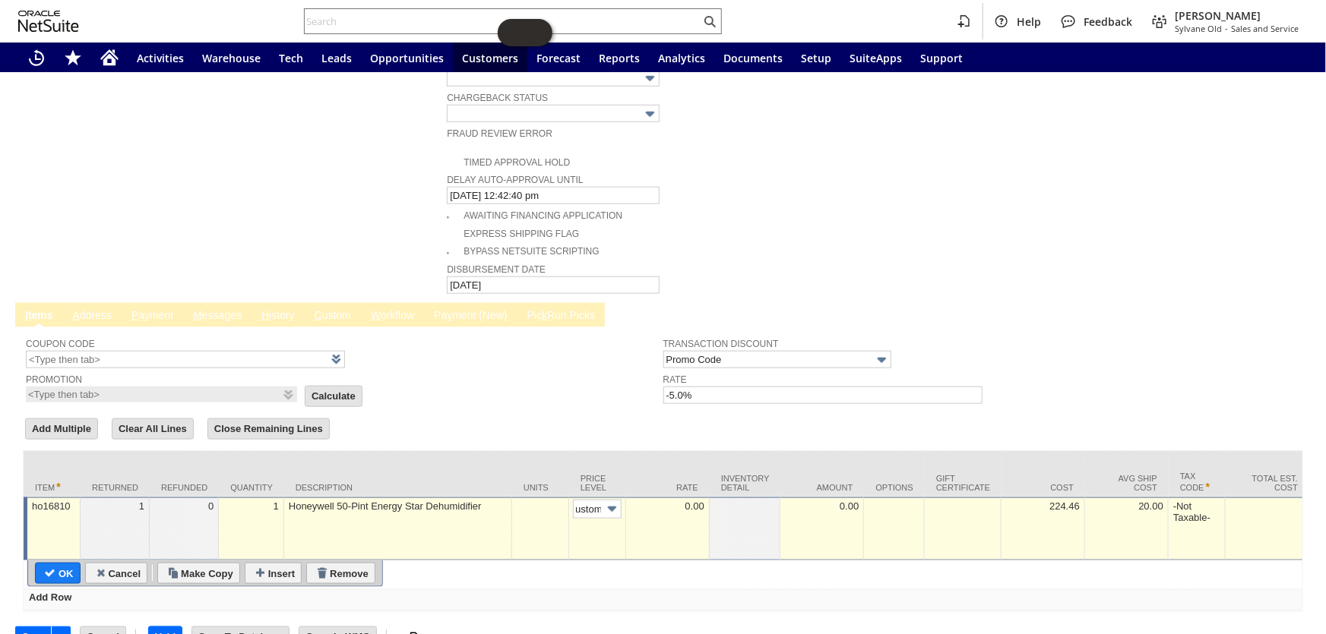
click at [610, 501] on img at bounding box center [611, 509] width 17 height 17
type input "Base Price"
click at [58, 564] on input "OK" at bounding box center [58, 574] width 44 height 20
type input "Add"
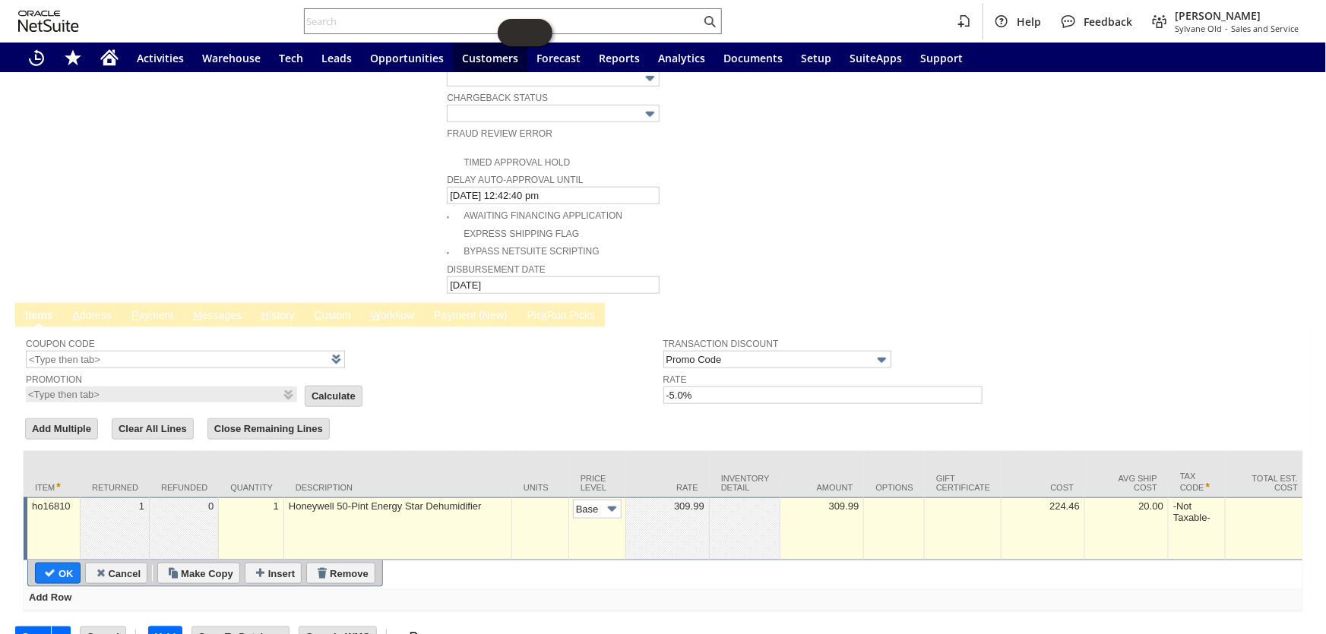
type input "Copy Previous"
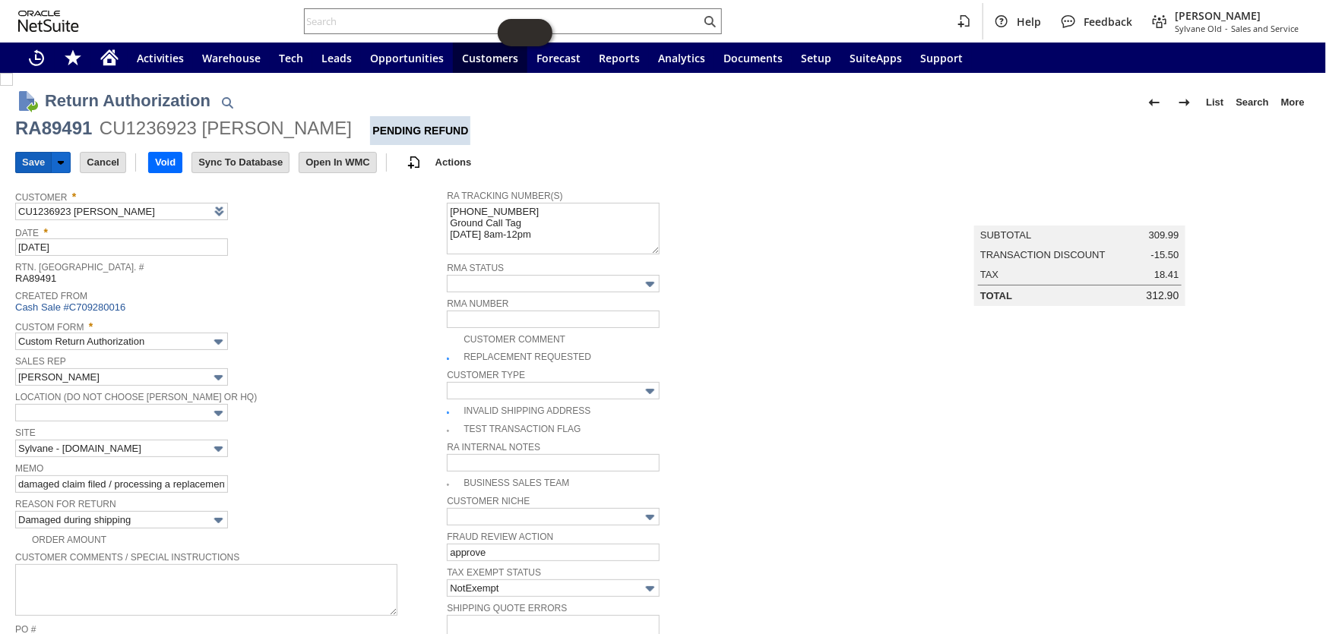
click at [35, 161] on input "Save" at bounding box center [33, 163] width 35 height 20
